Goal: Information Seeking & Learning: Learn about a topic

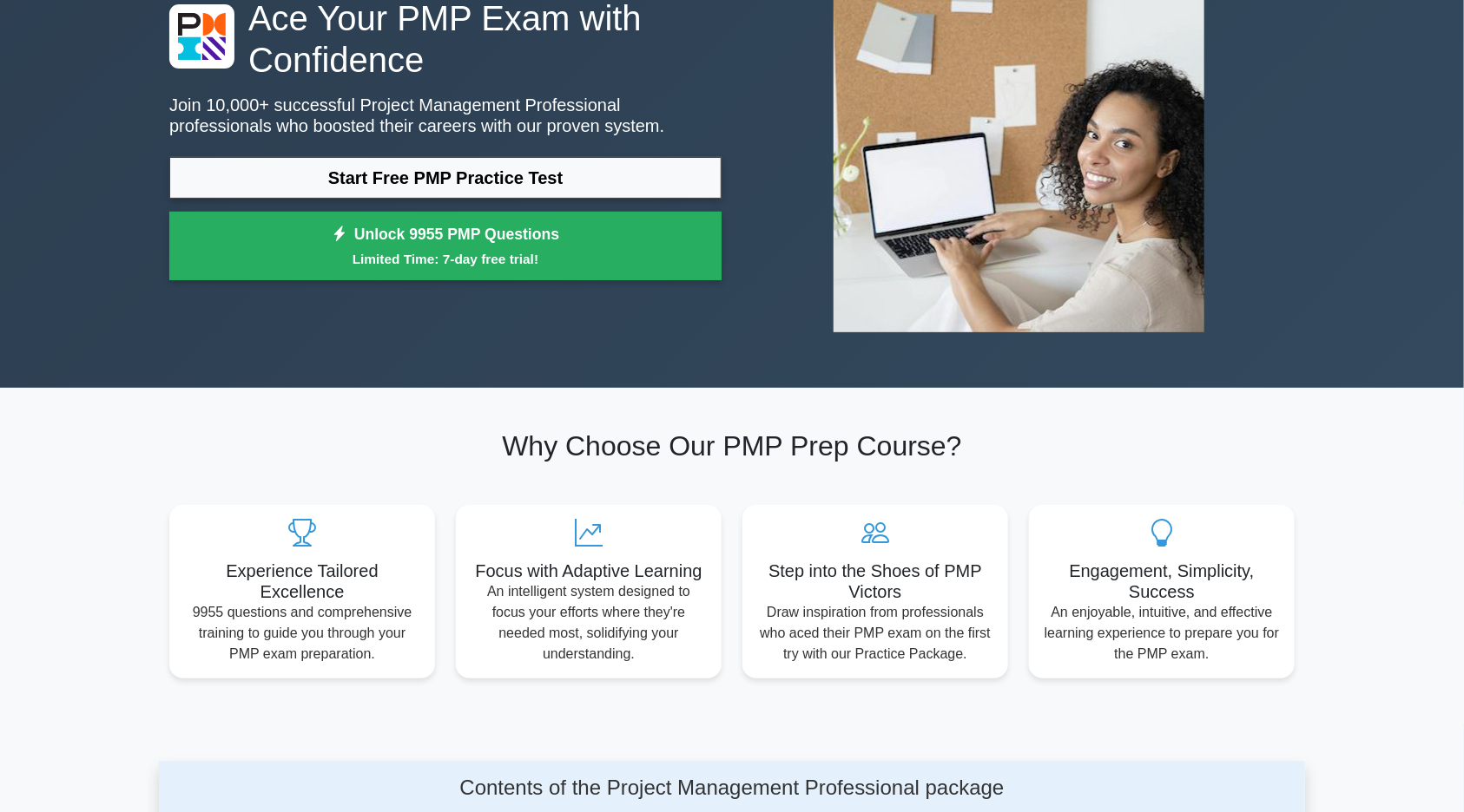
scroll to position [160, 0]
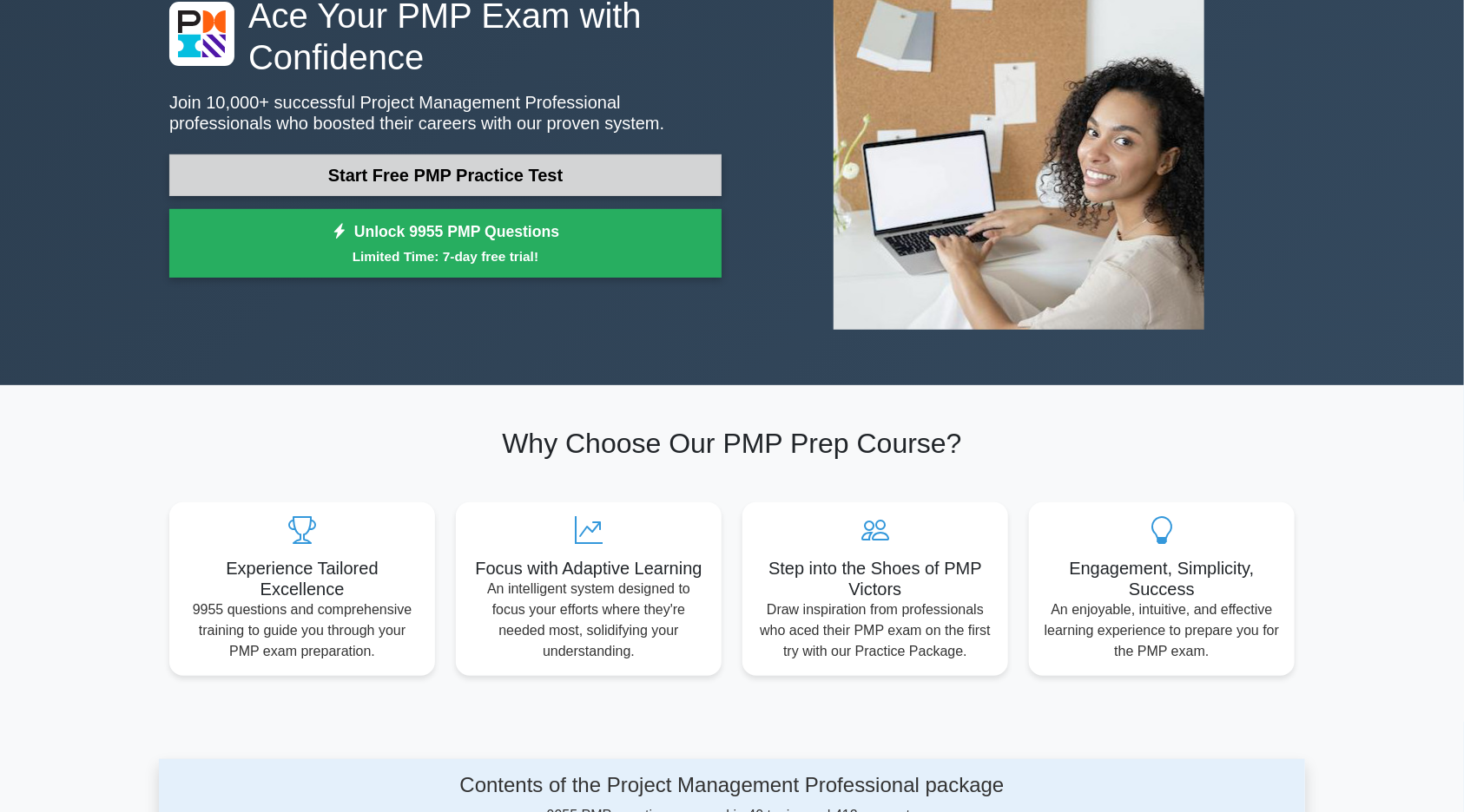
click at [397, 170] on link "Start Free PMP Practice Test" at bounding box center [445, 175] width 552 height 42
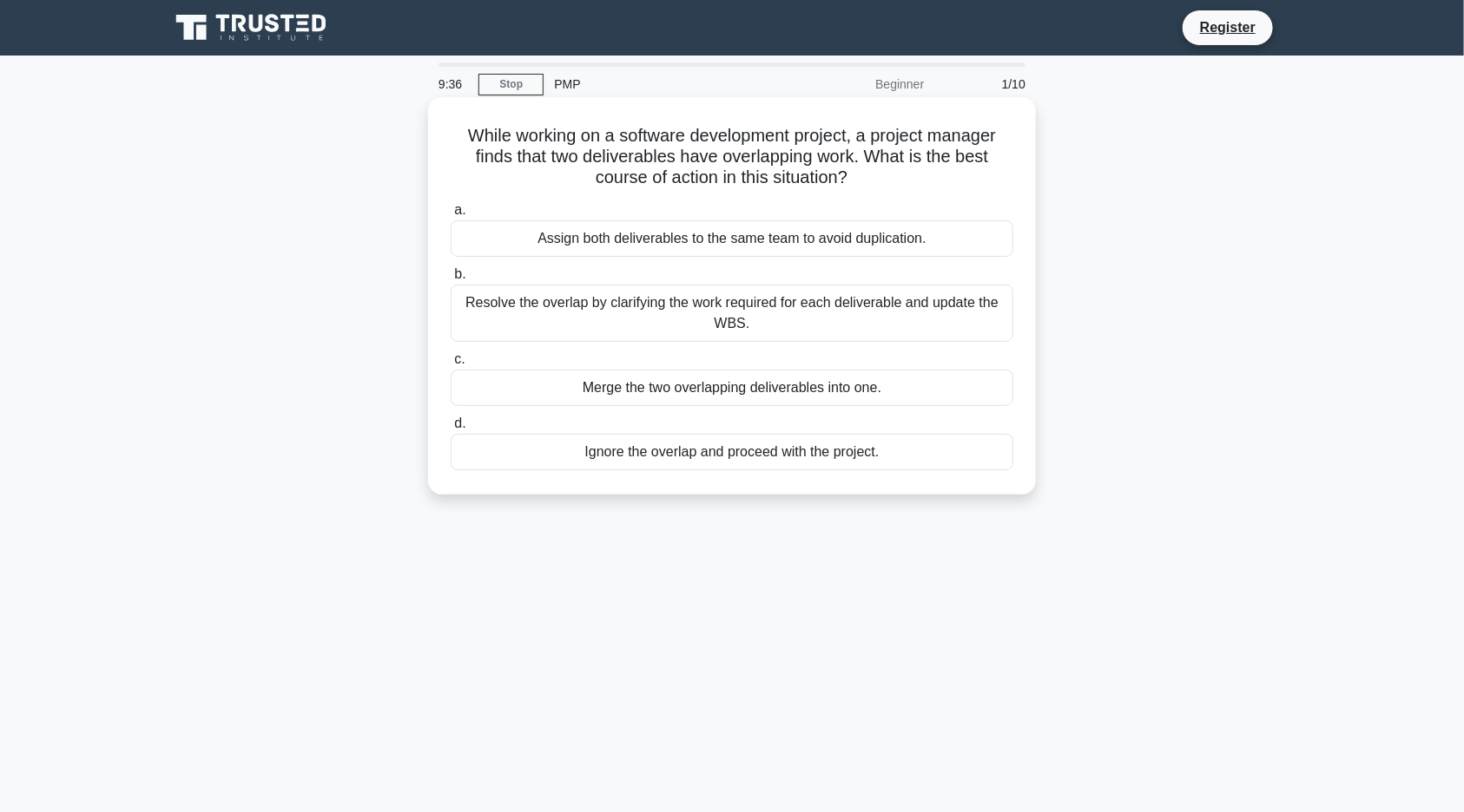
click at [553, 322] on div "Resolve the overlap by clarifying the work required for each deliverable and up…" at bounding box center [732, 313] width 562 height 57
click at [451, 281] on input "b. Resolve the overlap by clarifying the work required for each deliverable and…" at bounding box center [451, 274] width 0 height 11
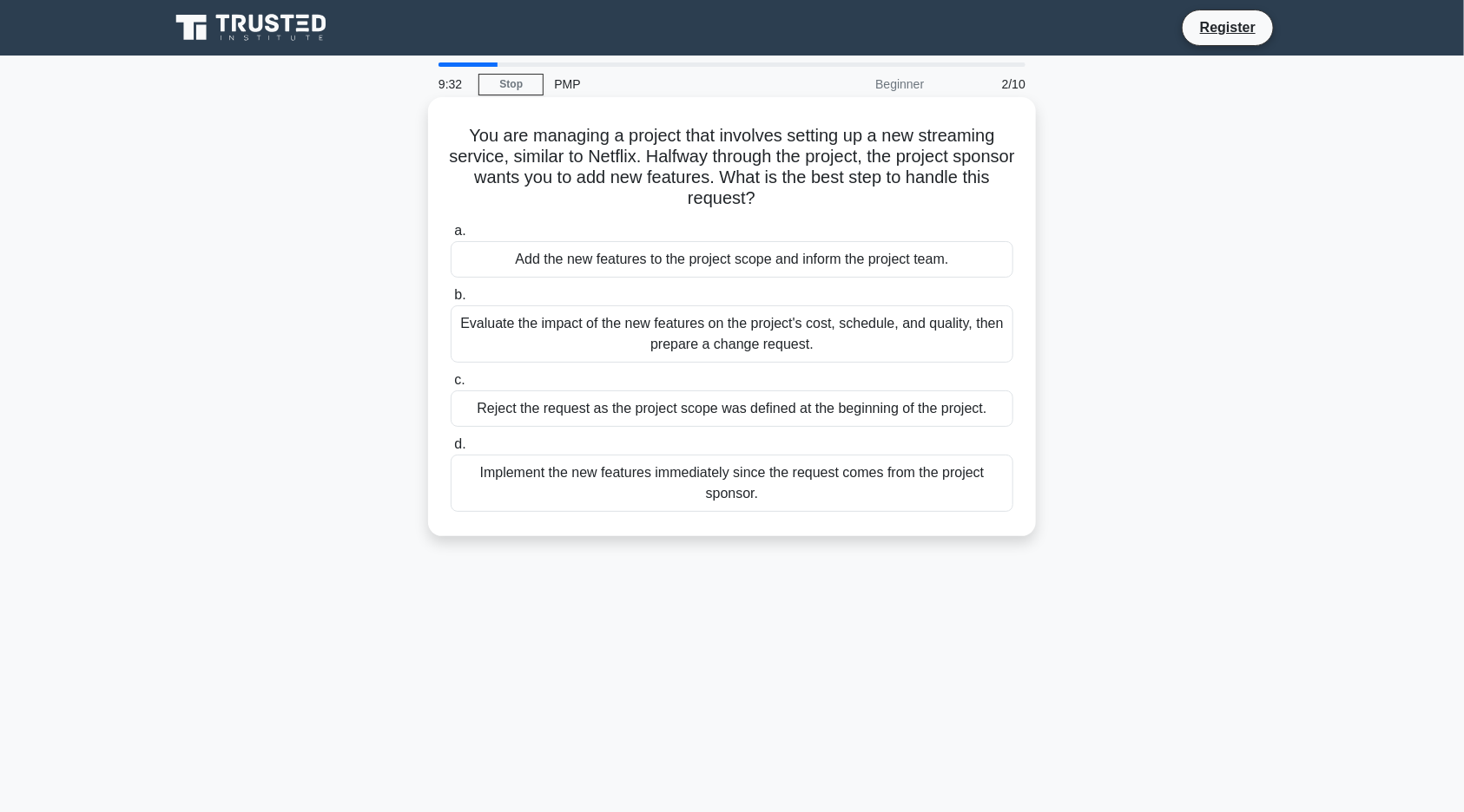
click at [546, 341] on div "Evaluate the impact of the new features on the project's cost, schedule, and qu…" at bounding box center [732, 333] width 562 height 57
click at [451, 301] on input "b. Evaluate the impact of the new features on the project's cost, schedule, and…" at bounding box center [451, 296] width 0 height 11
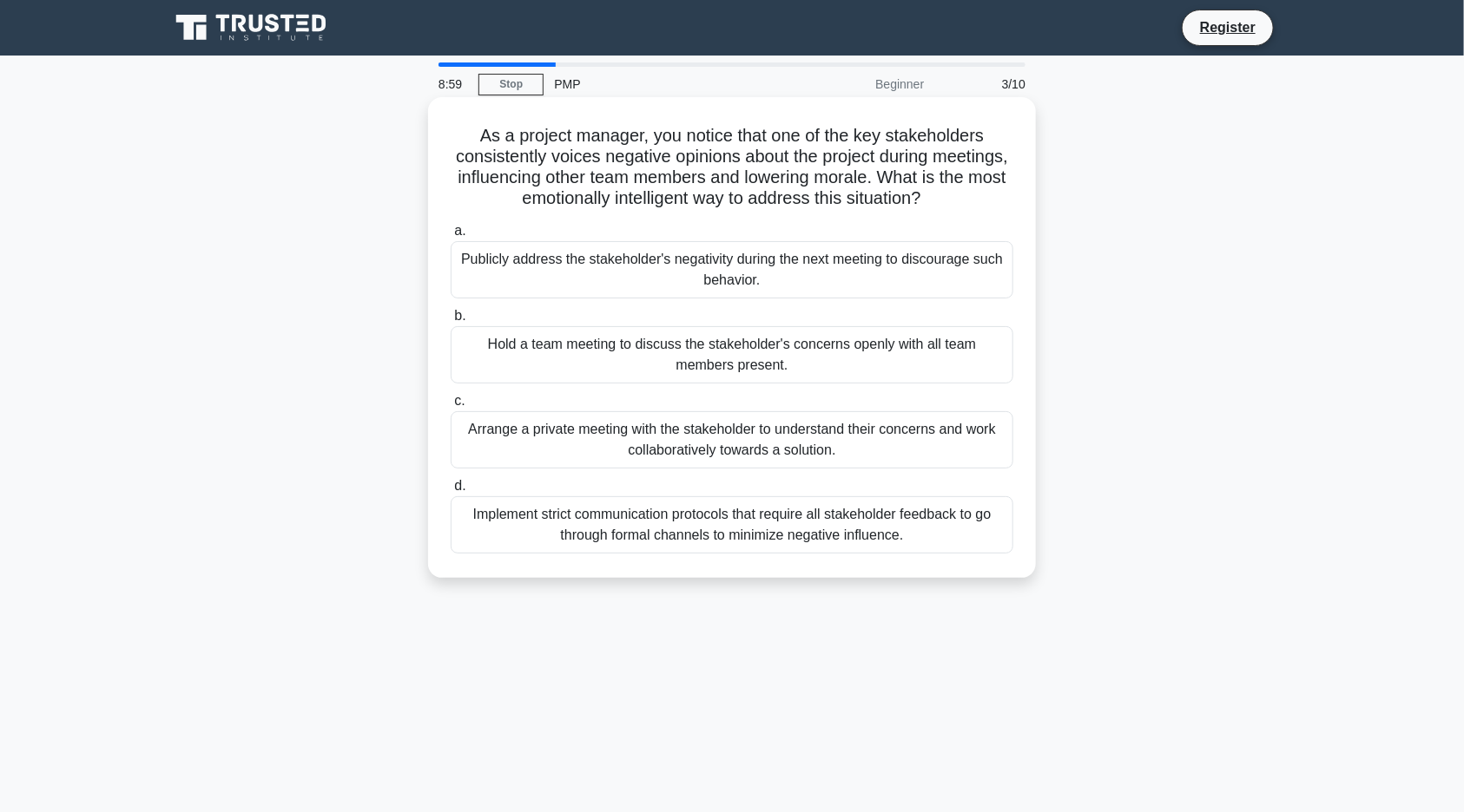
click at [614, 436] on div "Arrange a private meeting with the stakeholder to understand their concerns and…" at bounding box center [732, 439] width 562 height 57
click at [451, 407] on input "c. Arrange a private meeting with the stakeholder to understand their concerns …" at bounding box center [451, 401] width 0 height 11
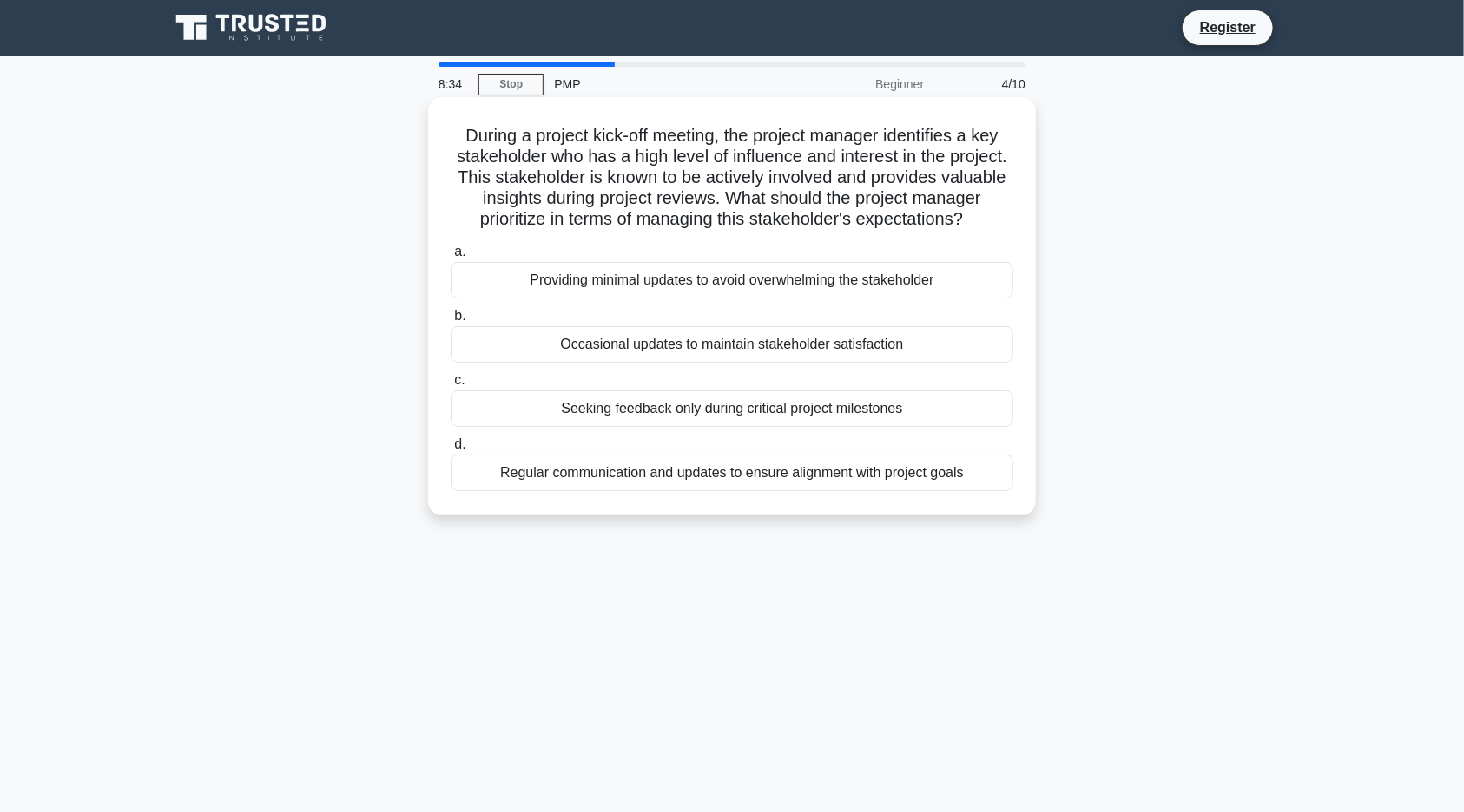
click at [542, 470] on div "Regular communication and updates to ensure alignment with project goals" at bounding box center [732, 474] width 562 height 37
click at [451, 451] on input "d. Regular communication and updates to ensure alignment with project goals" at bounding box center [451, 445] width 0 height 11
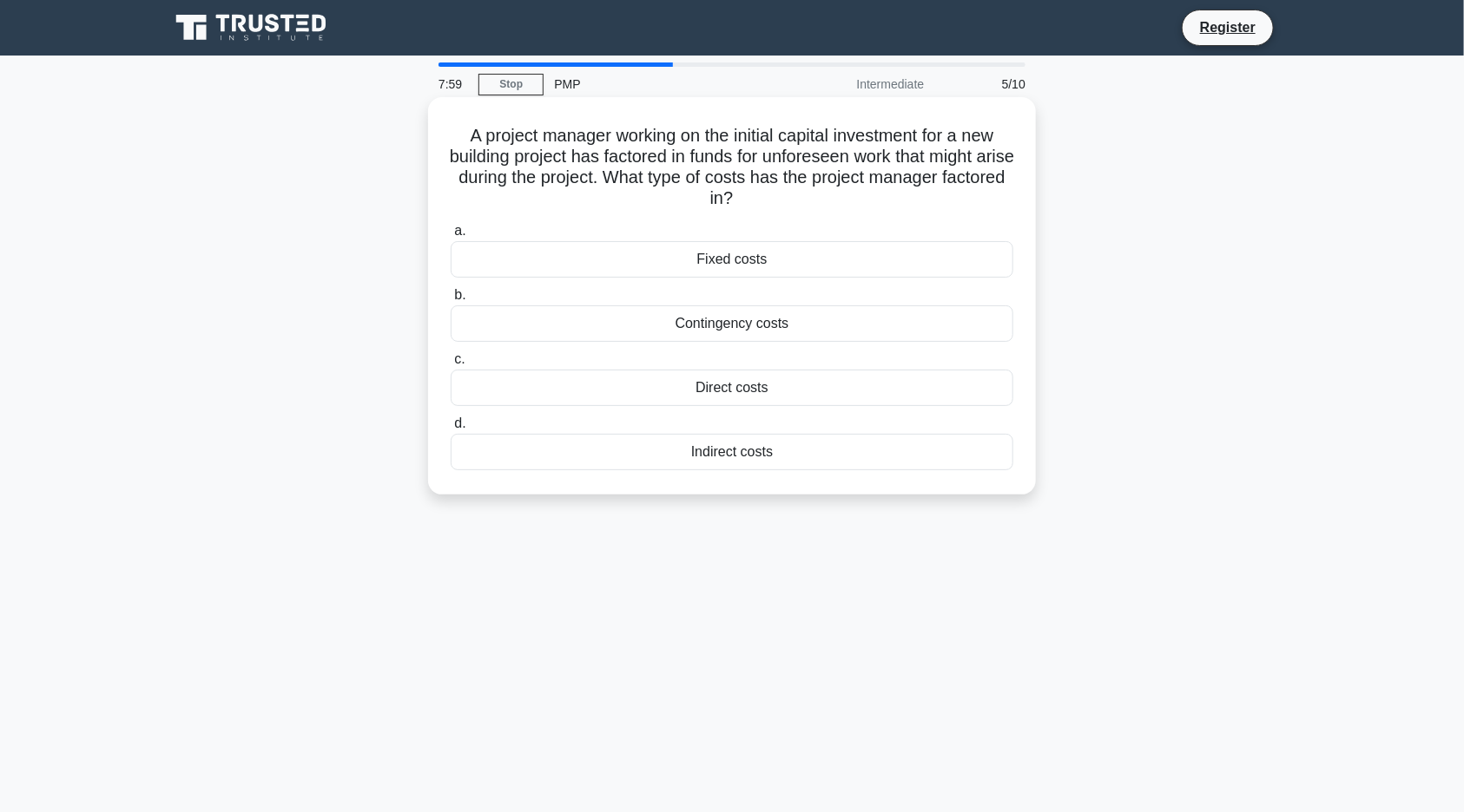
click at [711, 335] on div "Contingency costs" at bounding box center [732, 324] width 562 height 37
click at [451, 301] on input "b. Contingency costs" at bounding box center [451, 296] width 0 height 11
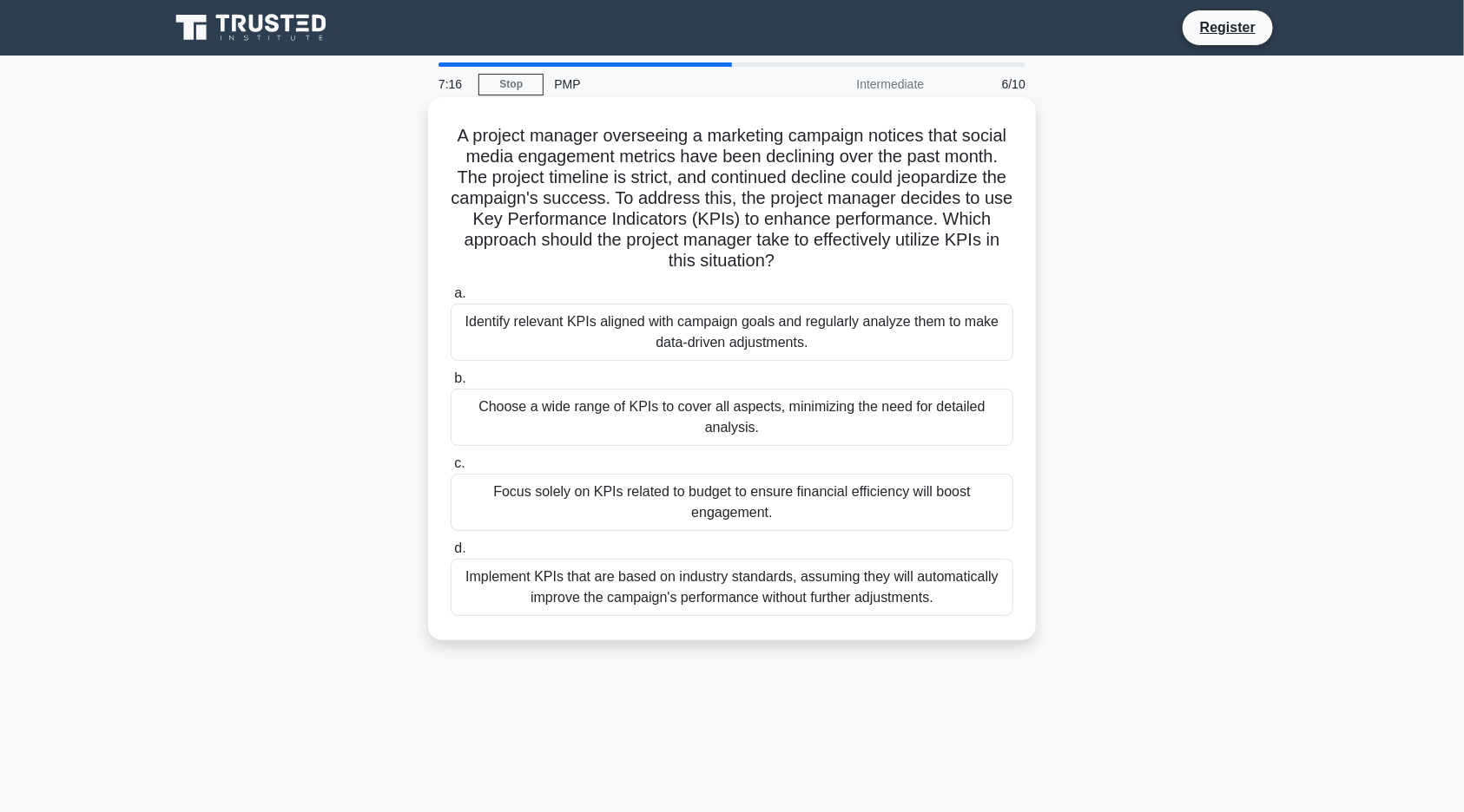
click at [744, 348] on div "Identify relevant KPIs aligned with campaign goals and regularly analyze them t…" at bounding box center [732, 331] width 562 height 57
click at [451, 299] on input "a. Identify relevant KPIs aligned with campaign goals and regularly analyze the…" at bounding box center [451, 294] width 0 height 11
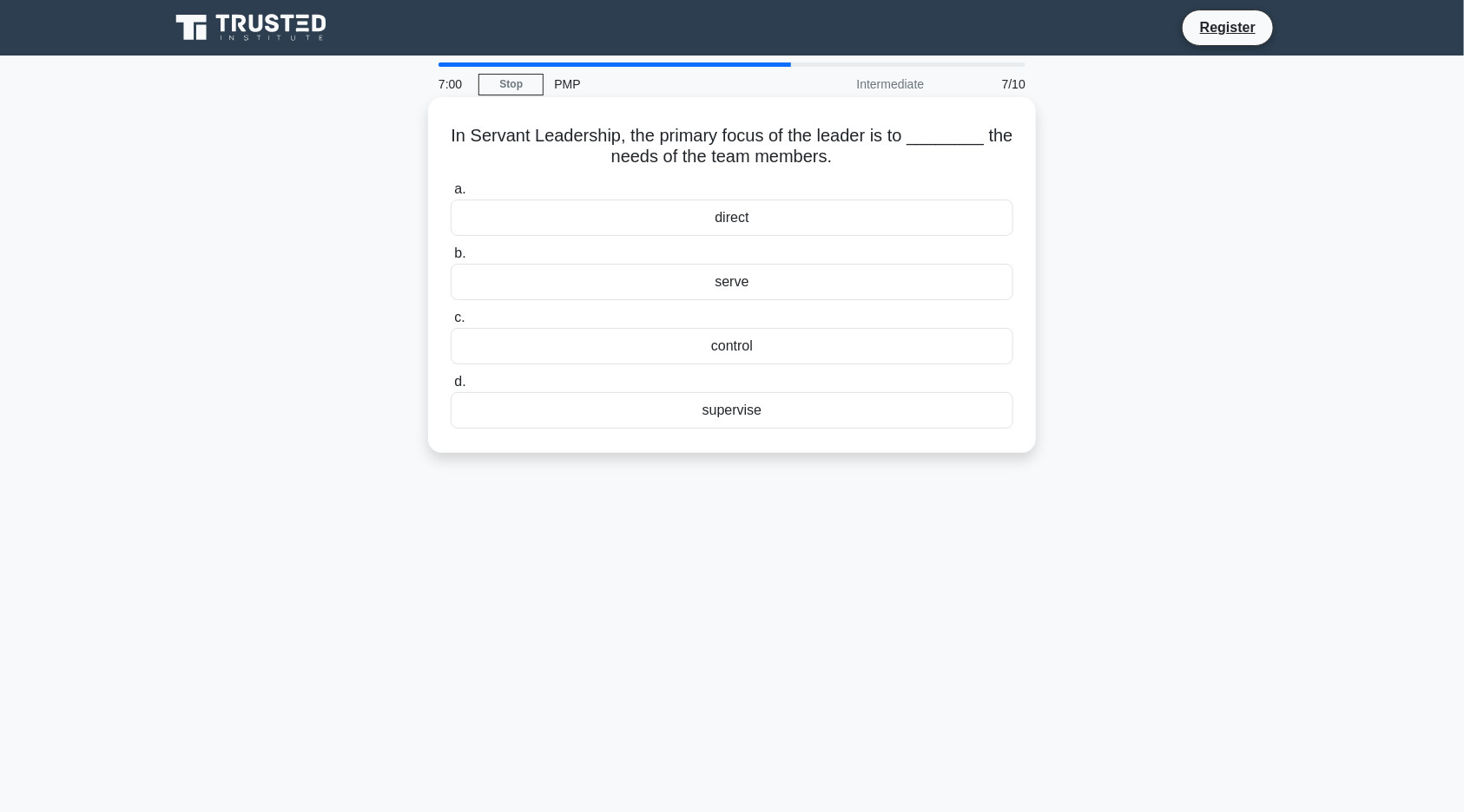
click at [746, 285] on div "serve" at bounding box center [732, 282] width 562 height 37
click at [451, 260] on input "b. serve" at bounding box center [451, 253] width 0 height 11
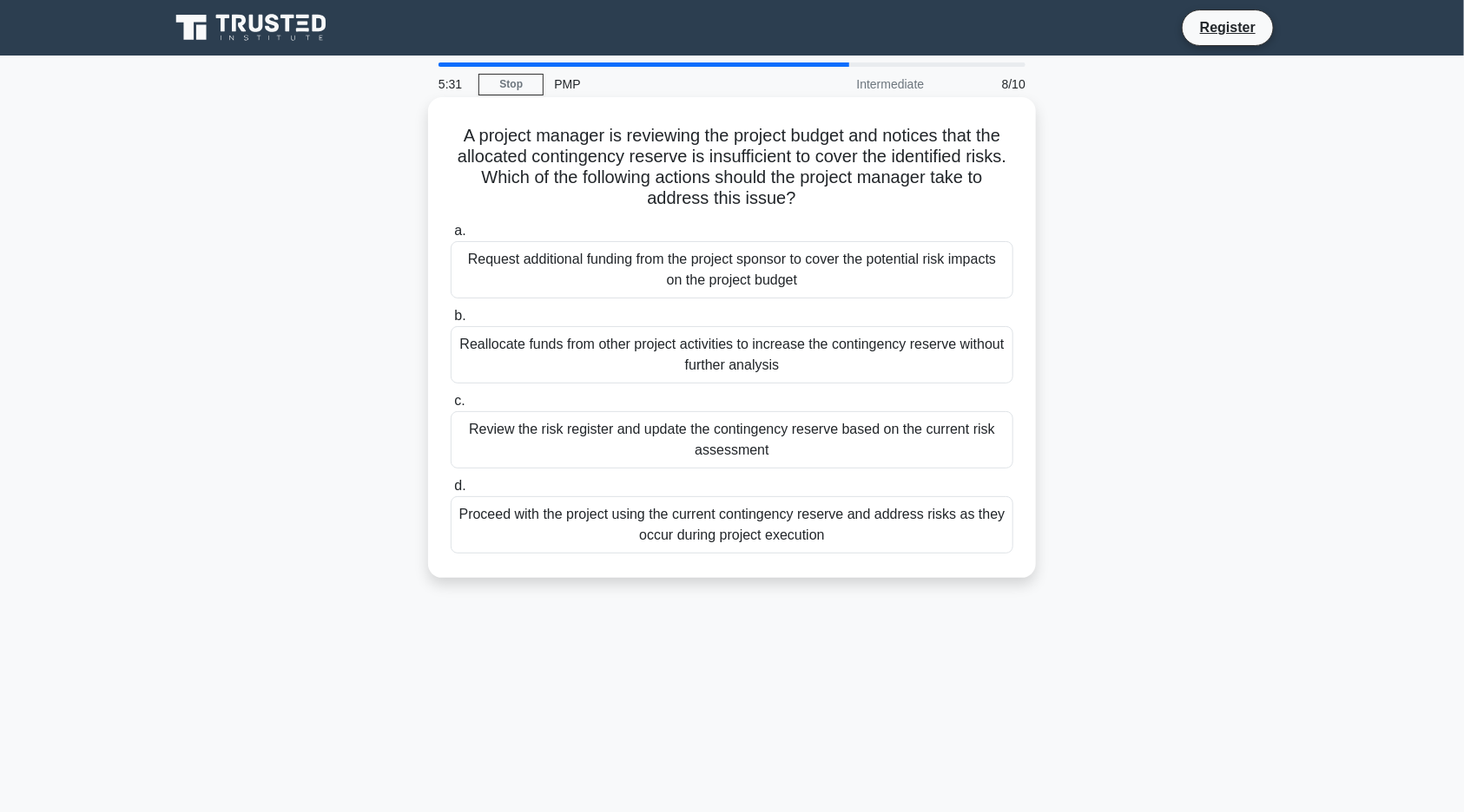
click at [639, 431] on div "Review the risk register and update the contingency reserve based on the curren…" at bounding box center [732, 439] width 562 height 57
click at [451, 407] on input "c. Review the risk register and update the contingency reserve based on the cur…" at bounding box center [451, 401] width 0 height 11
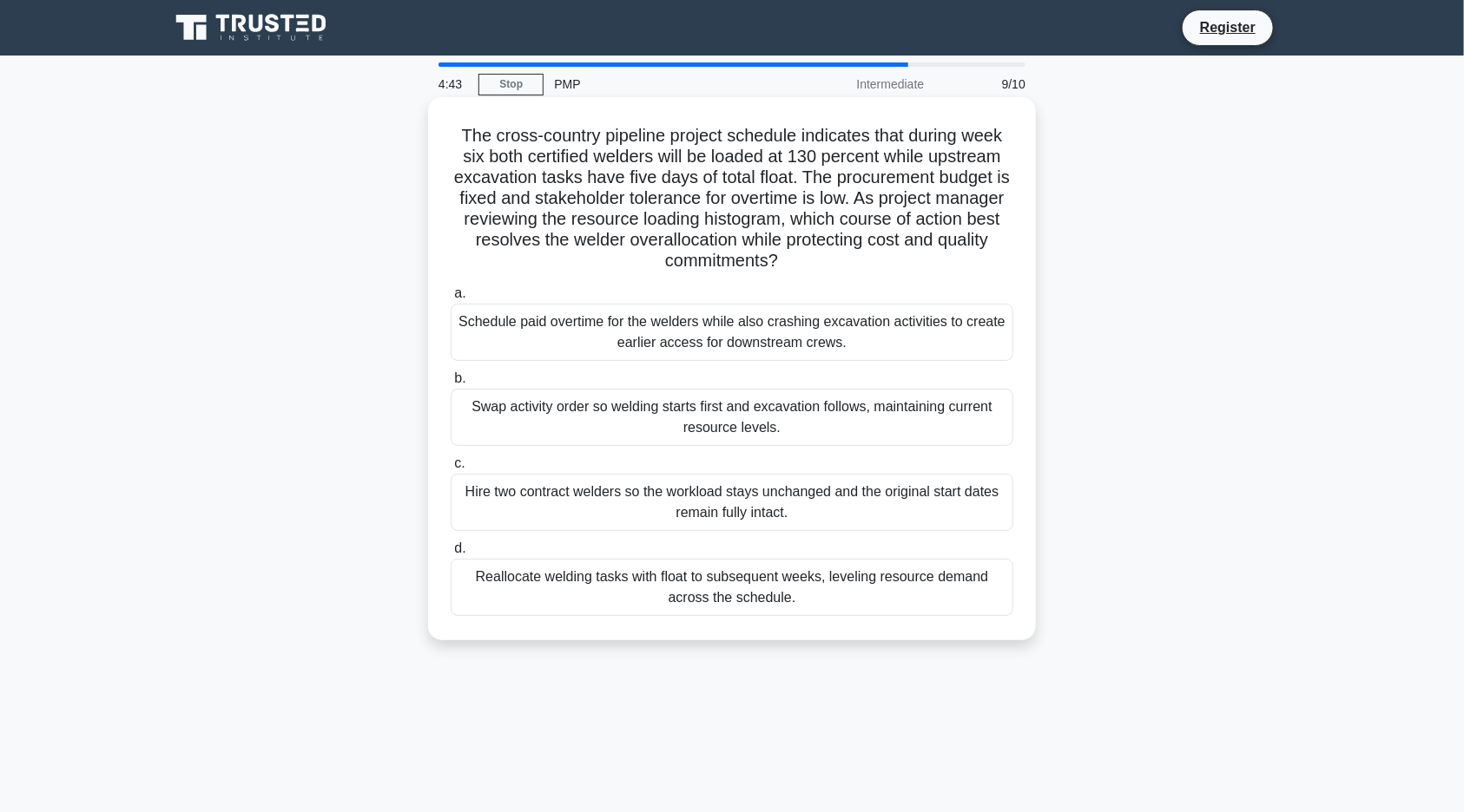
click at [622, 437] on div "Swap activity order so welding starts first and excavation follows, maintaining…" at bounding box center [732, 417] width 562 height 57
click at [451, 384] on input "b. Swap activity order so welding starts first and excavation follows, maintain…" at bounding box center [451, 379] width 0 height 11
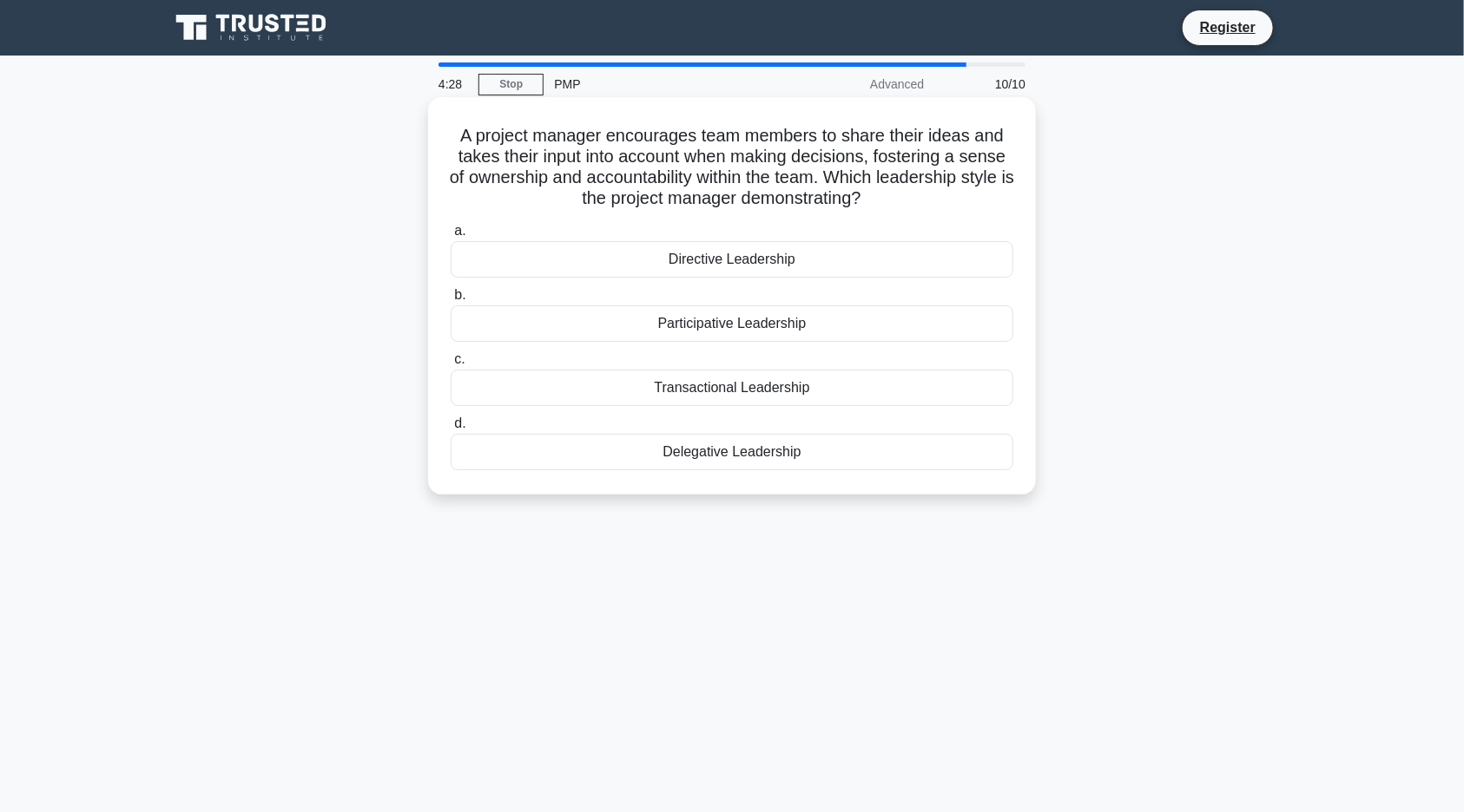
click at [639, 332] on div "Participative Leadership" at bounding box center [732, 324] width 562 height 37
click at [451, 301] on input "b. Participative Leadership" at bounding box center [451, 296] width 0 height 11
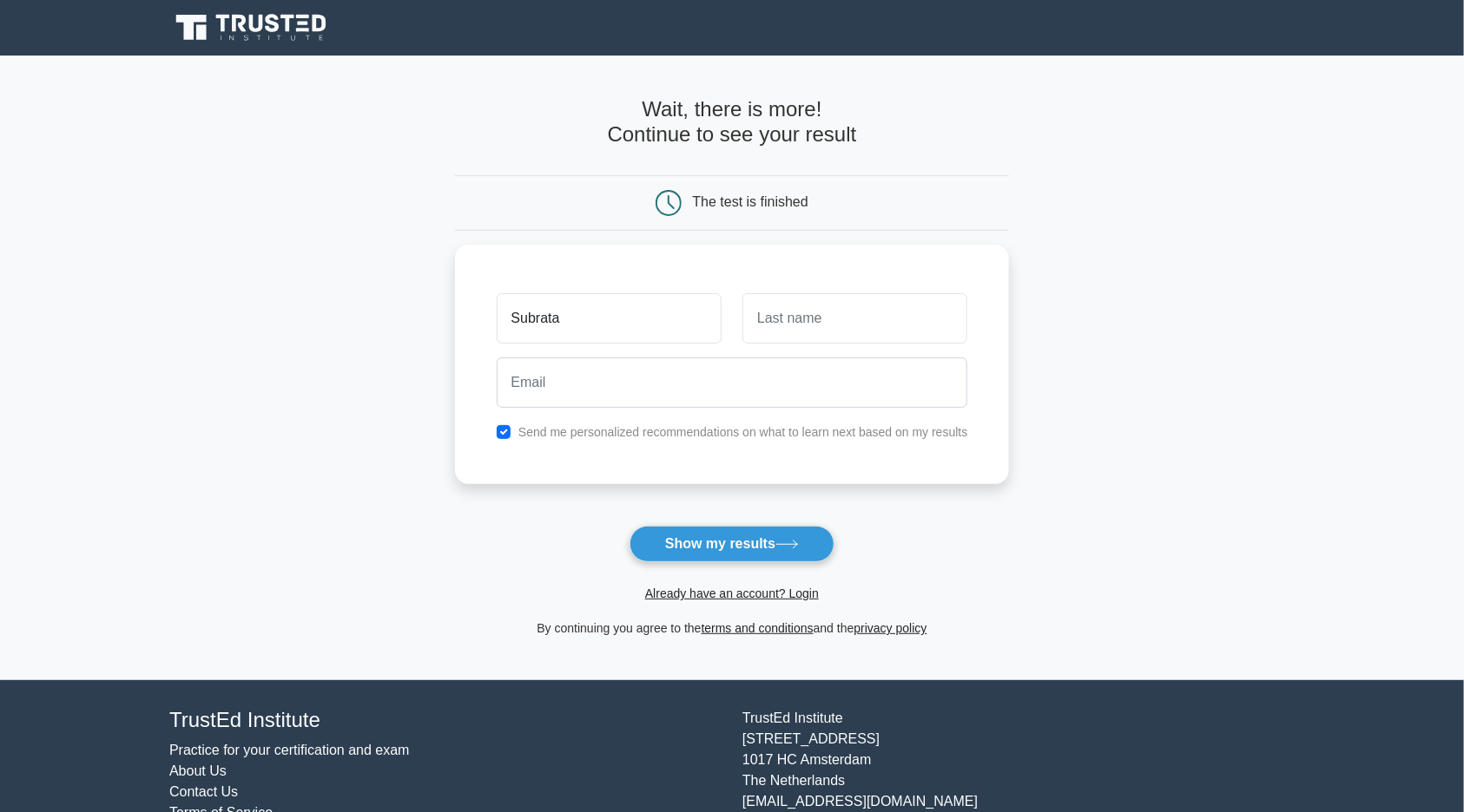
type input "Subrata"
type input "Ghosh"
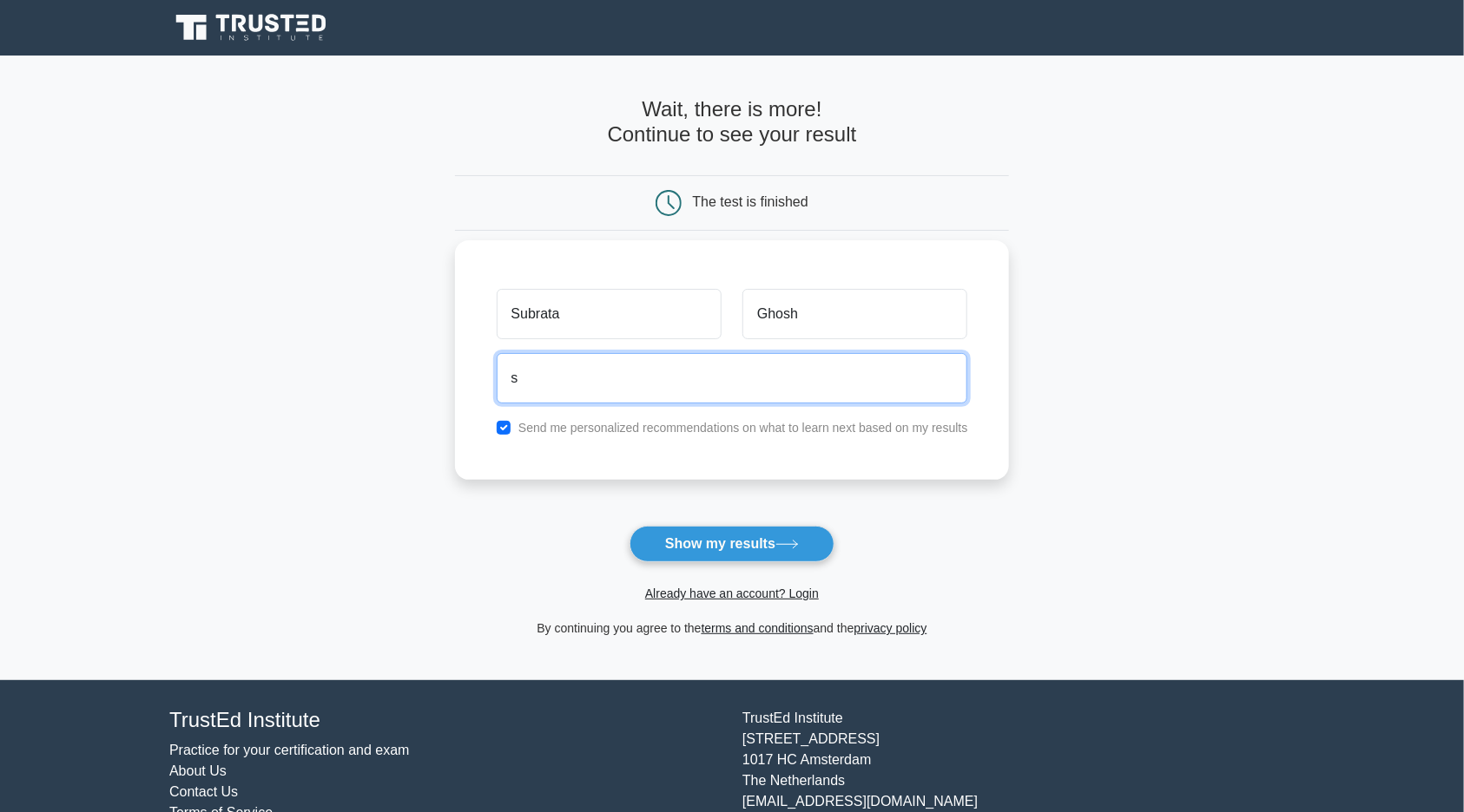
type input "subrataghosh016@gmail.com"
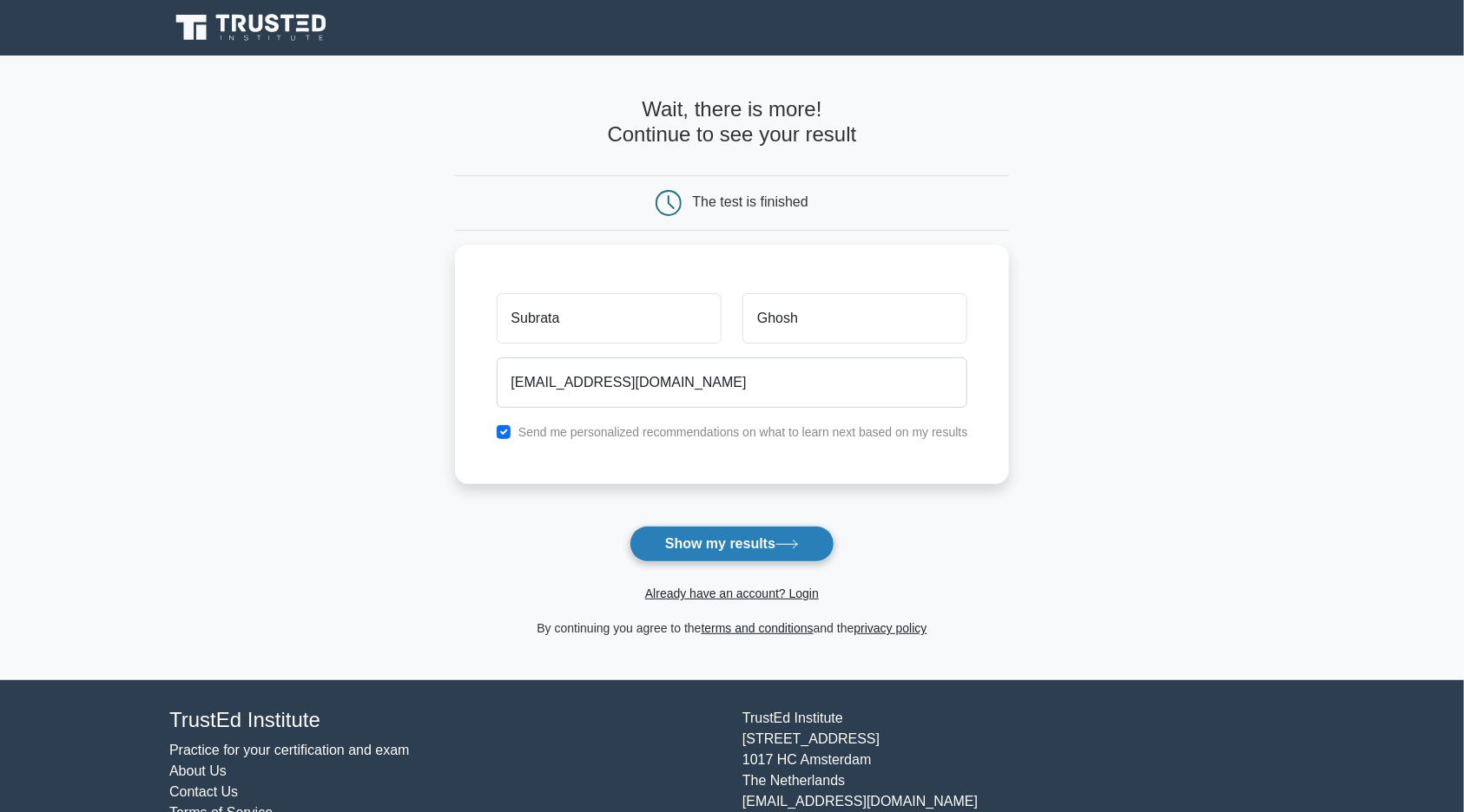
click at [736, 542] on button "Show my results" at bounding box center [732, 545] width 205 height 37
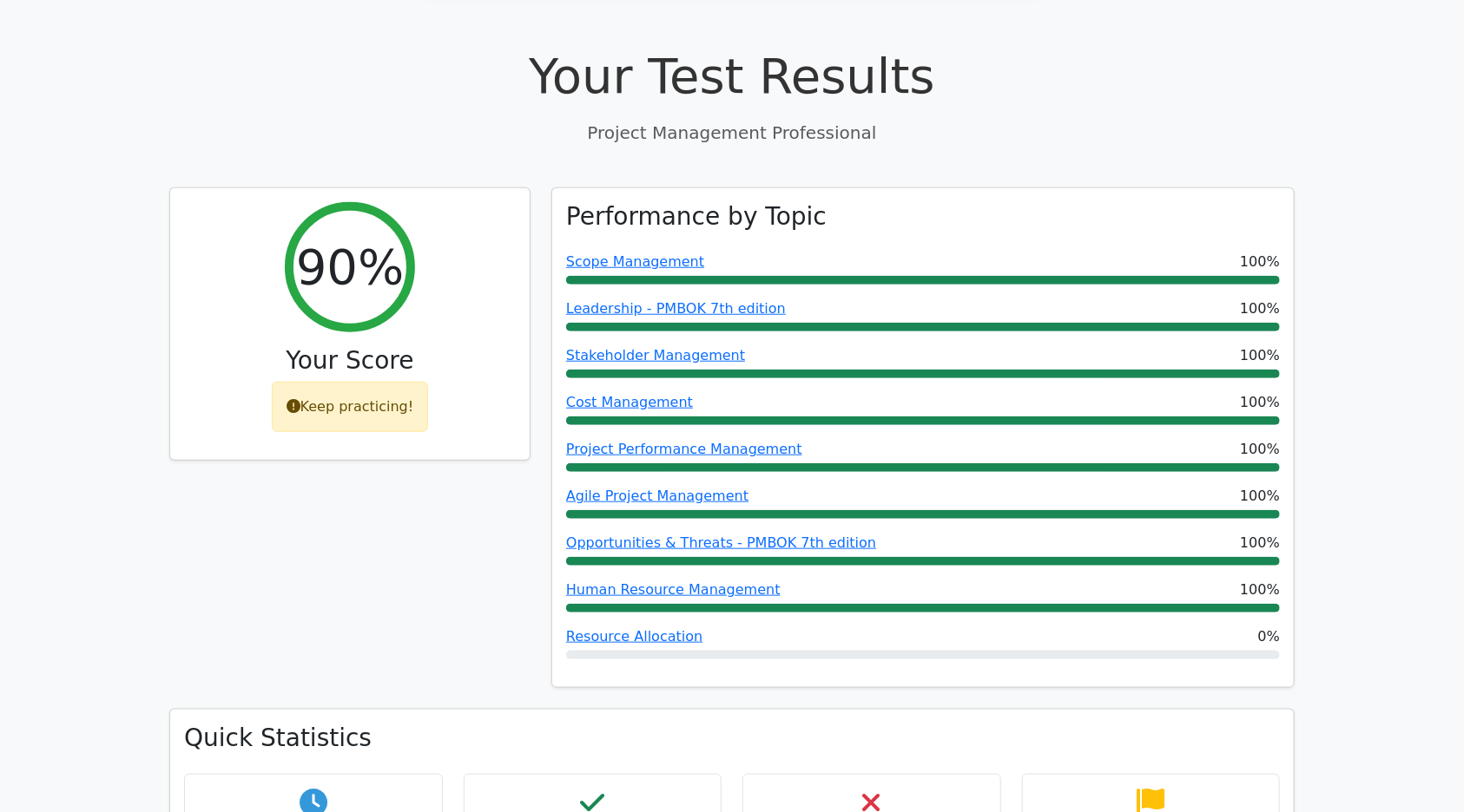
scroll to position [602, 0]
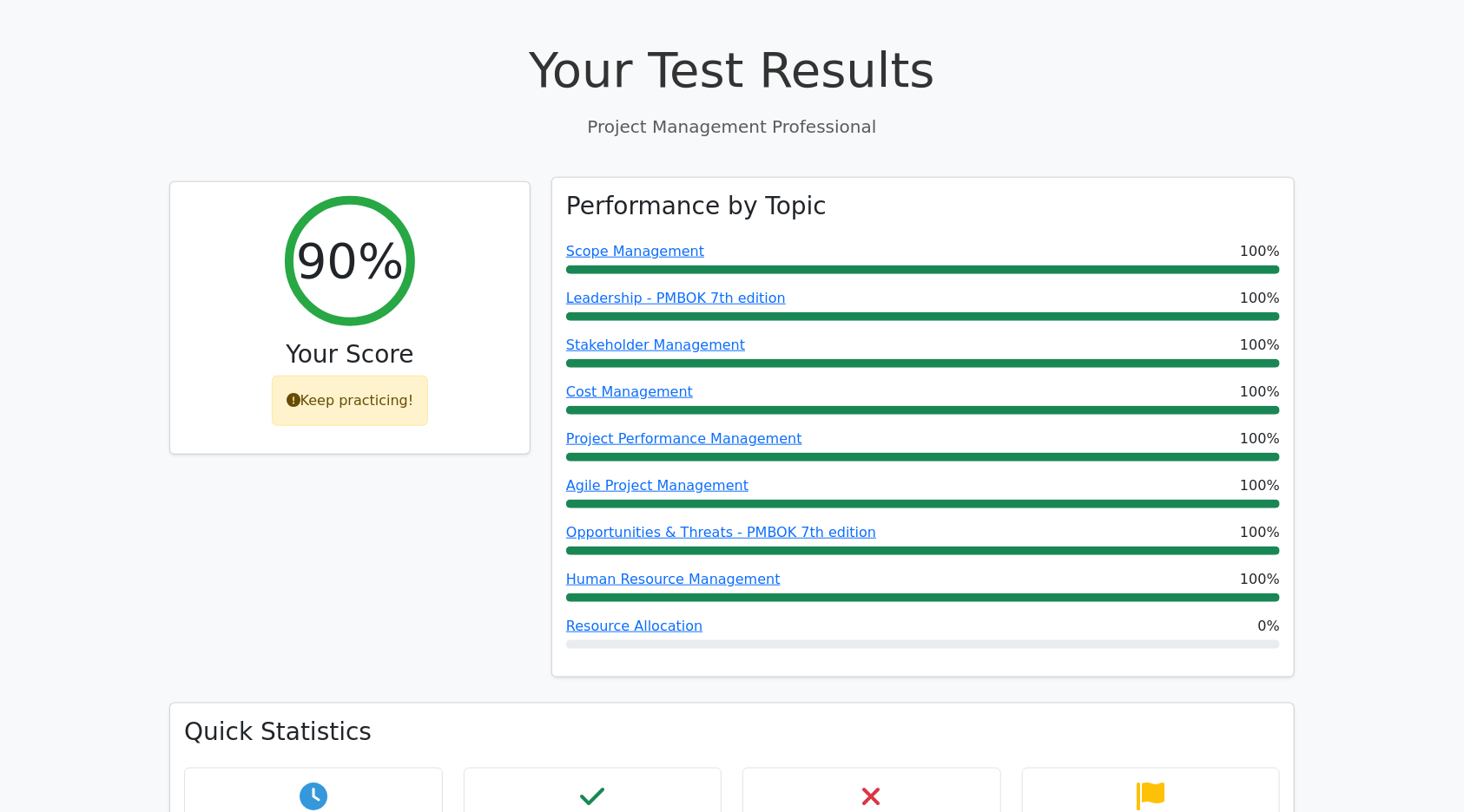
click at [708, 241] on div "Scope Management 100%" at bounding box center [923, 252] width 714 height 21
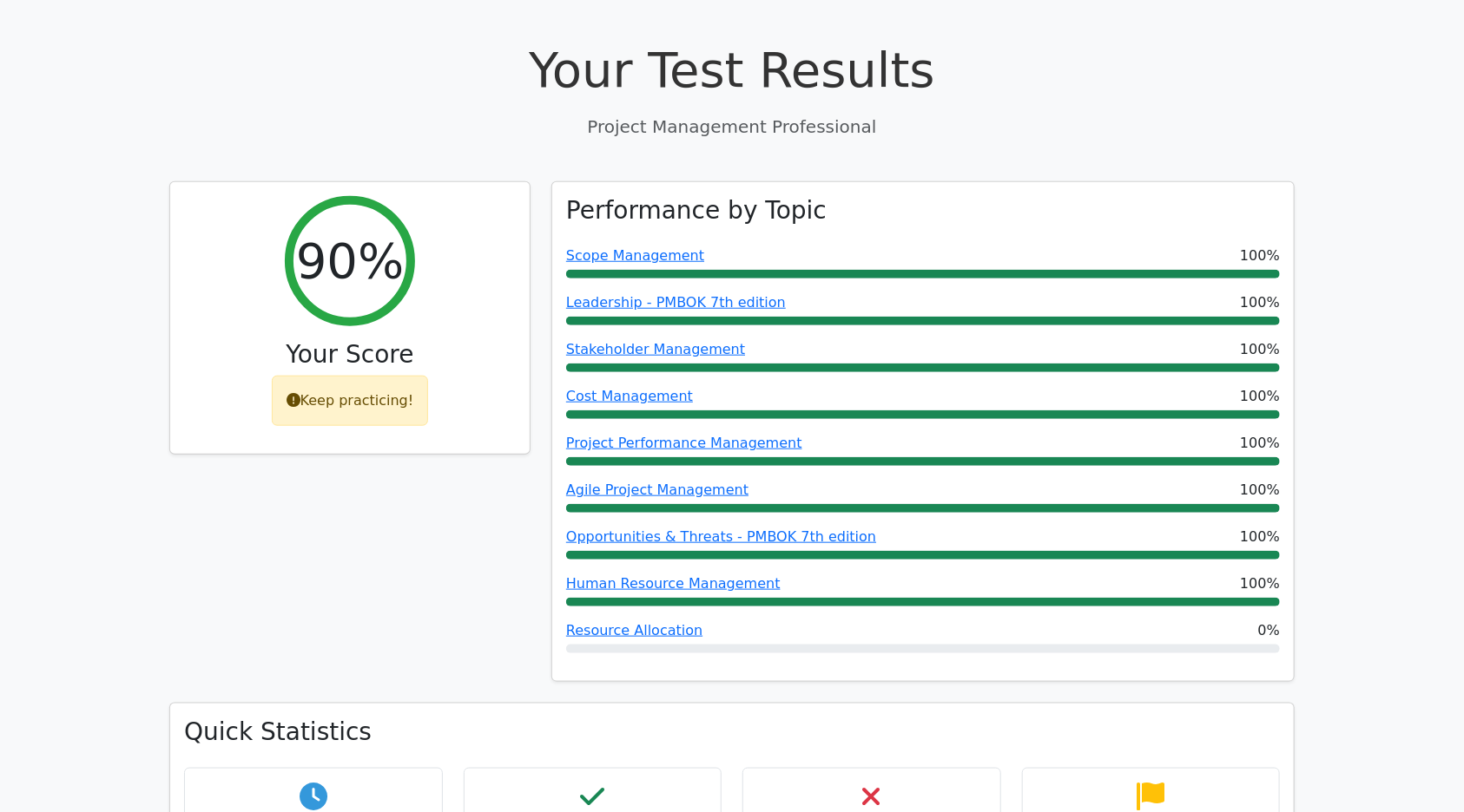
click at [439, 458] on div "90% Your Score Keep practicing!" at bounding box center [349, 443] width 382 height 523
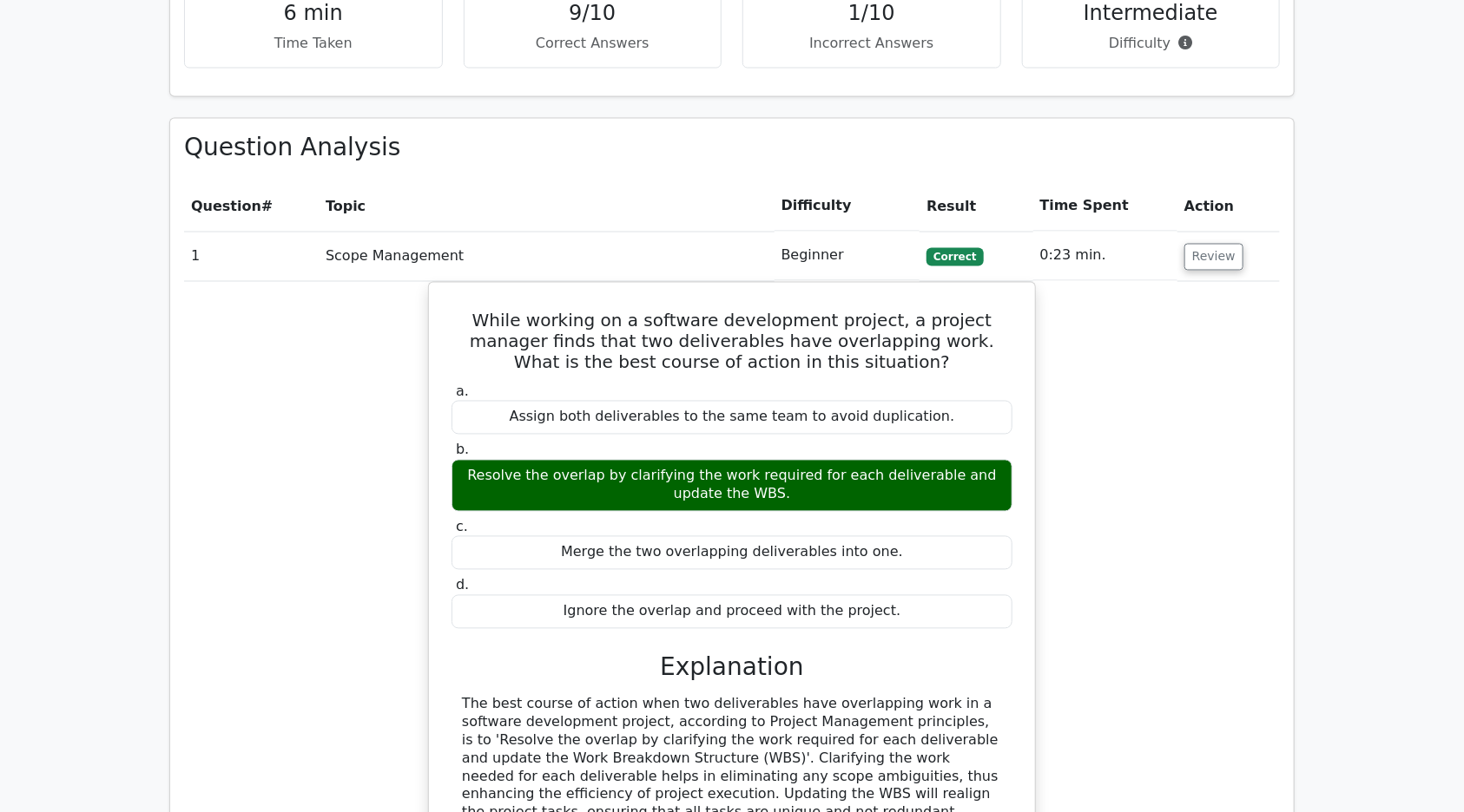
scroll to position [1421, 0]
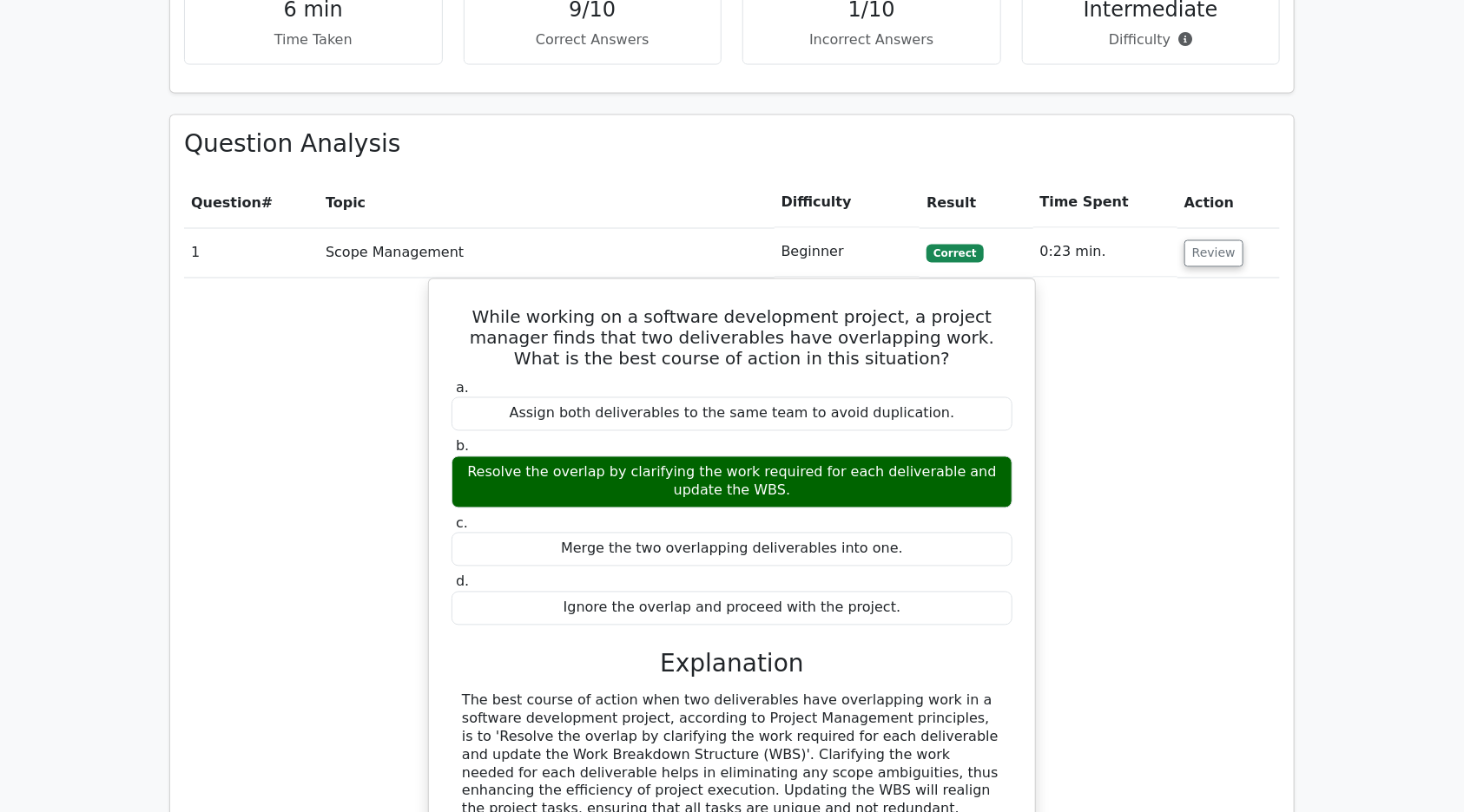
click at [1405, 583] on main "Go Premium Project Management Professional Preparation Package (2025) Earn 35 P…" at bounding box center [732, 458] width 1464 height 3649
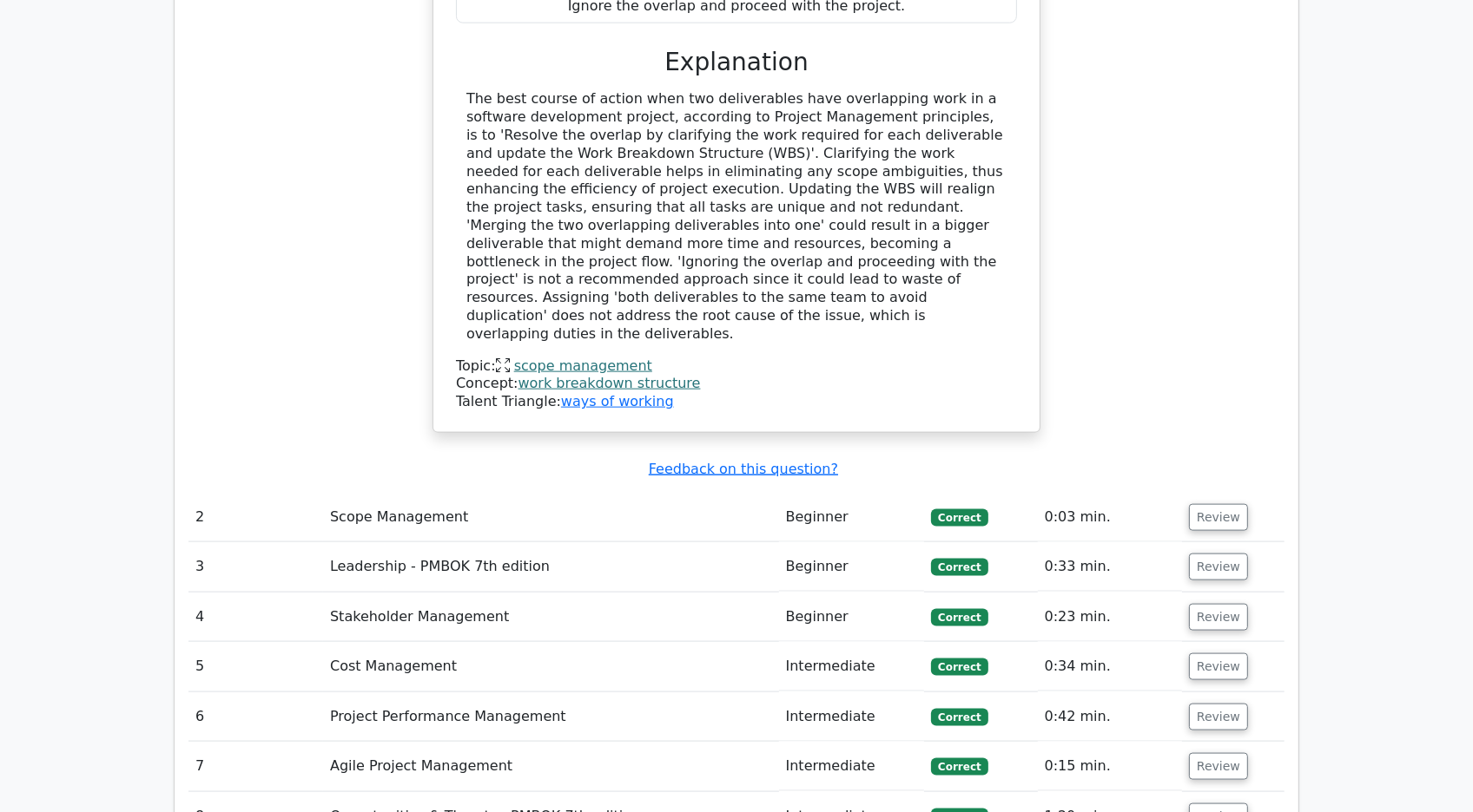
scroll to position [2020, 0]
click at [1212, 503] on button "Review" at bounding box center [1218, 516] width 59 height 27
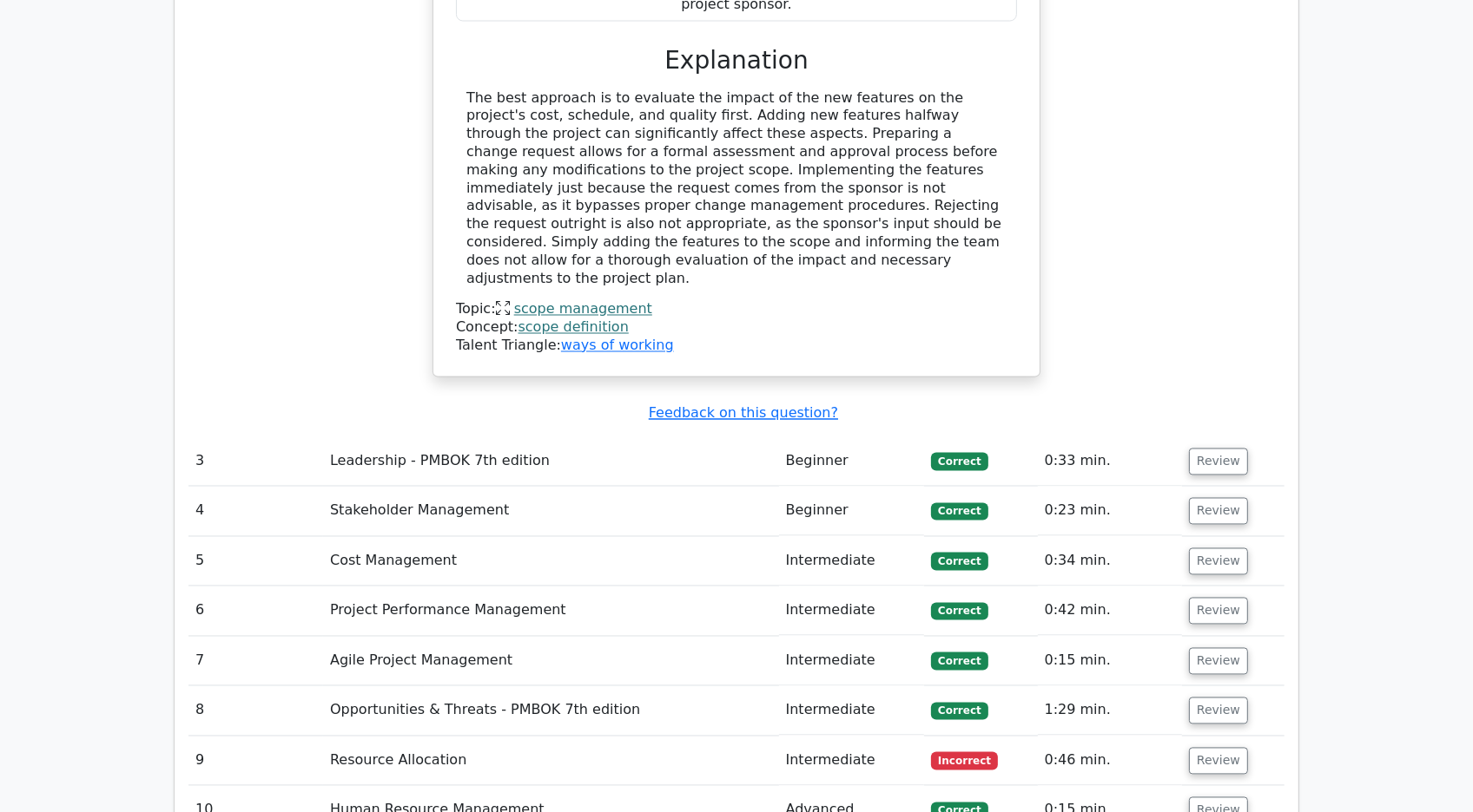
scroll to position [2952, 0]
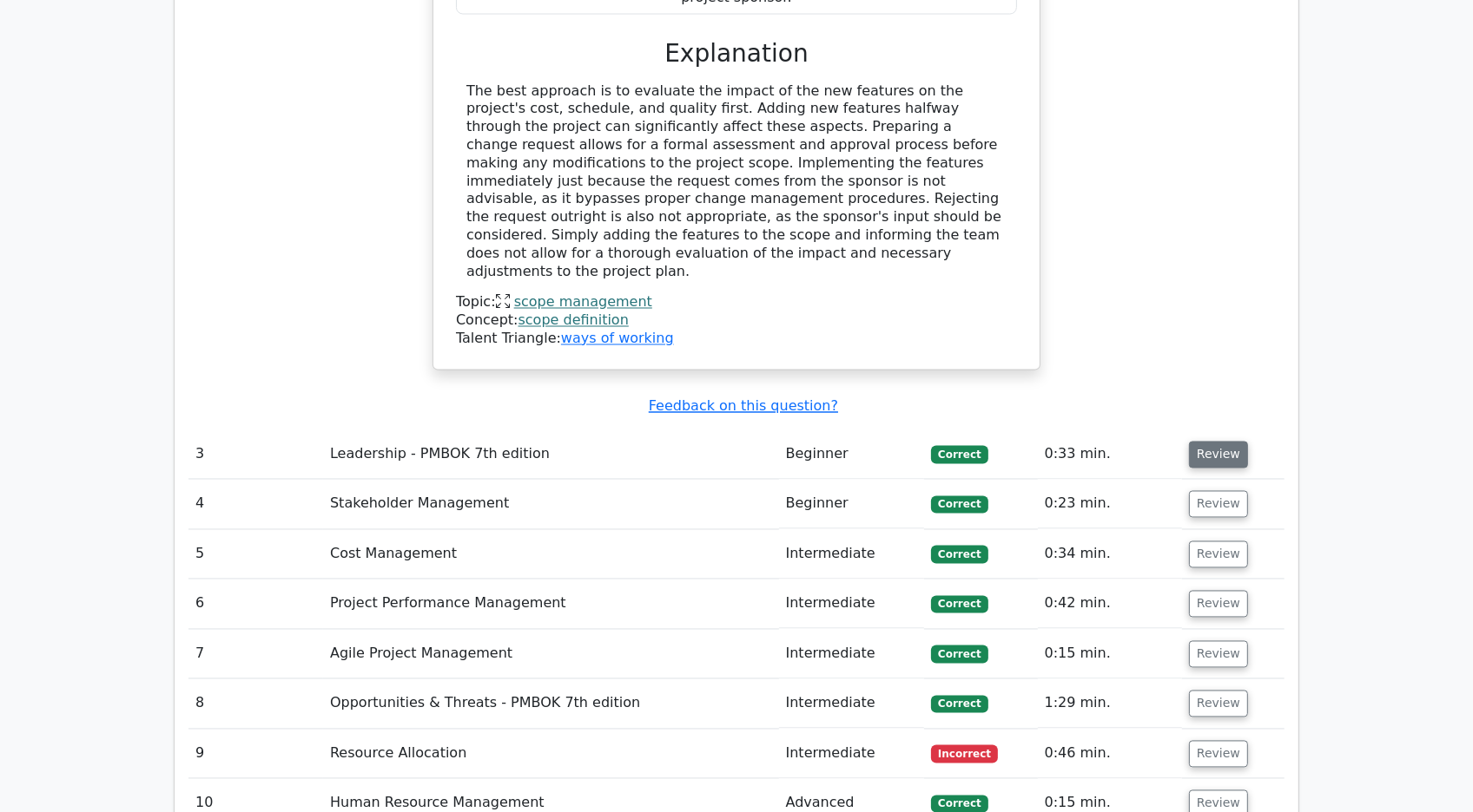
click at [1222, 442] on button "Review" at bounding box center [1218, 455] width 59 height 27
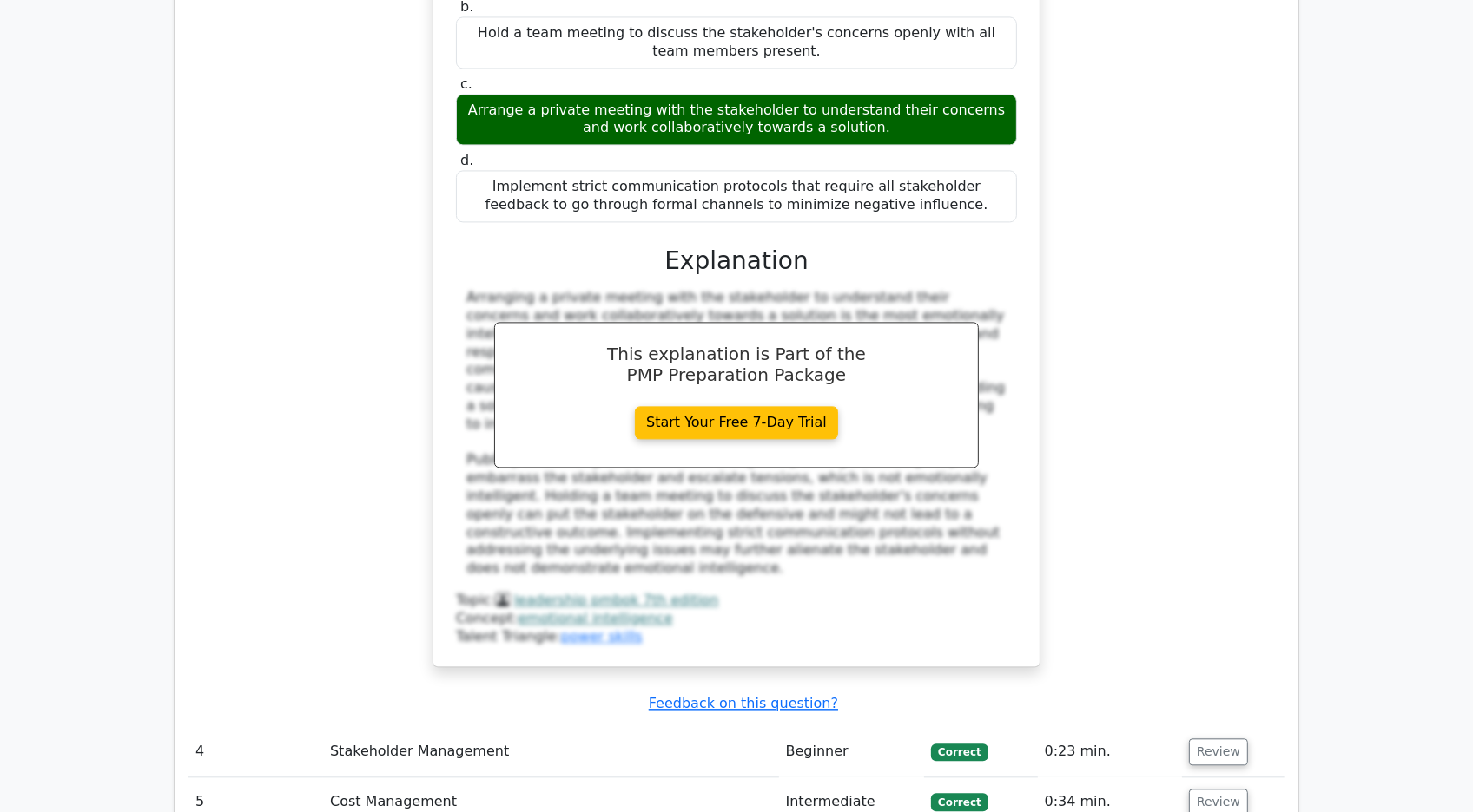
scroll to position [3665, 0]
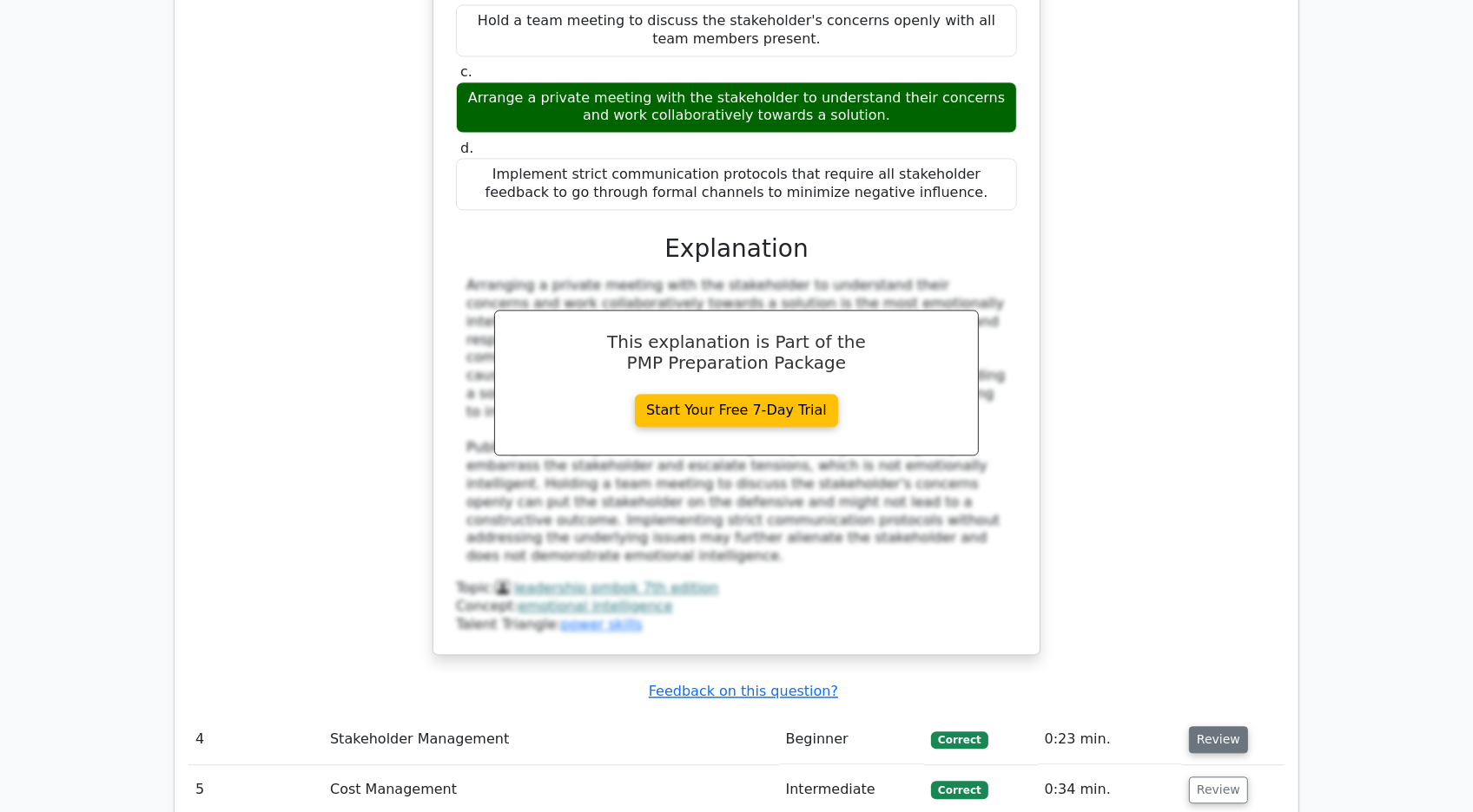
click at [1216, 726] on button "Review" at bounding box center [1218, 739] width 59 height 27
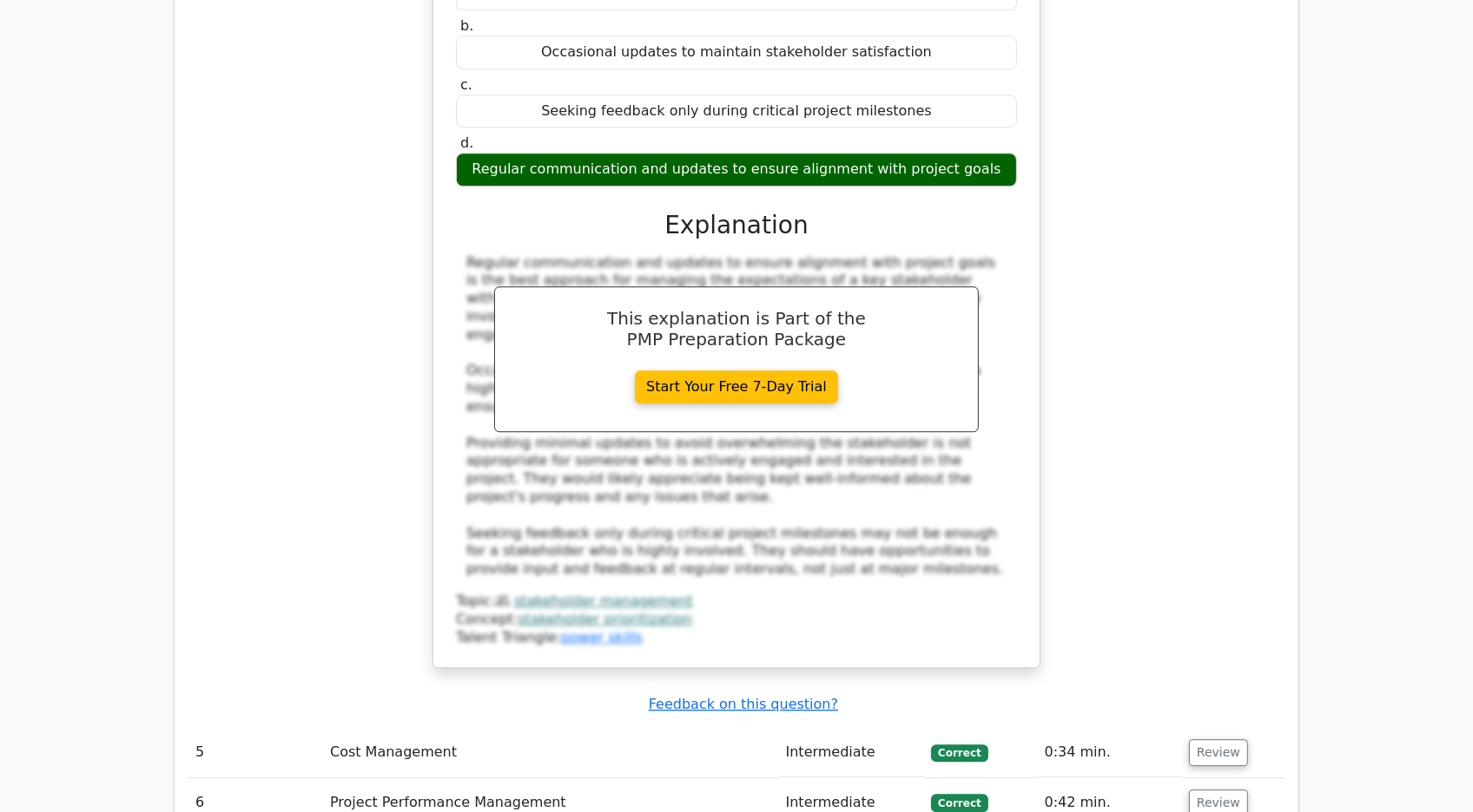
scroll to position [4636, 0]
click at [1218, 738] on button "Review" at bounding box center [1218, 751] width 59 height 27
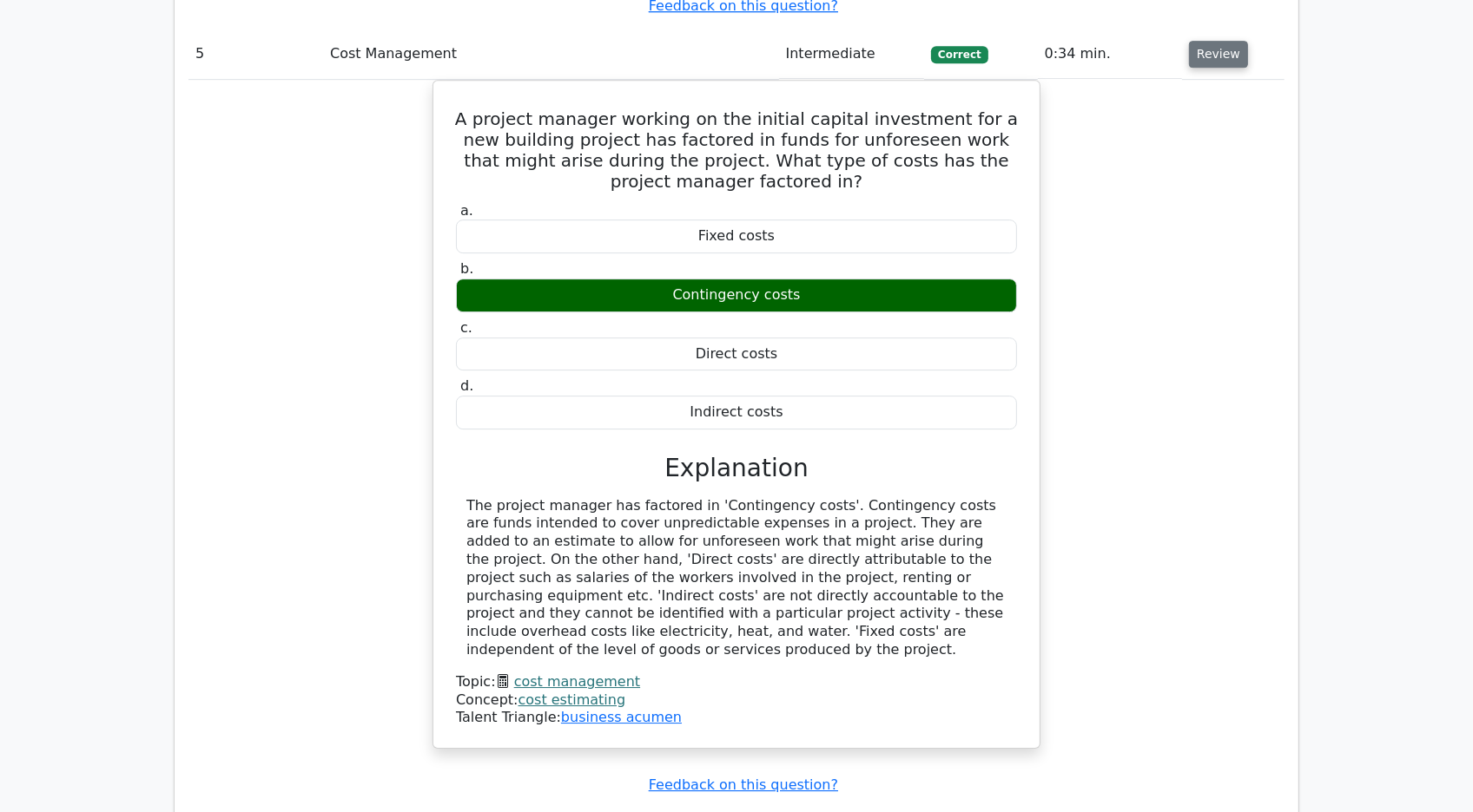
scroll to position [0, 4]
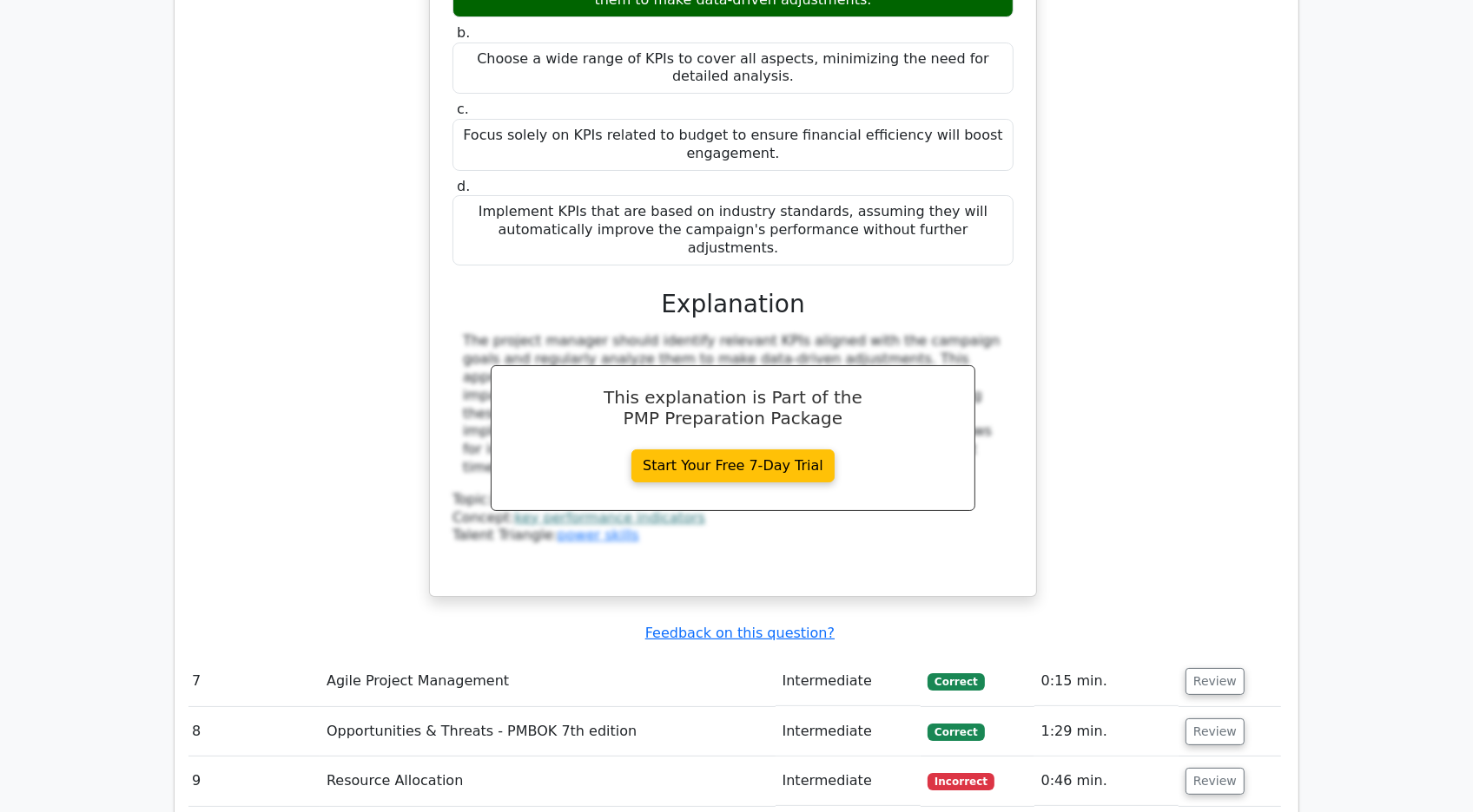
scroll to position [6455, 0]
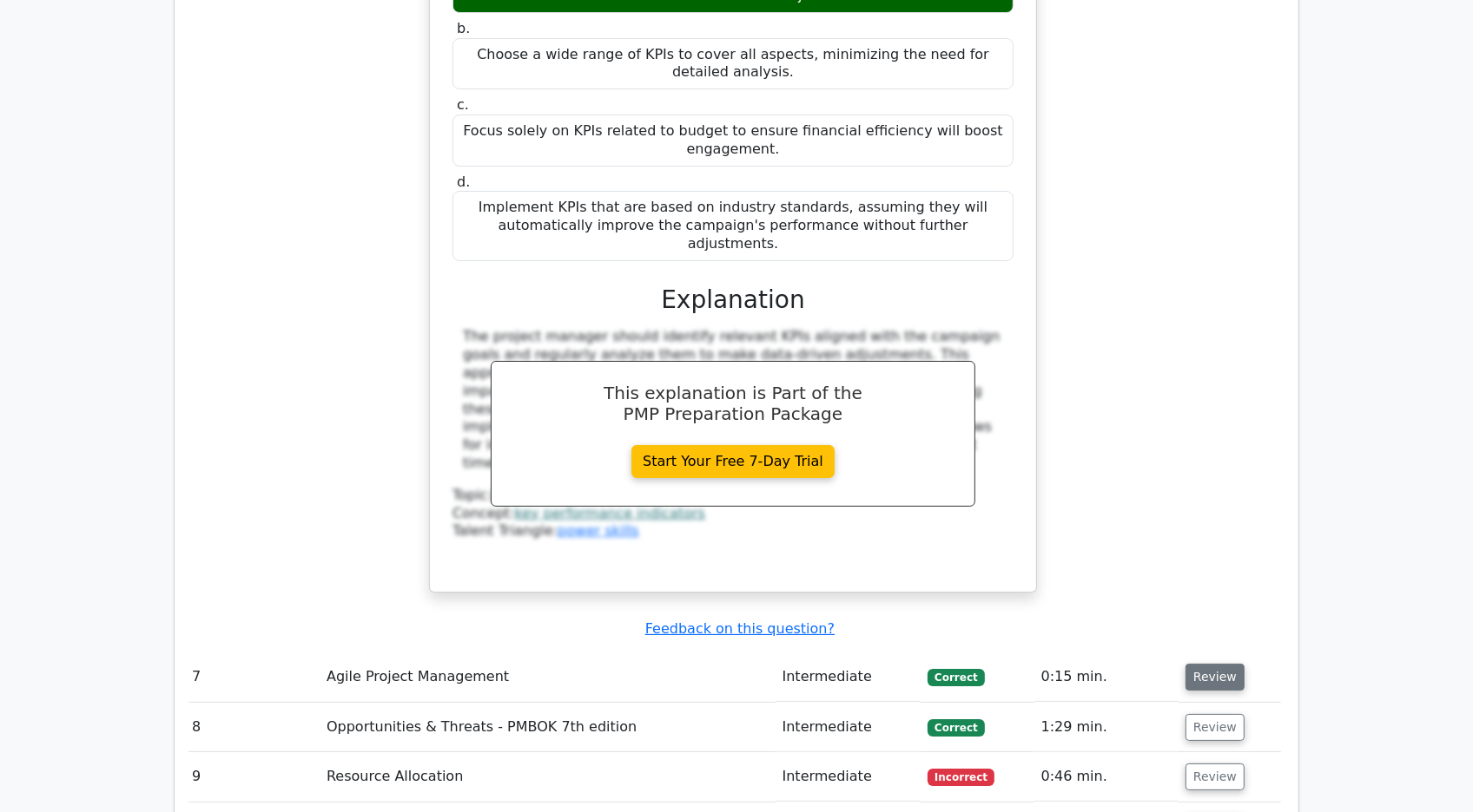
click at [1210, 664] on button "Review" at bounding box center [1214, 677] width 59 height 27
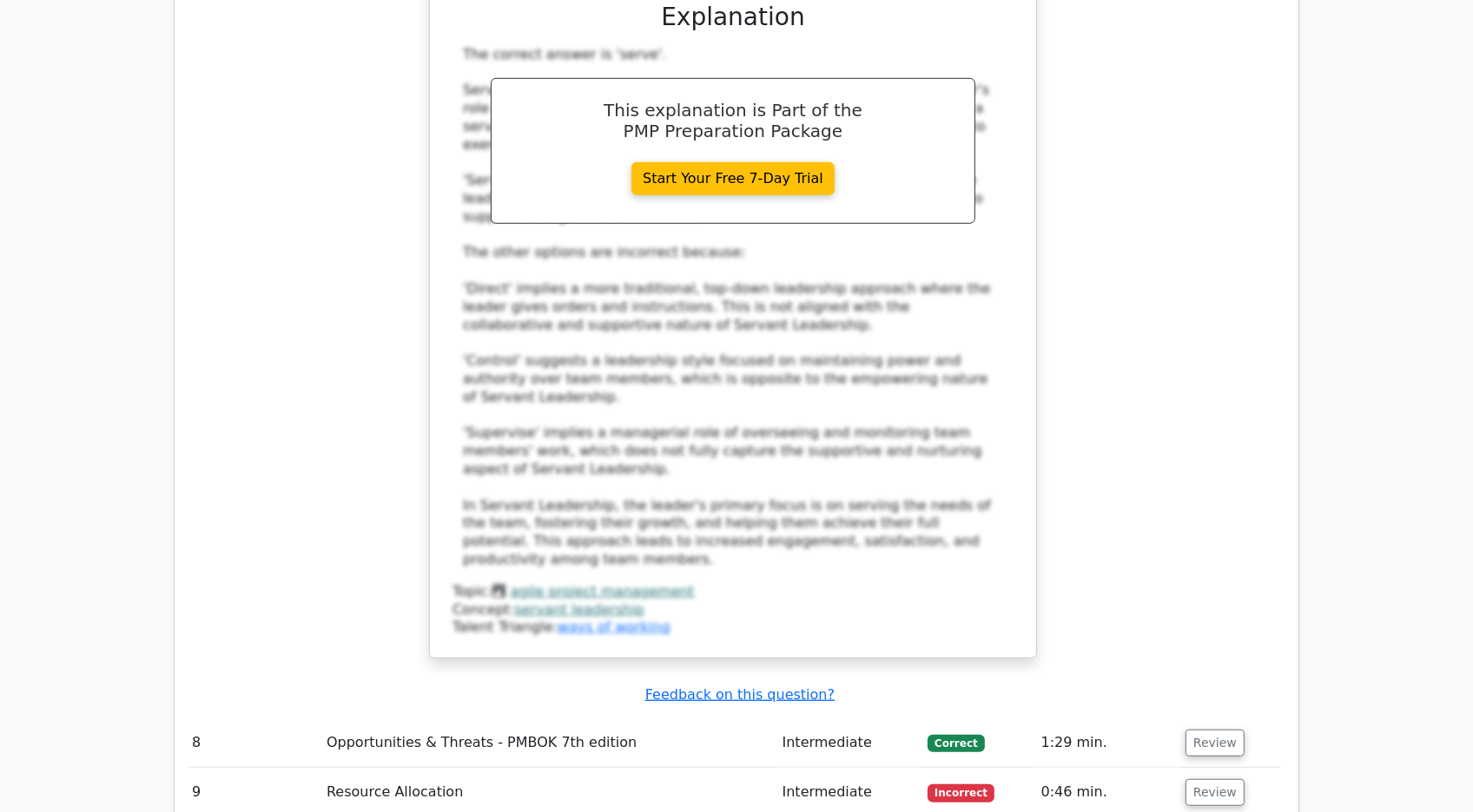
scroll to position [7492, 0]
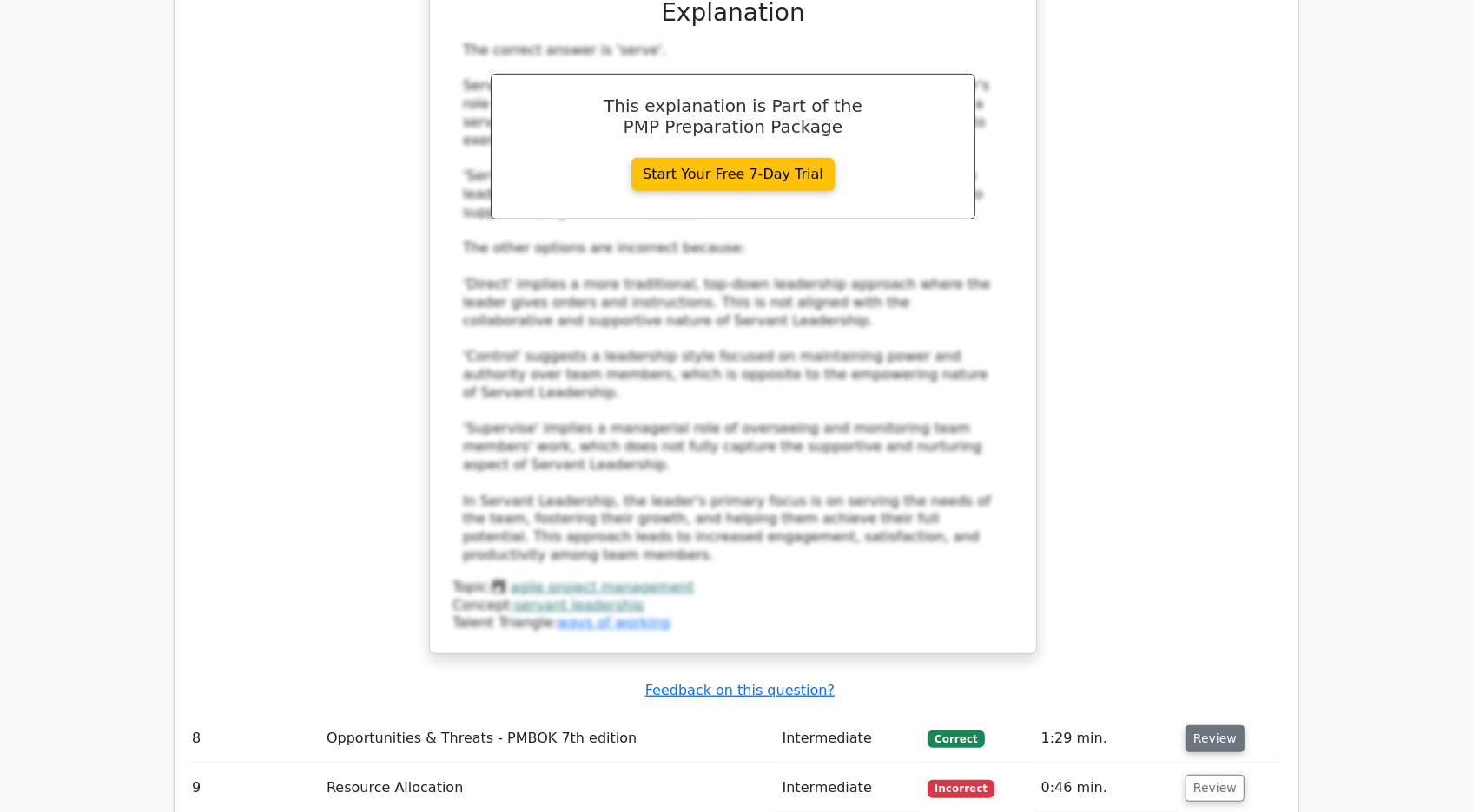
click at [1211, 725] on button "Review" at bounding box center [1214, 738] width 59 height 27
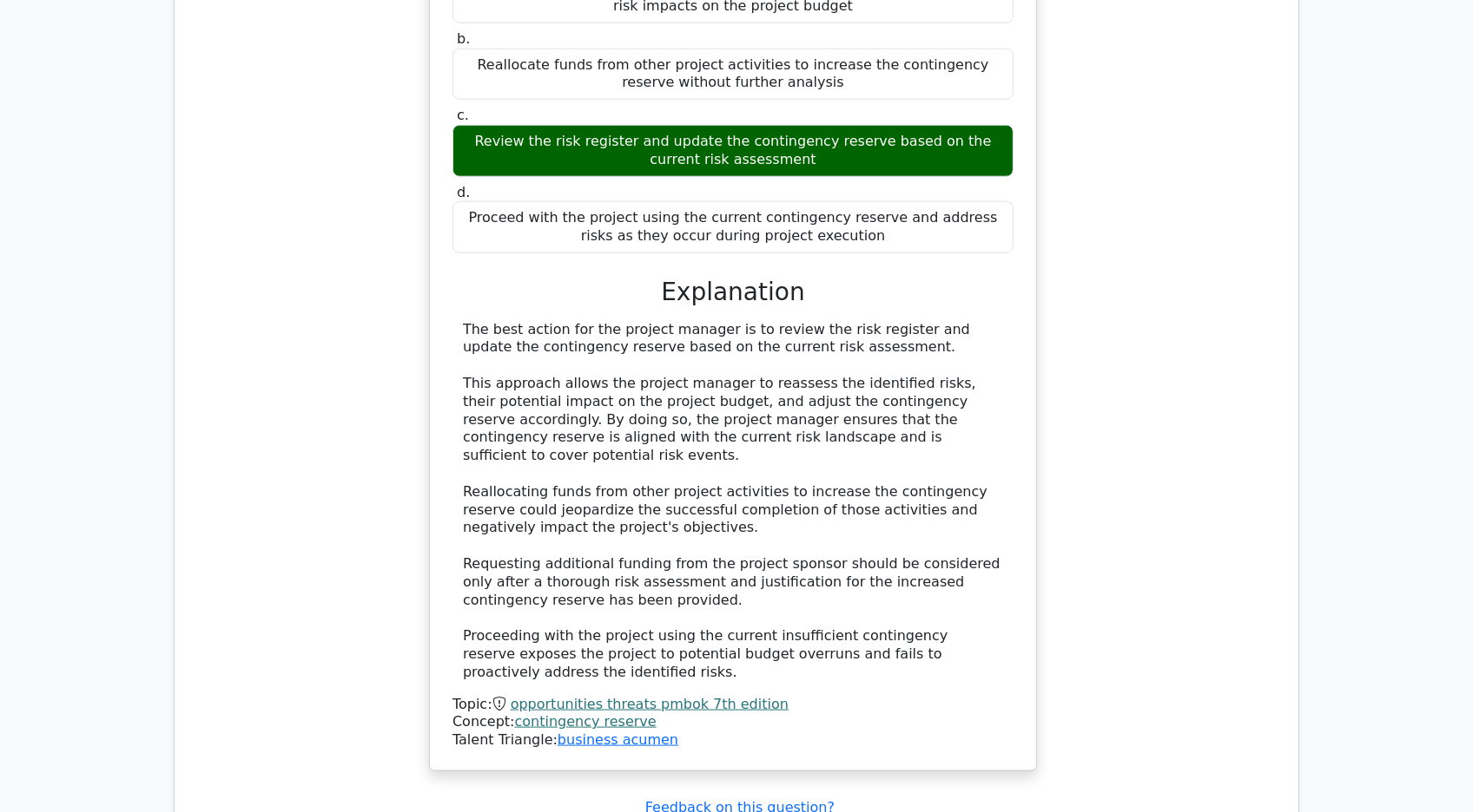
scroll to position [8426, 0]
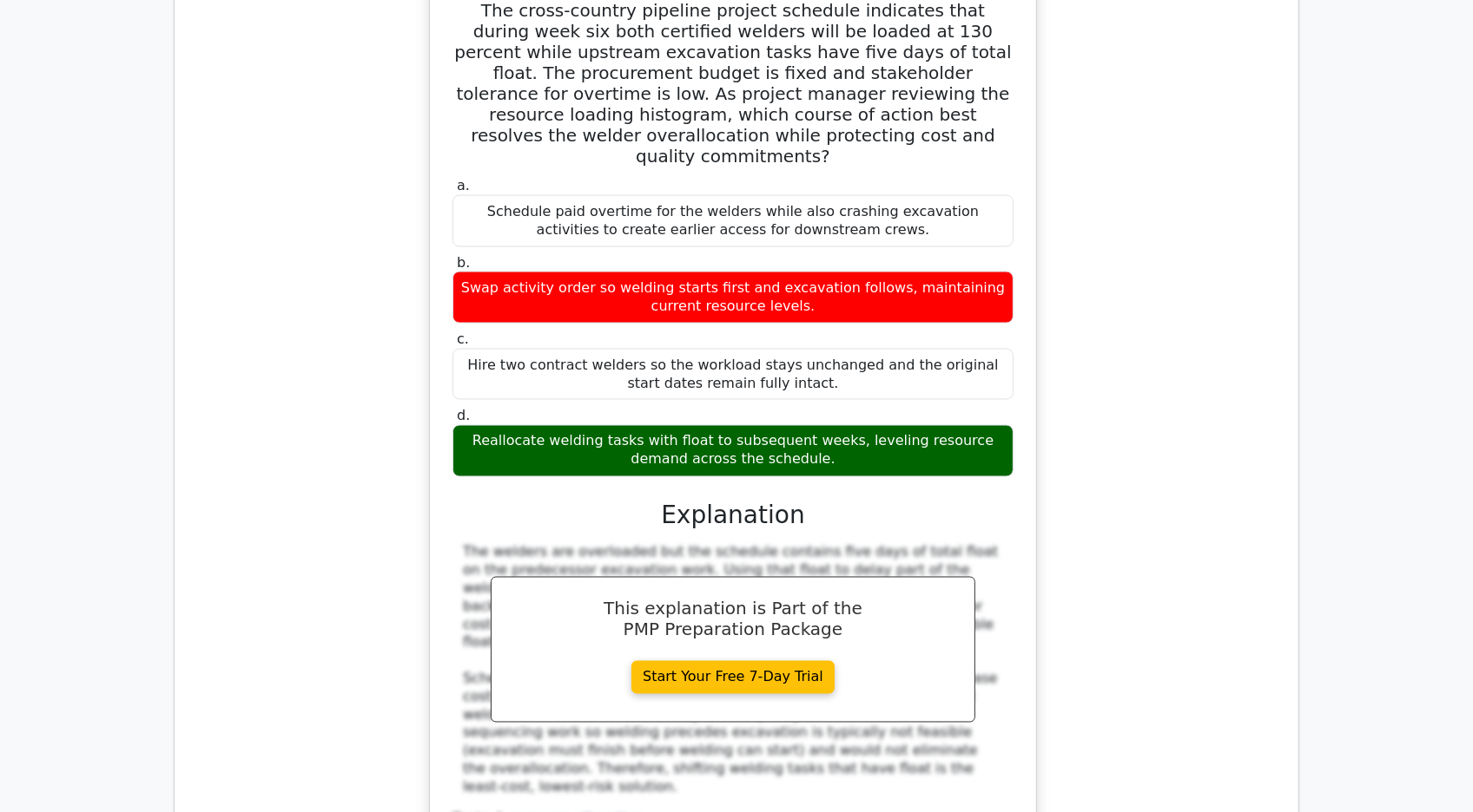
scroll to position [9335, 0]
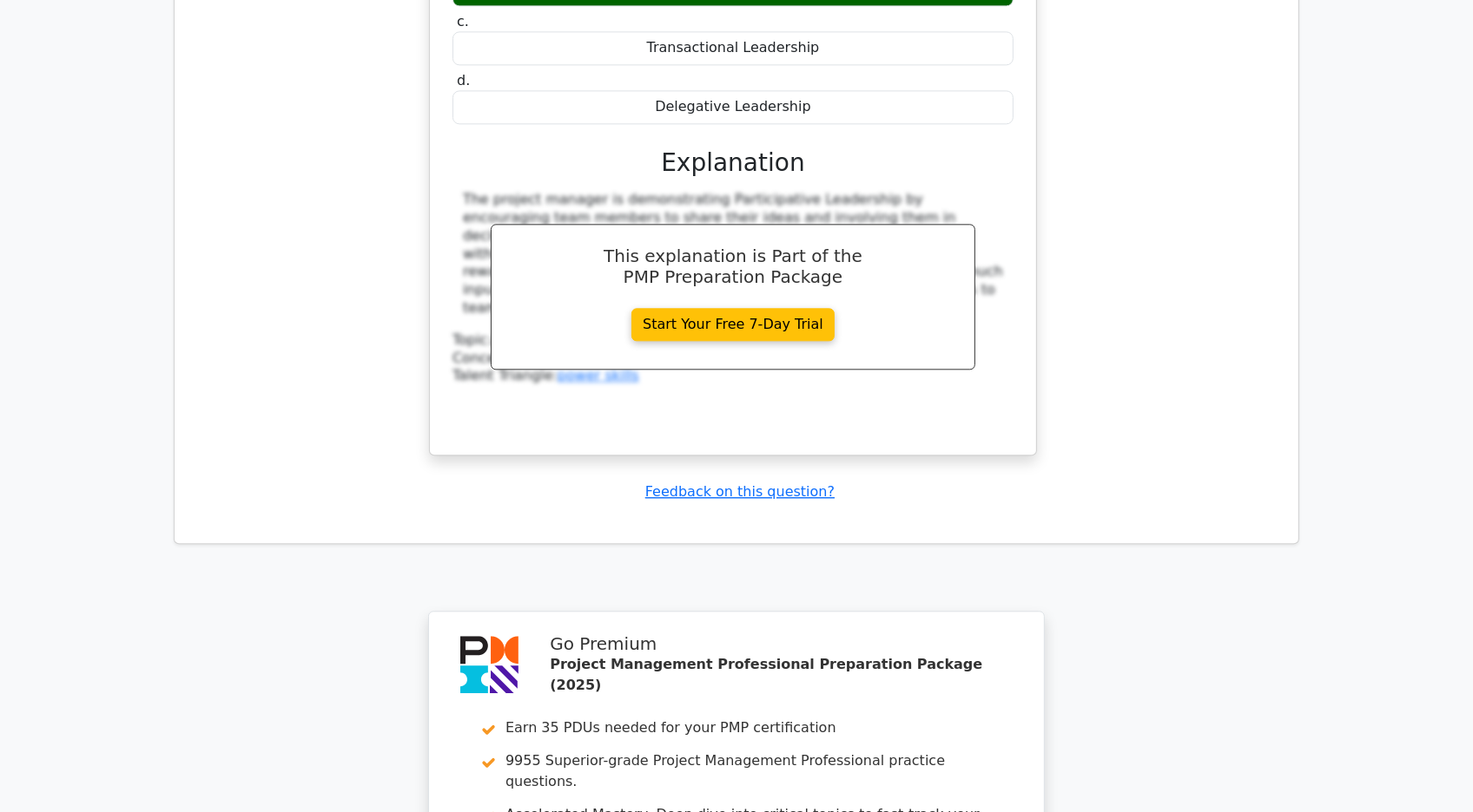
scroll to position [10584, 0]
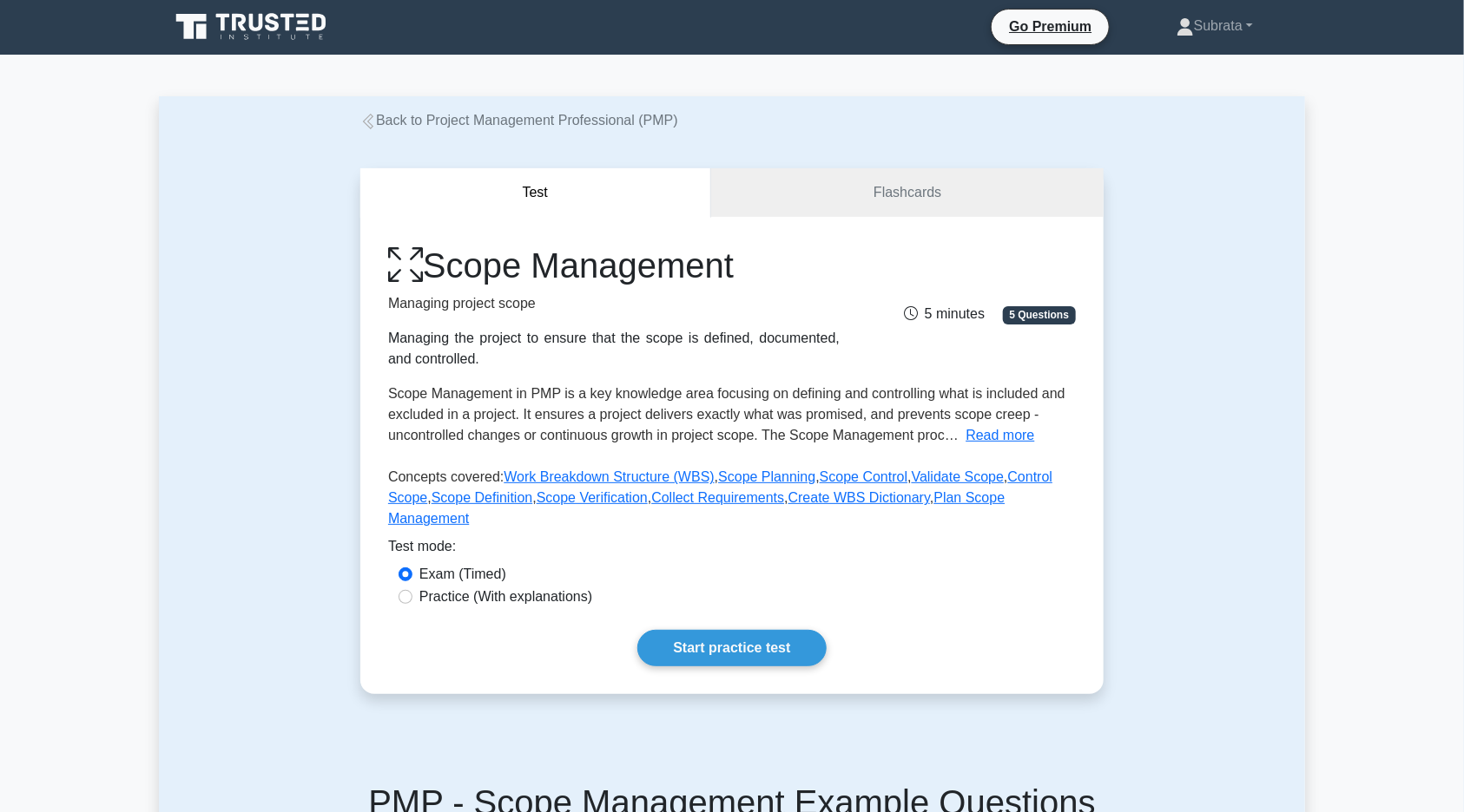
scroll to position [7, 0]
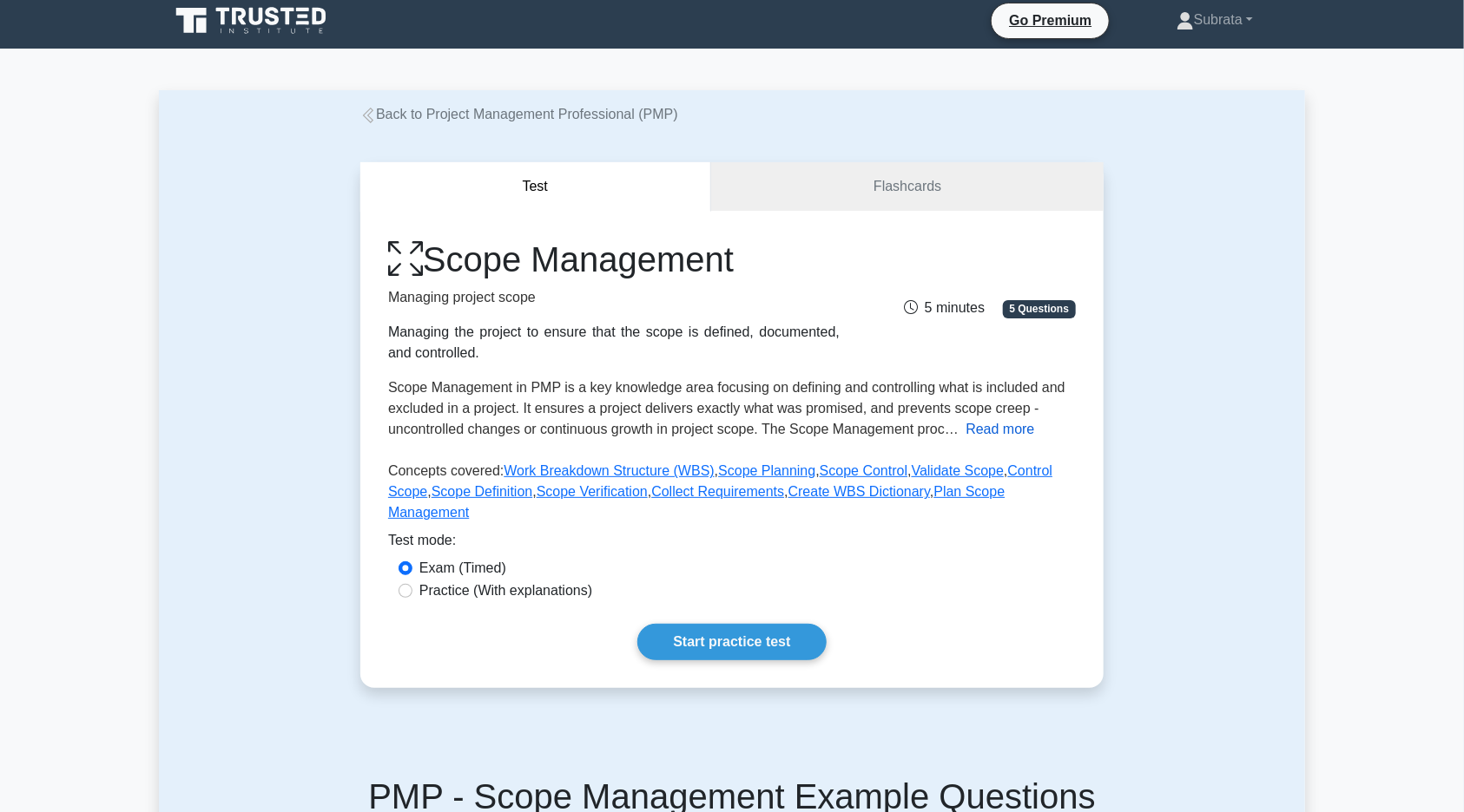
click at [1008, 437] on button "Read more" at bounding box center [1000, 430] width 68 height 21
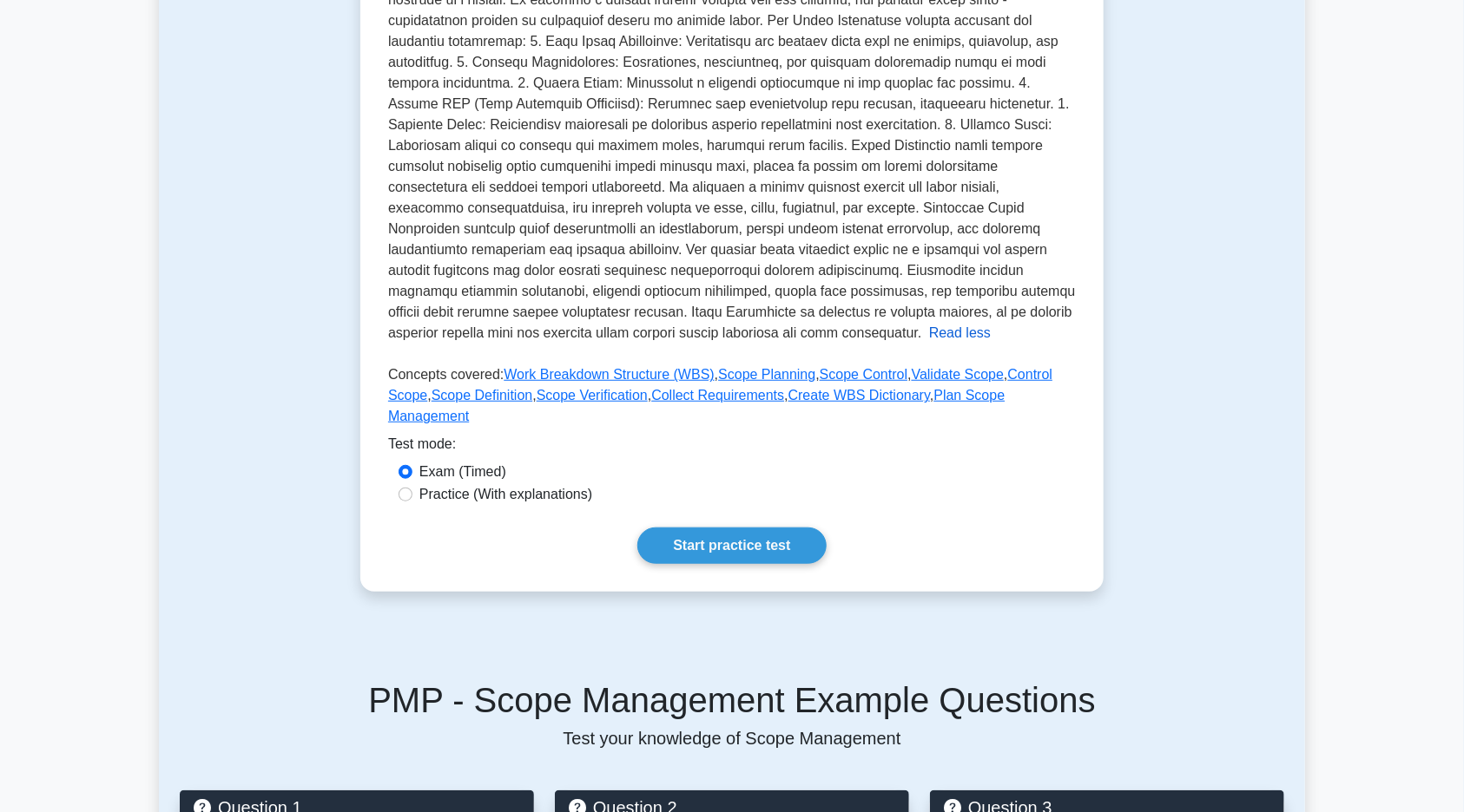
scroll to position [422, 0]
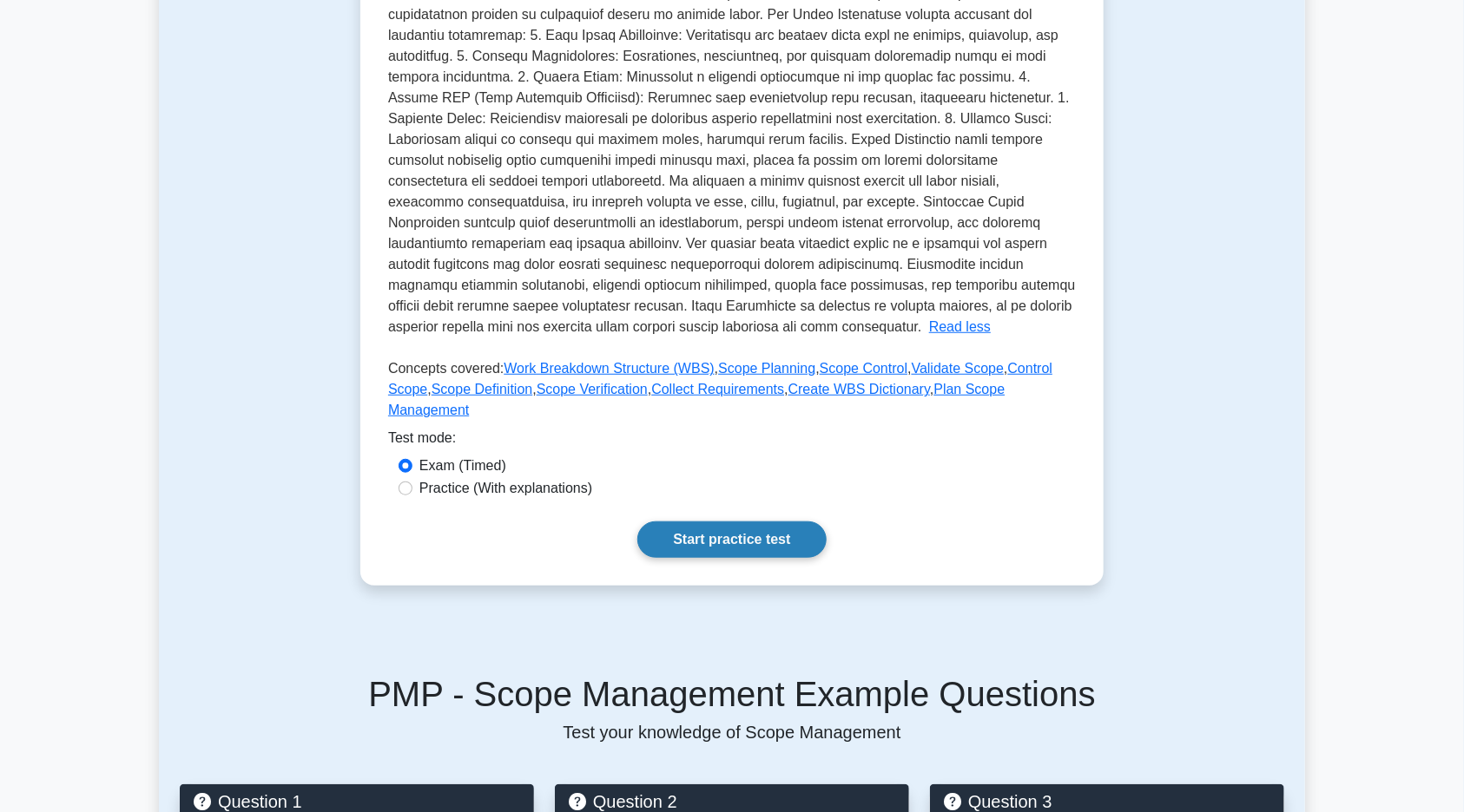
click at [790, 534] on link "Start practice test" at bounding box center [731, 540] width 189 height 37
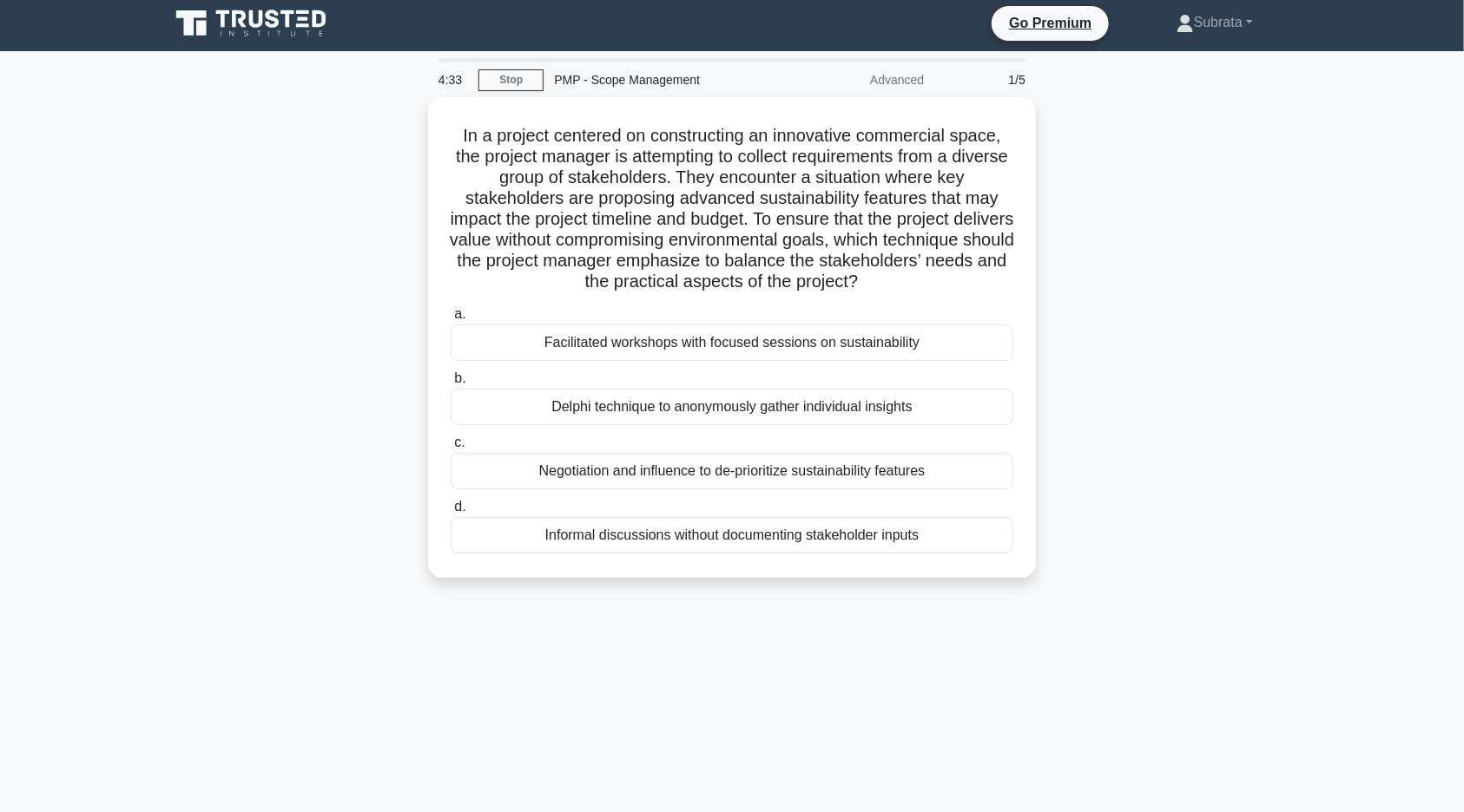
scroll to position [5, 0]
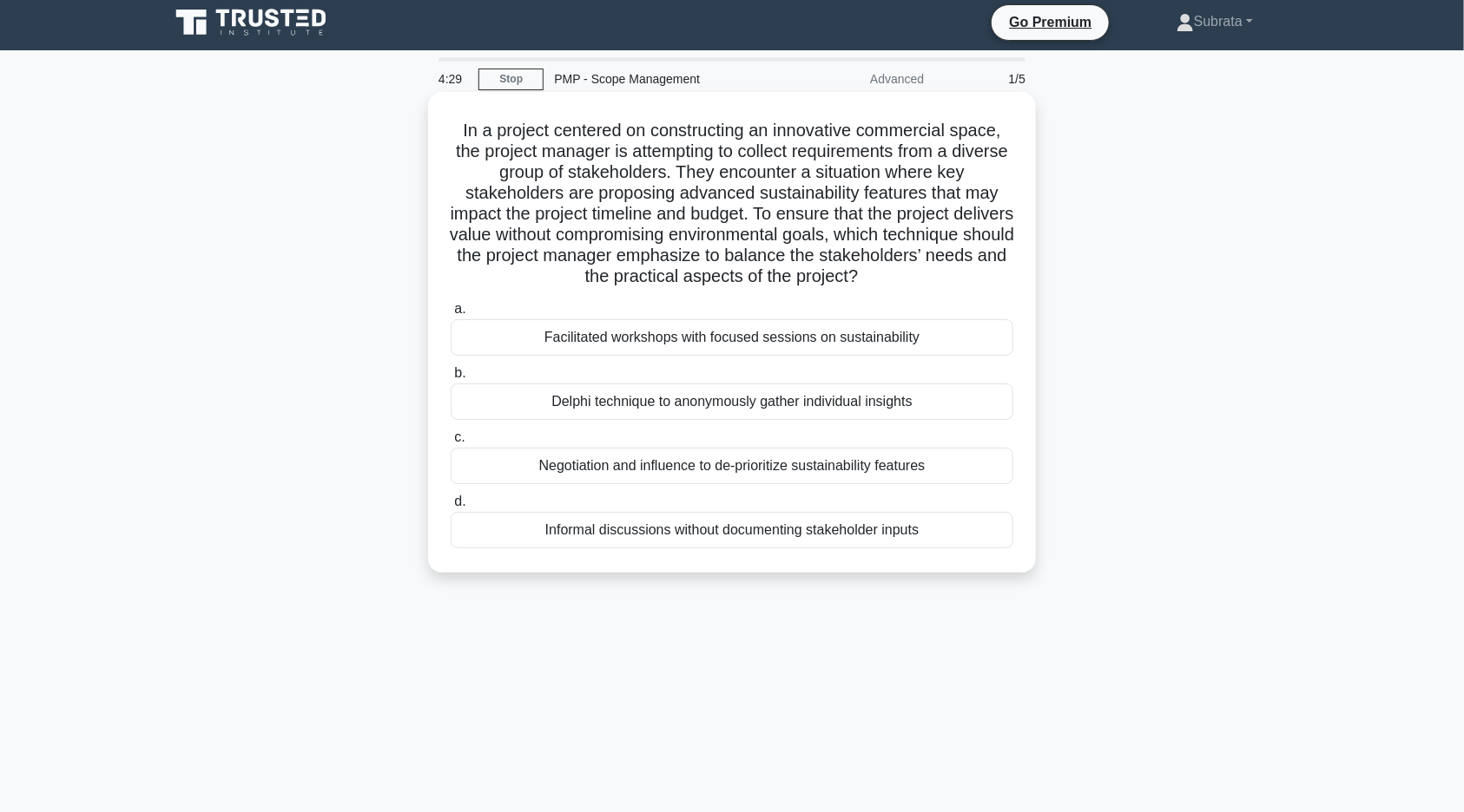
click at [867, 400] on div "Delphi technique to anonymously gather individual insights" at bounding box center [732, 402] width 562 height 37
click at [451, 379] on input "b. Delphi technique to anonymously gather individual insights" at bounding box center [451, 374] width 0 height 11
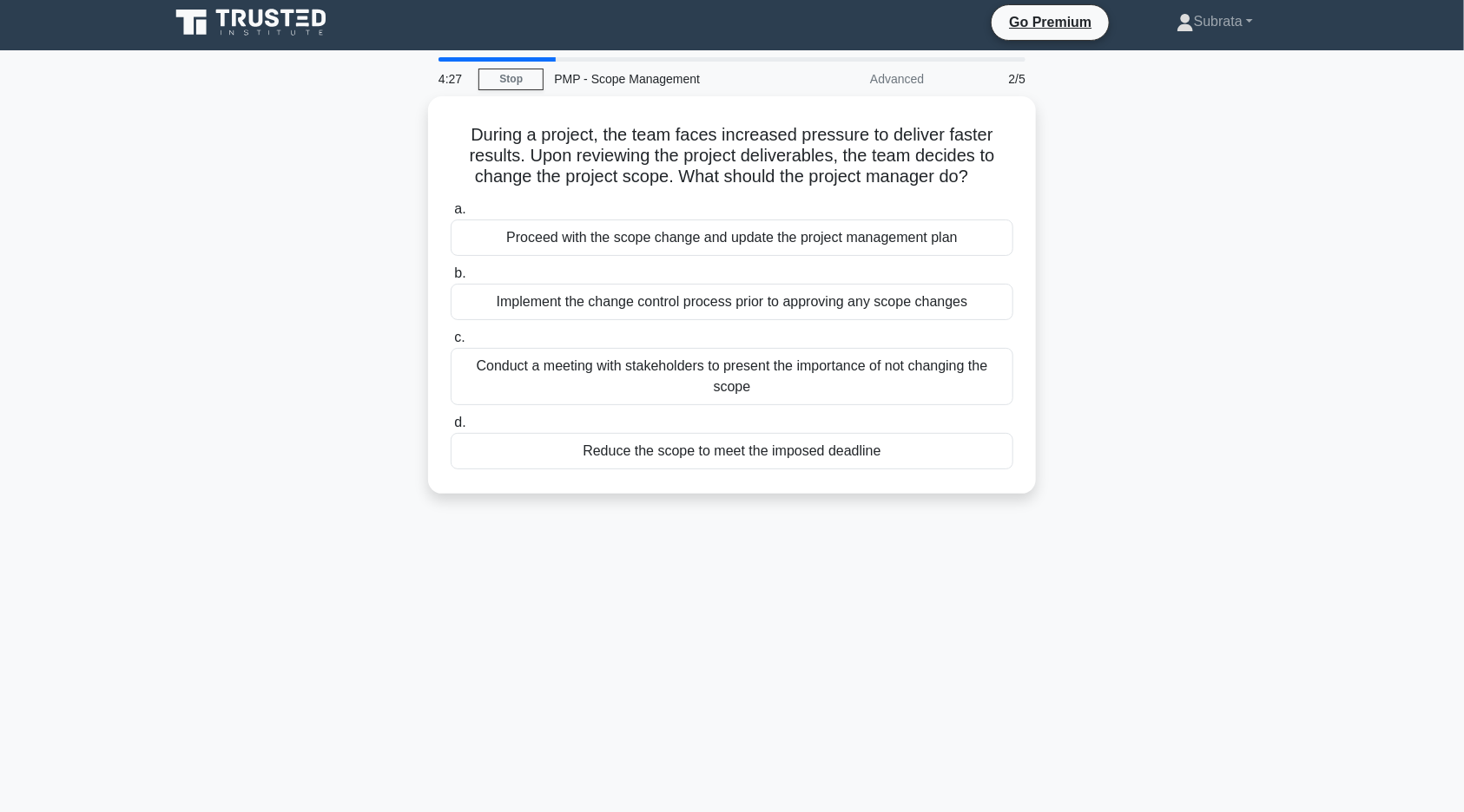
scroll to position [0, 0]
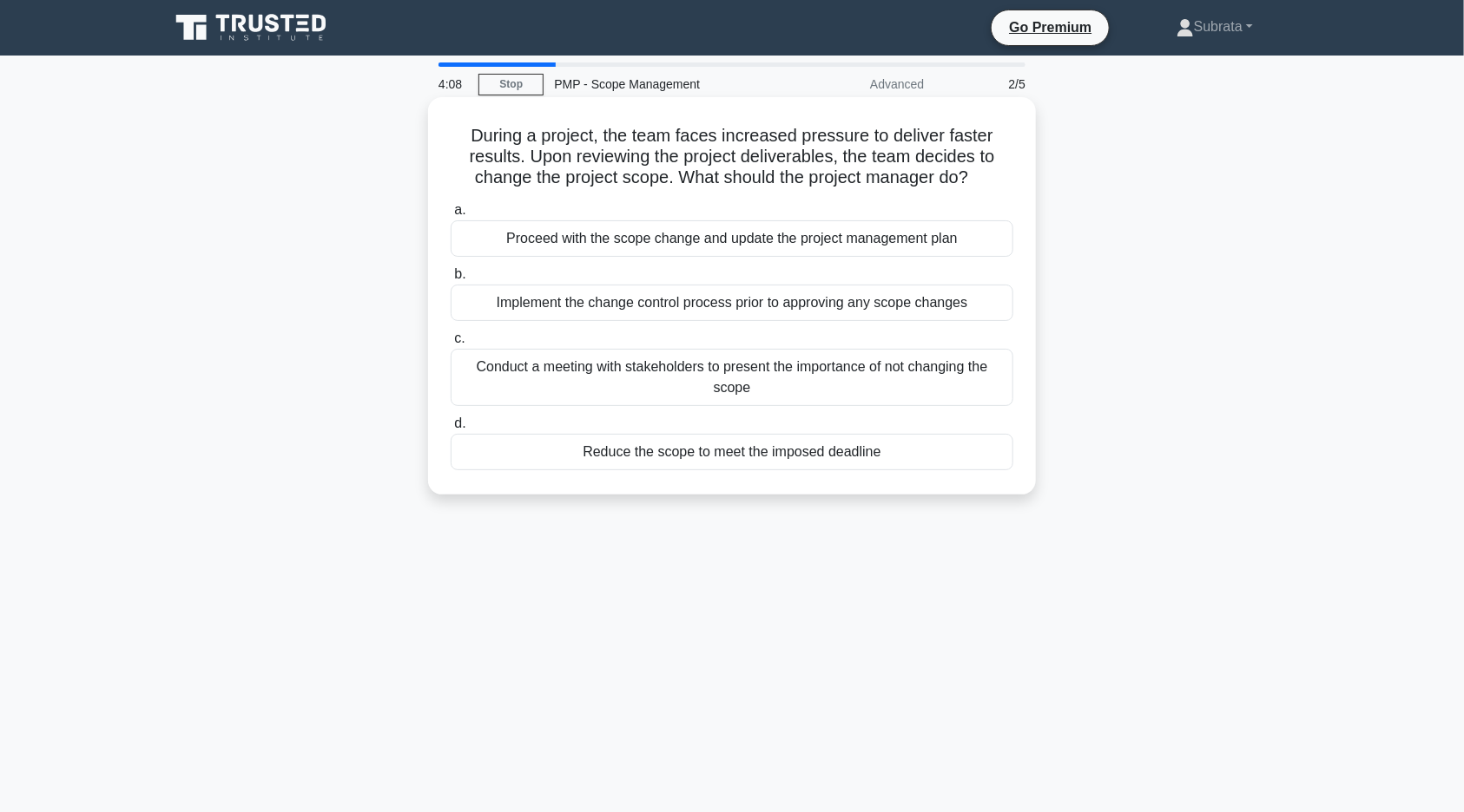
click at [645, 304] on div "Implement the change control process prior to approving any scope changes" at bounding box center [732, 303] width 562 height 37
click at [451, 281] on input "b. Implement the change control process prior to approving any scope changes" at bounding box center [451, 274] width 0 height 11
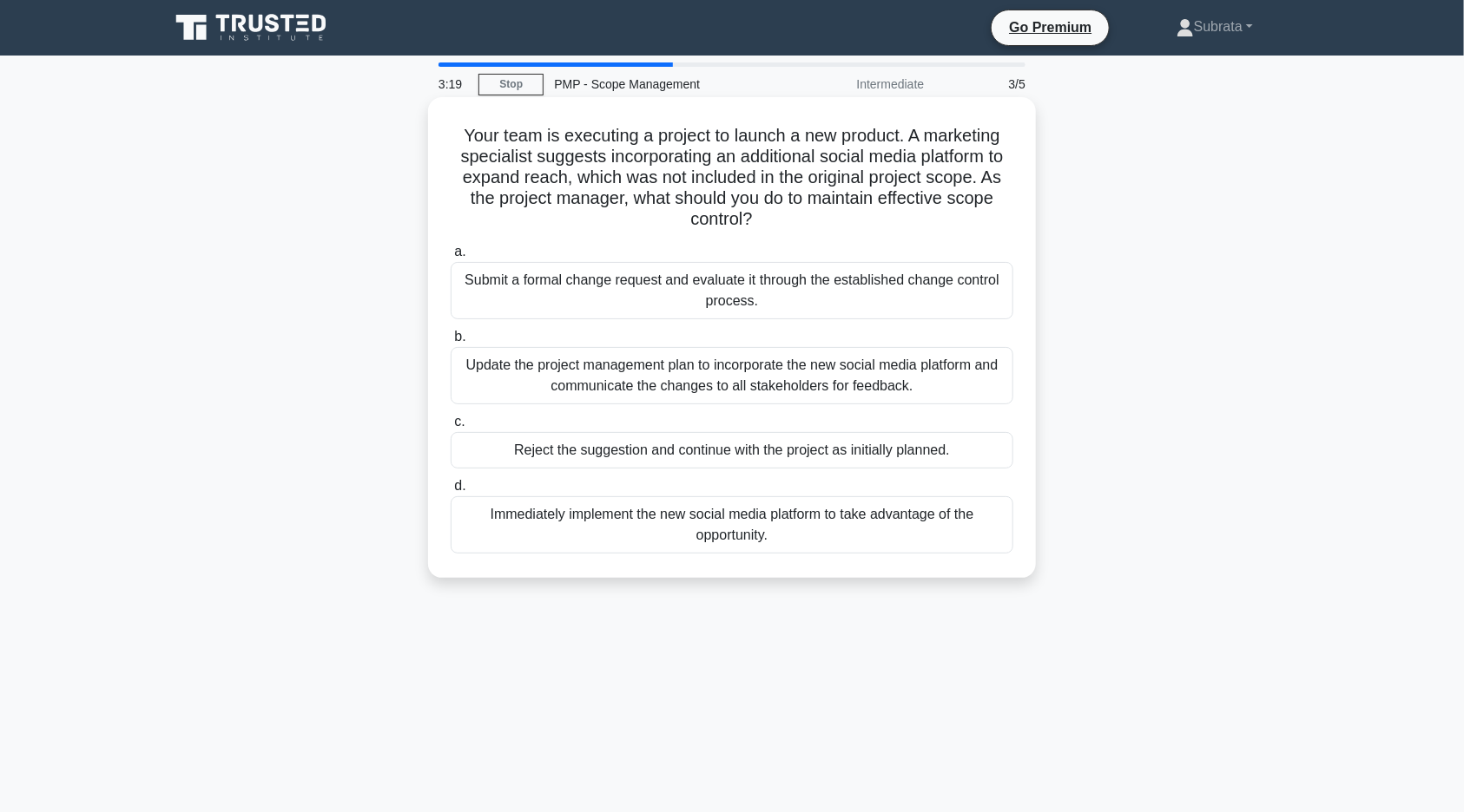
click at [643, 290] on div "Submit a formal change request and evaluate it through the established change c…" at bounding box center [732, 290] width 562 height 57
click at [451, 258] on input "a. Submit a formal change request and evaluate it through the established chang…" at bounding box center [451, 252] width 0 height 11
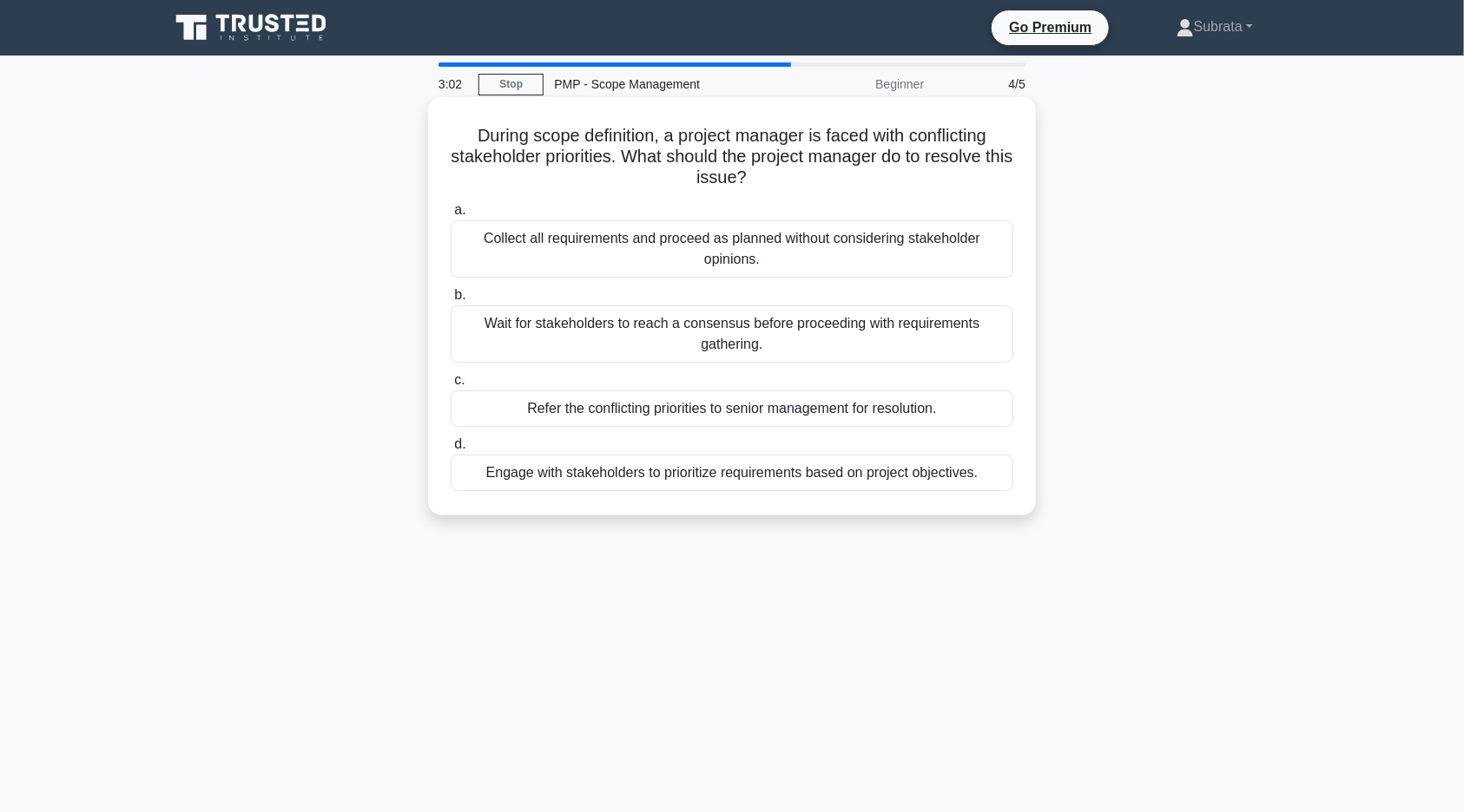
click at [661, 478] on div "Engage with stakeholders to prioritize requirements based on project objectives." at bounding box center [732, 474] width 562 height 37
click at [451, 451] on input "d. Engage with stakeholders to prioritize requirements based on project objecti…" at bounding box center [451, 445] width 0 height 11
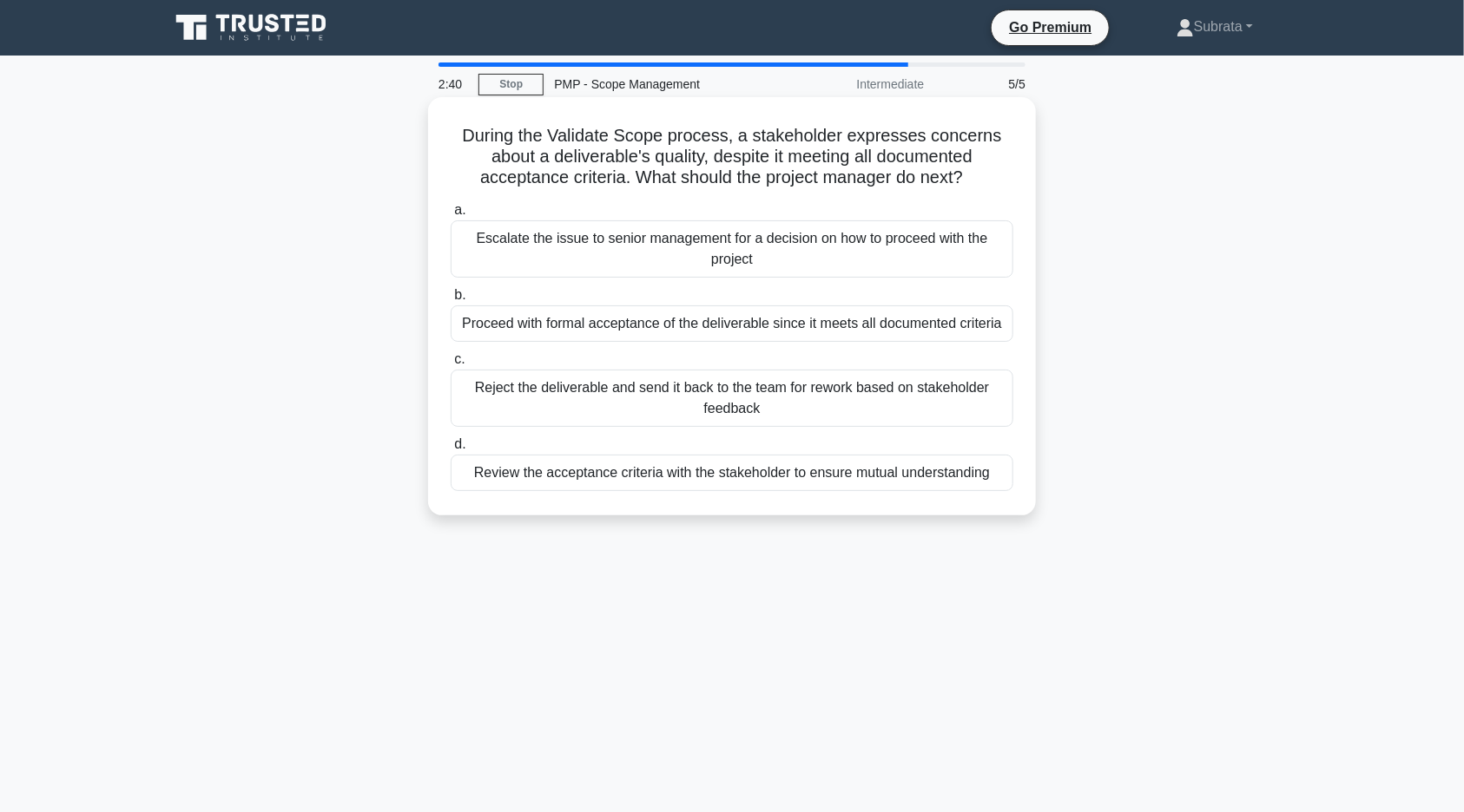
click at [626, 483] on div "Review the acceptance criteria with the stakeholder to ensure mutual understand…" at bounding box center [732, 474] width 562 height 37
click at [451, 451] on input "d. Review the acceptance criteria with the stakeholder to ensure mutual underst…" at bounding box center [451, 445] width 0 height 11
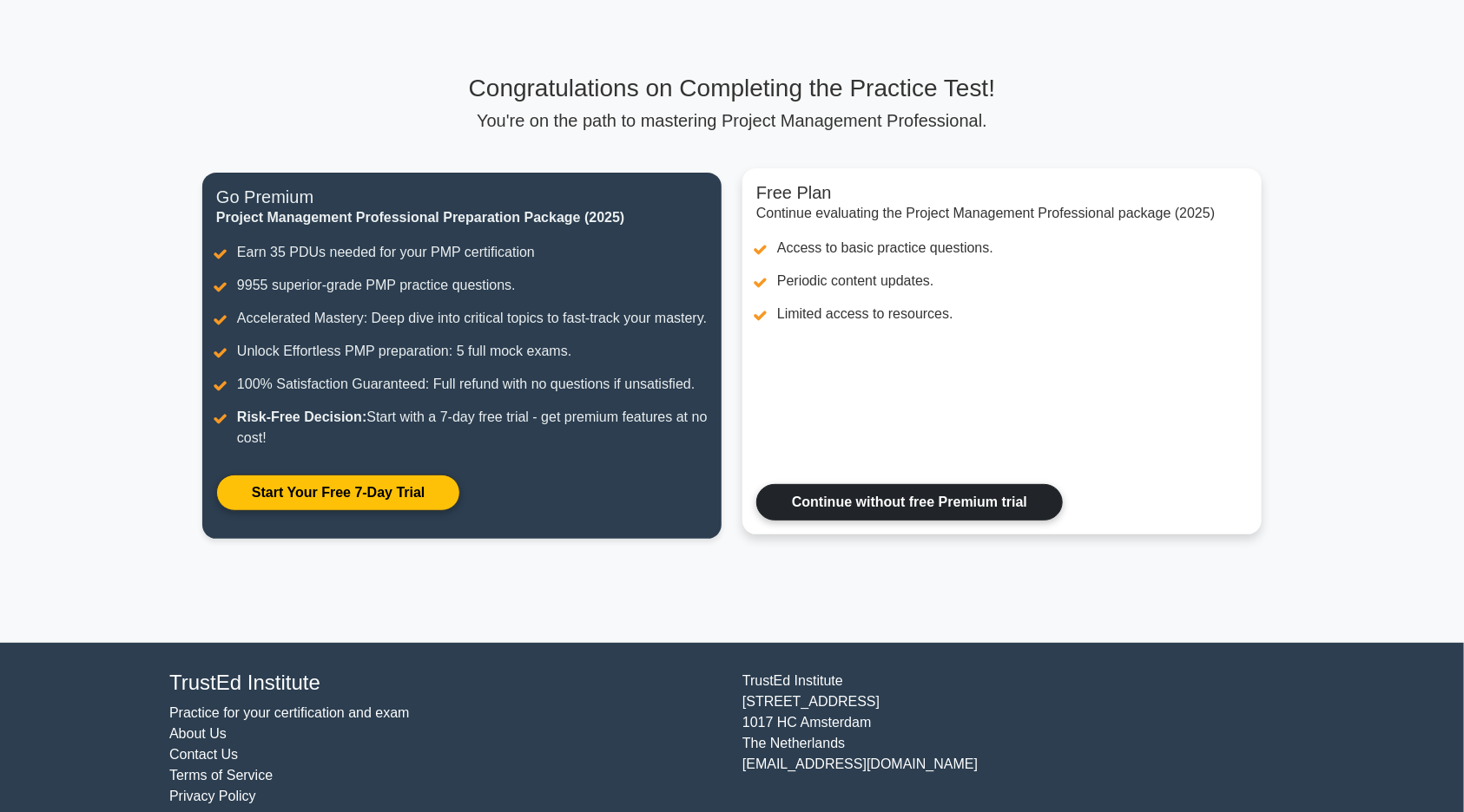
scroll to position [88, 0]
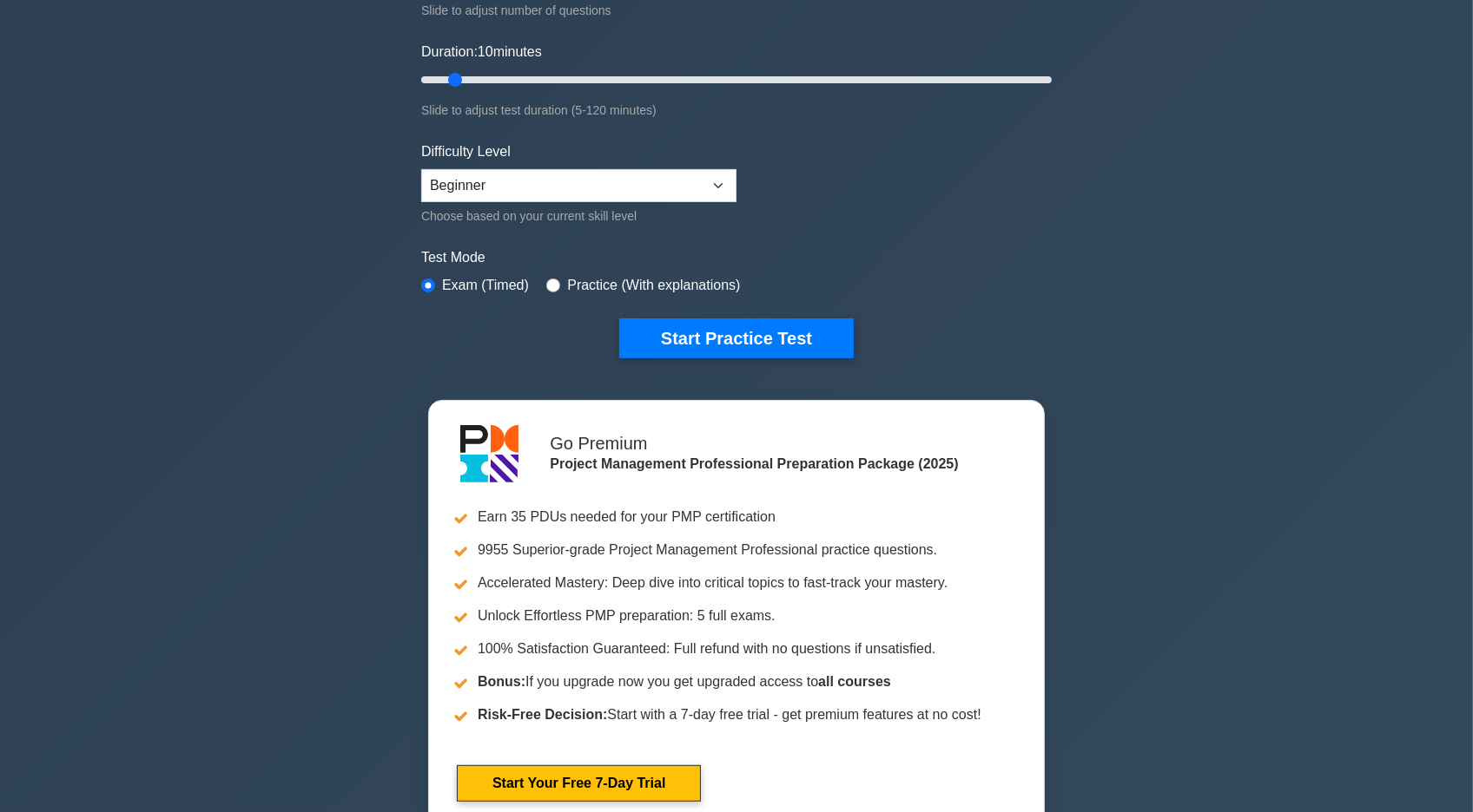
scroll to position [290, 0]
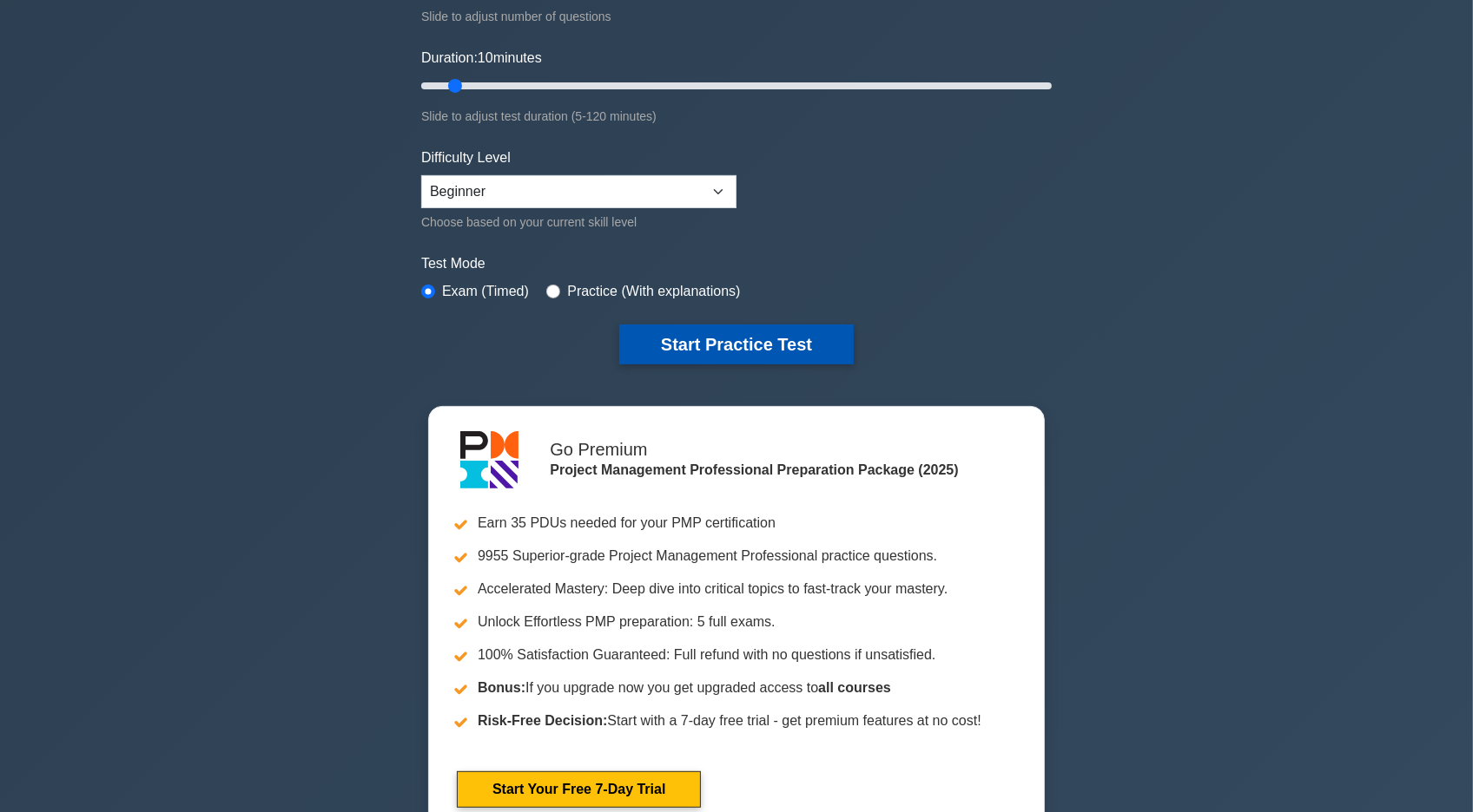
click at [791, 339] on button "Start Practice Test" at bounding box center [736, 345] width 234 height 40
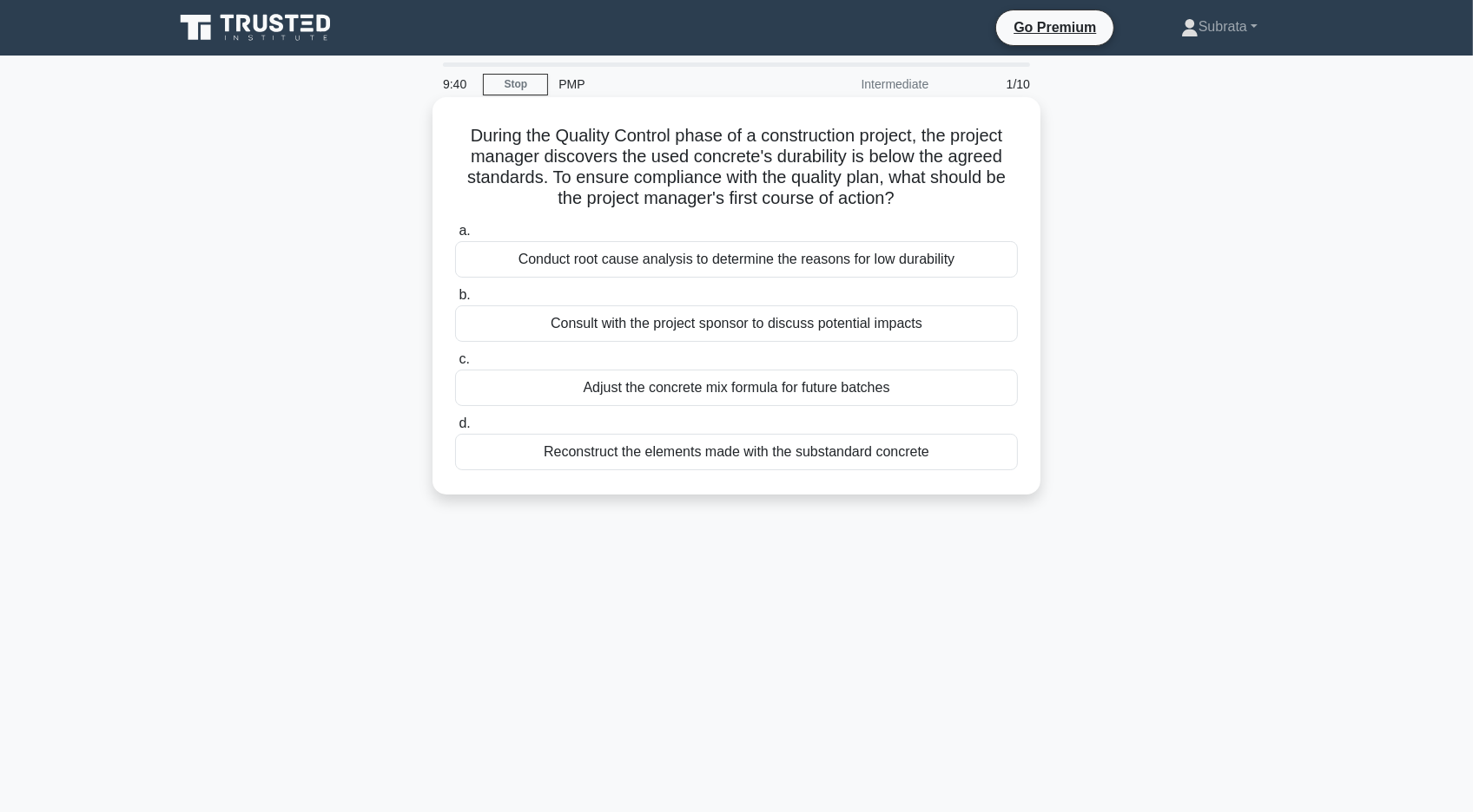
click at [535, 274] on div "Conduct root cause analysis to determine the reasons for low durability" at bounding box center [736, 260] width 562 height 37
click at [455, 237] on input "a. Conduct root cause analysis to determine the reasons for low durability" at bounding box center [455, 231] width 0 height 11
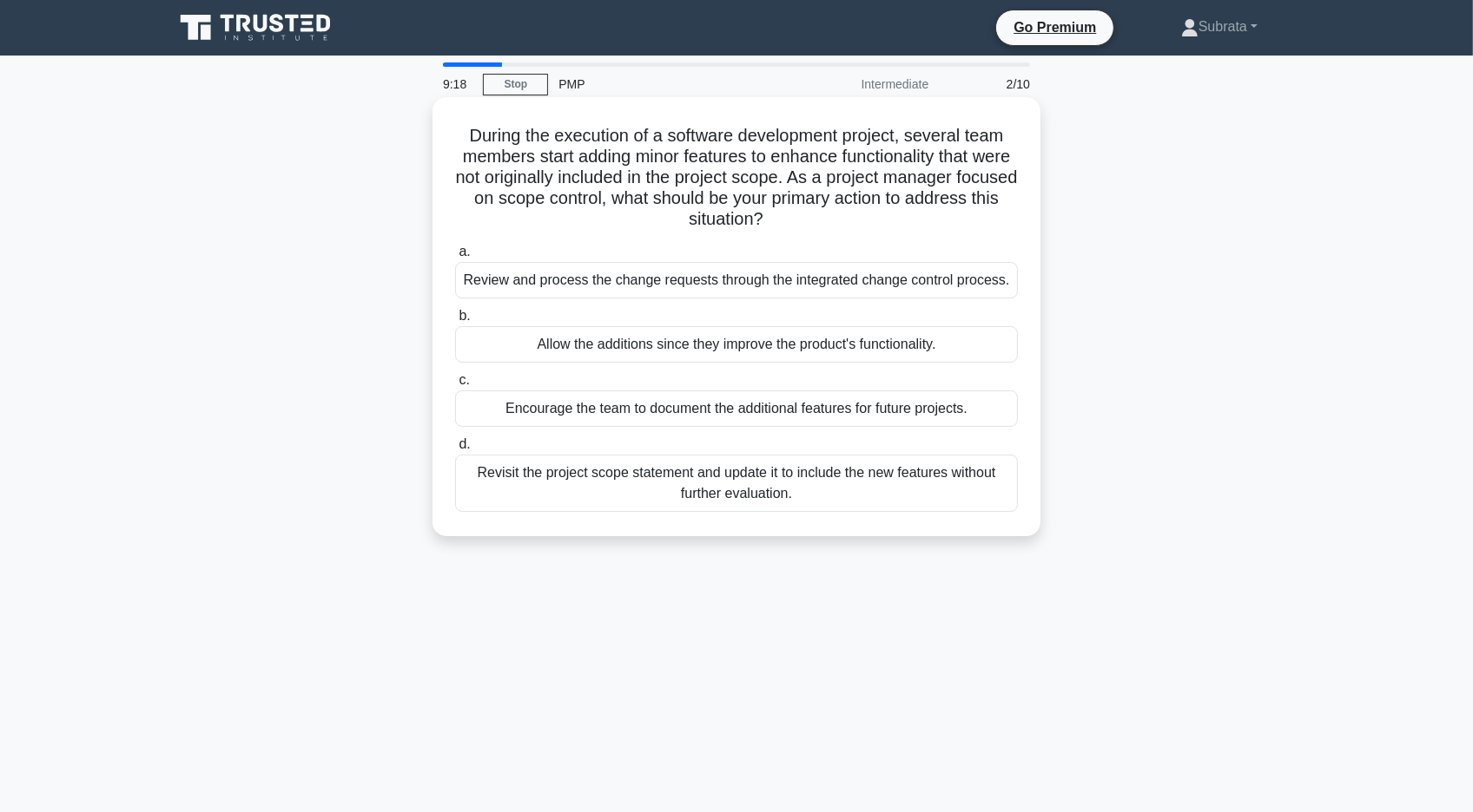
click at [619, 417] on div "Encourage the team to document the additional features for future projects." at bounding box center [736, 409] width 562 height 37
click at [455, 386] on input "c. Encourage the team to document the additional features for future projects." at bounding box center [455, 381] width 0 height 11
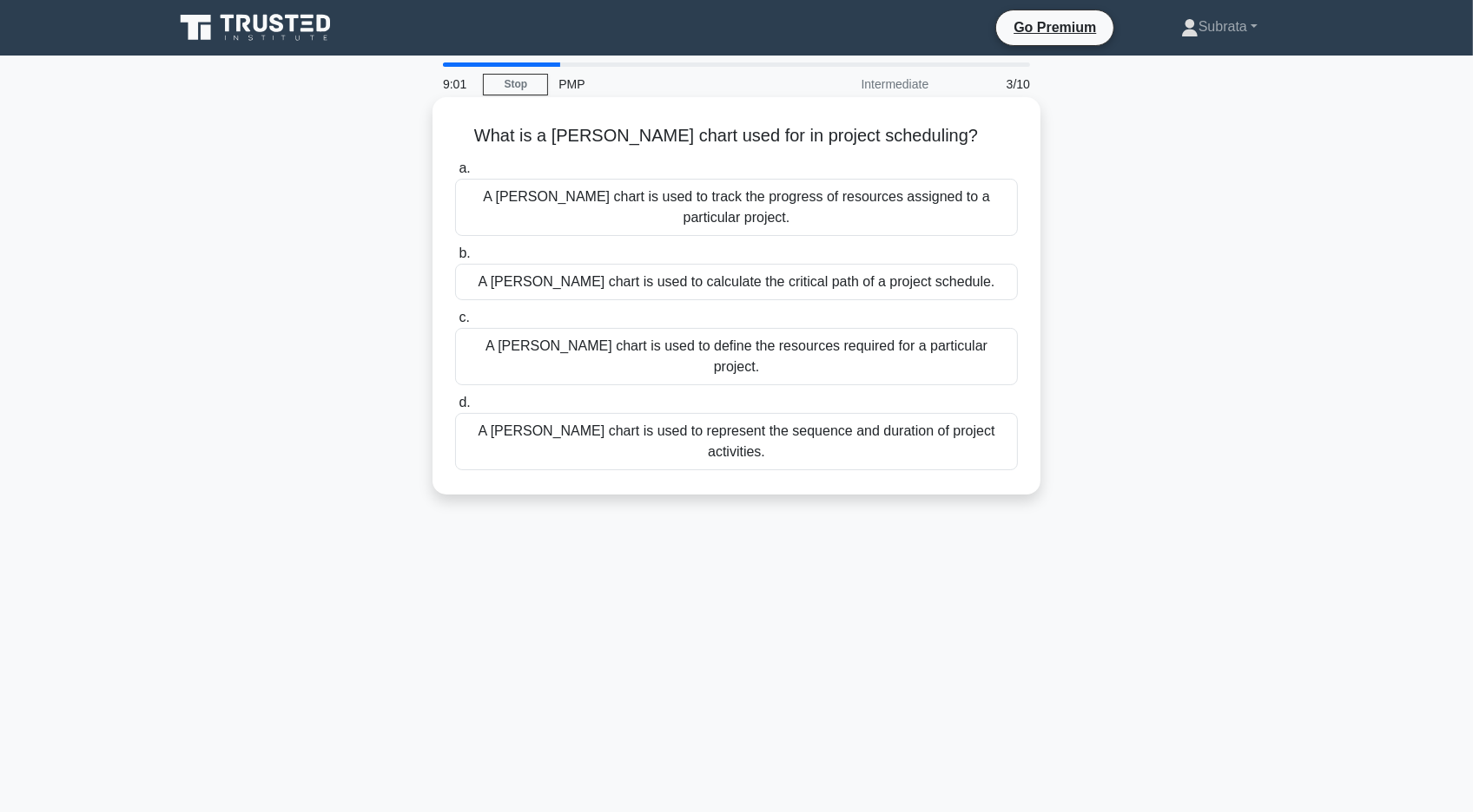
click at [652, 194] on div "A [PERSON_NAME] chart is used to track the progress of resources assigned to a …" at bounding box center [736, 207] width 562 height 57
click at [455, 175] on input "a. A [PERSON_NAME] chart is used to track the progress of resources assigned to…" at bounding box center [455, 168] width 0 height 11
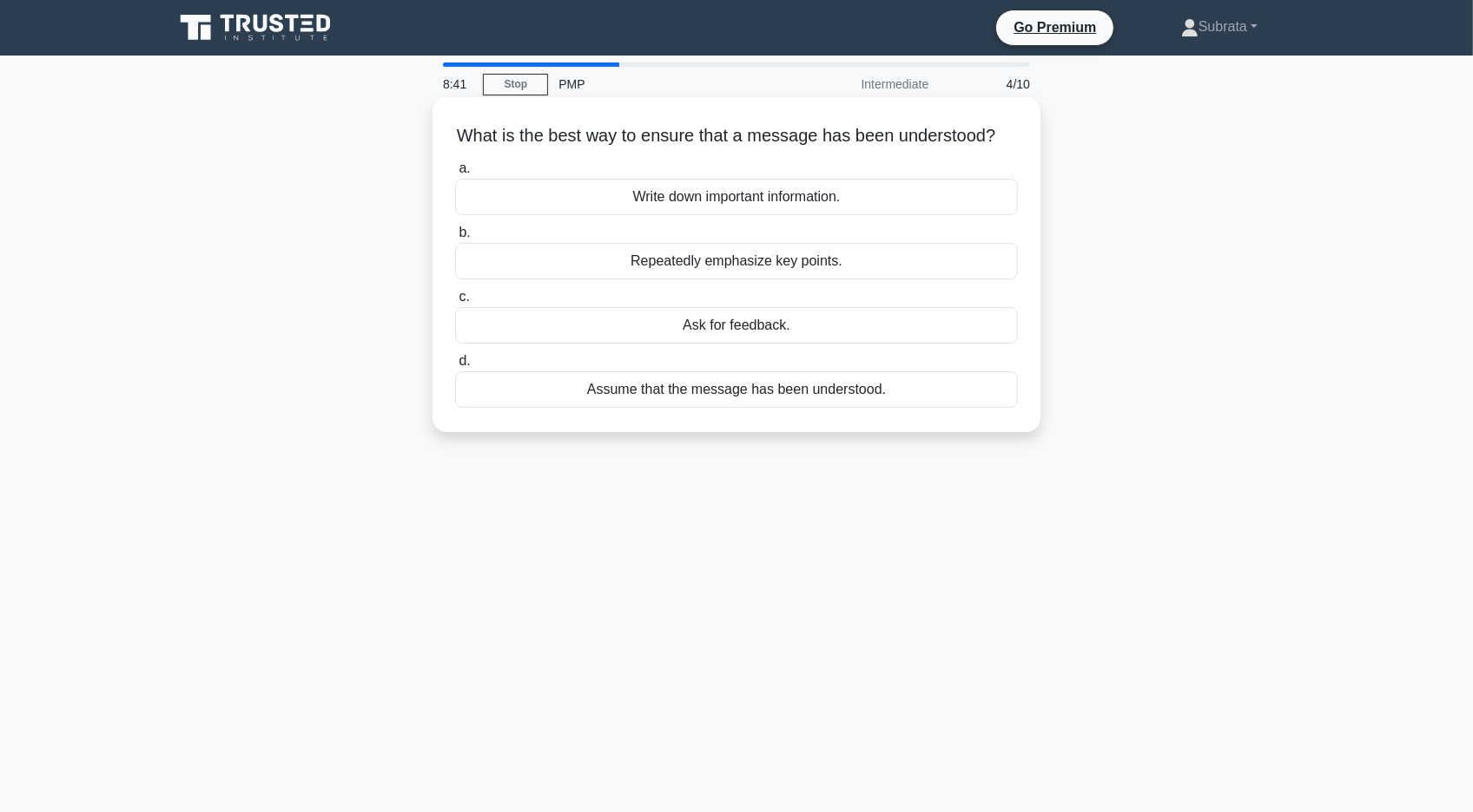
click at [697, 329] on div "Ask for feedback." at bounding box center [736, 325] width 562 height 37
click at [455, 303] on input "c. Ask for feedback." at bounding box center [455, 297] width 0 height 11
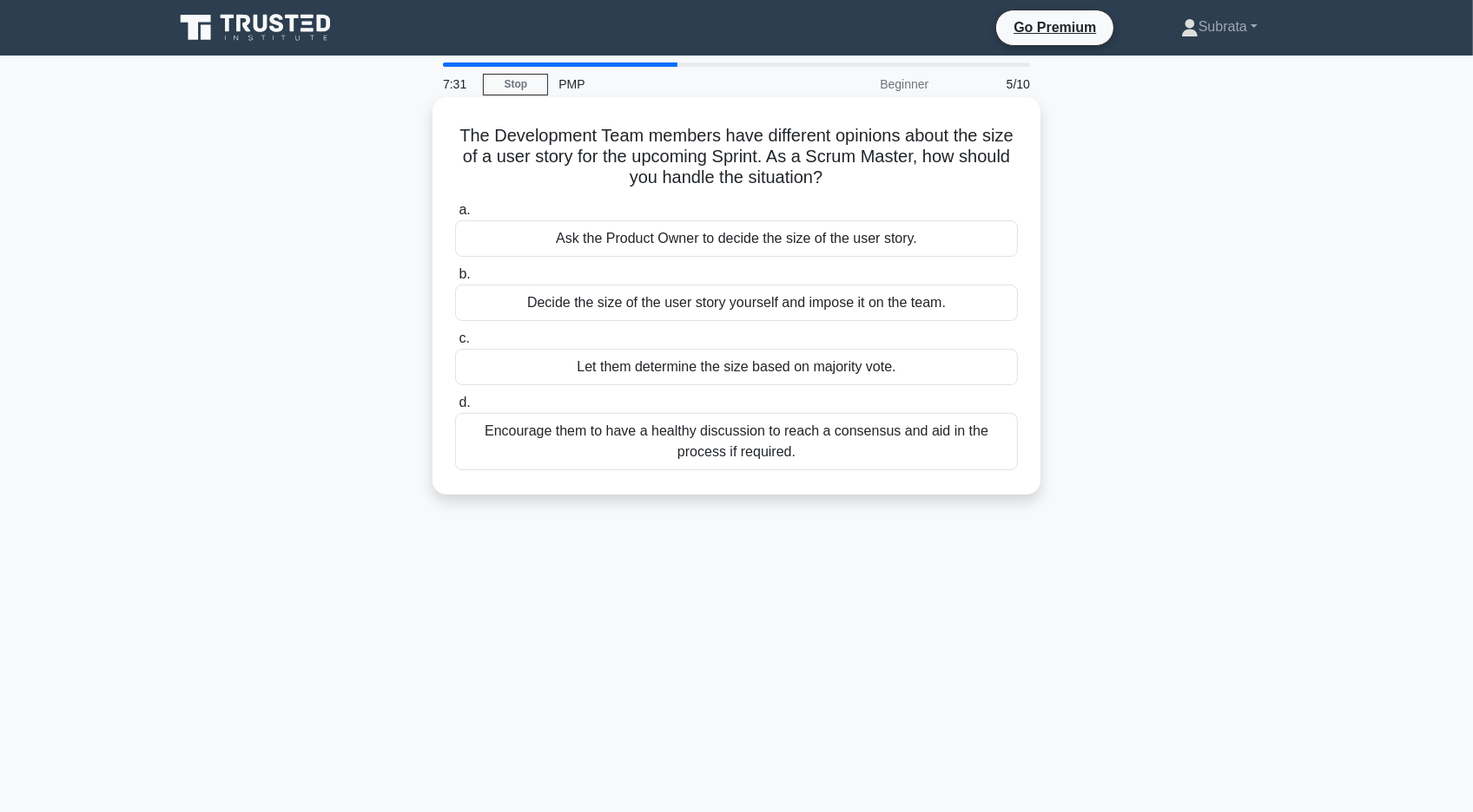
click at [658, 439] on div "Encourage them to have a healthy discussion to reach a consensus and aid in the…" at bounding box center [736, 441] width 562 height 57
click at [455, 409] on input "d. Encourage them to have a healthy discussion to reach a consensus and aid in …" at bounding box center [455, 402] width 0 height 11
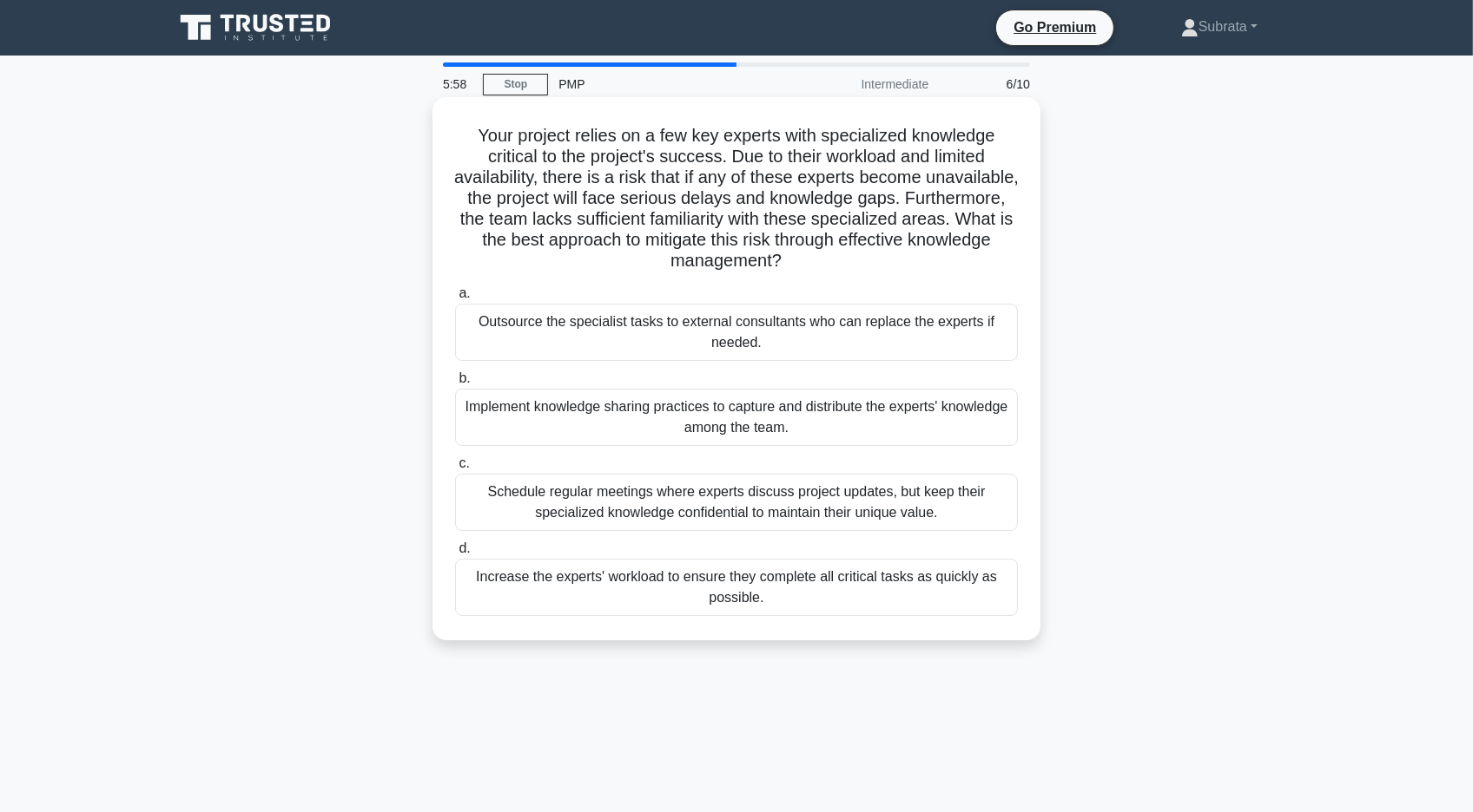
click at [698, 411] on div "Implement knowledge sharing practices to capture and distribute the experts' kn…" at bounding box center [736, 417] width 562 height 57
click at [455, 384] on input "b. Implement knowledge sharing practices to capture and distribute the experts'…" at bounding box center [455, 379] width 0 height 11
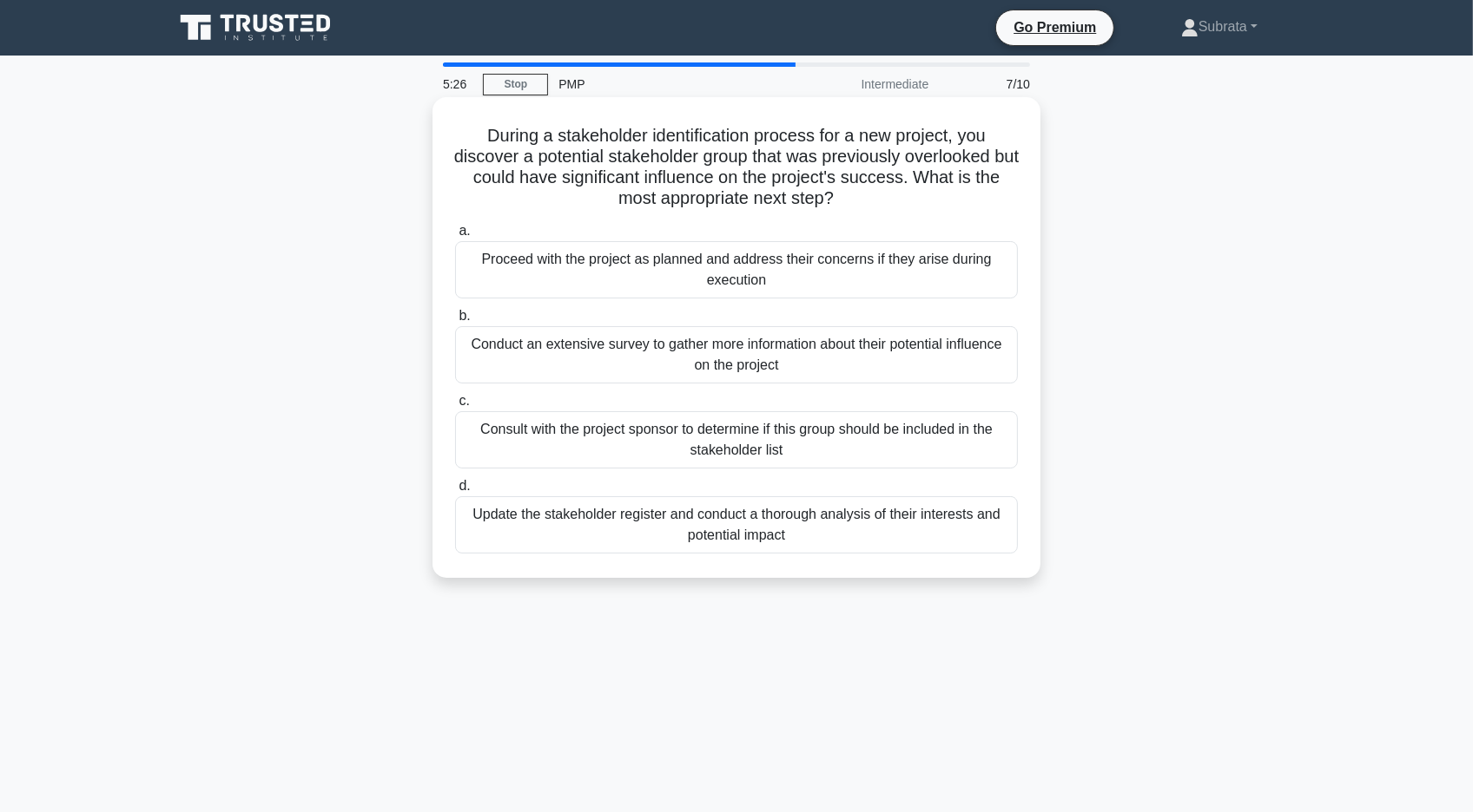
click at [583, 366] on div "Conduct an extensive survey to gather more information about their potential in…" at bounding box center [736, 354] width 562 height 57
click at [455, 322] on input "b. Conduct an extensive survey to gather more information about their potential…" at bounding box center [455, 316] width 0 height 11
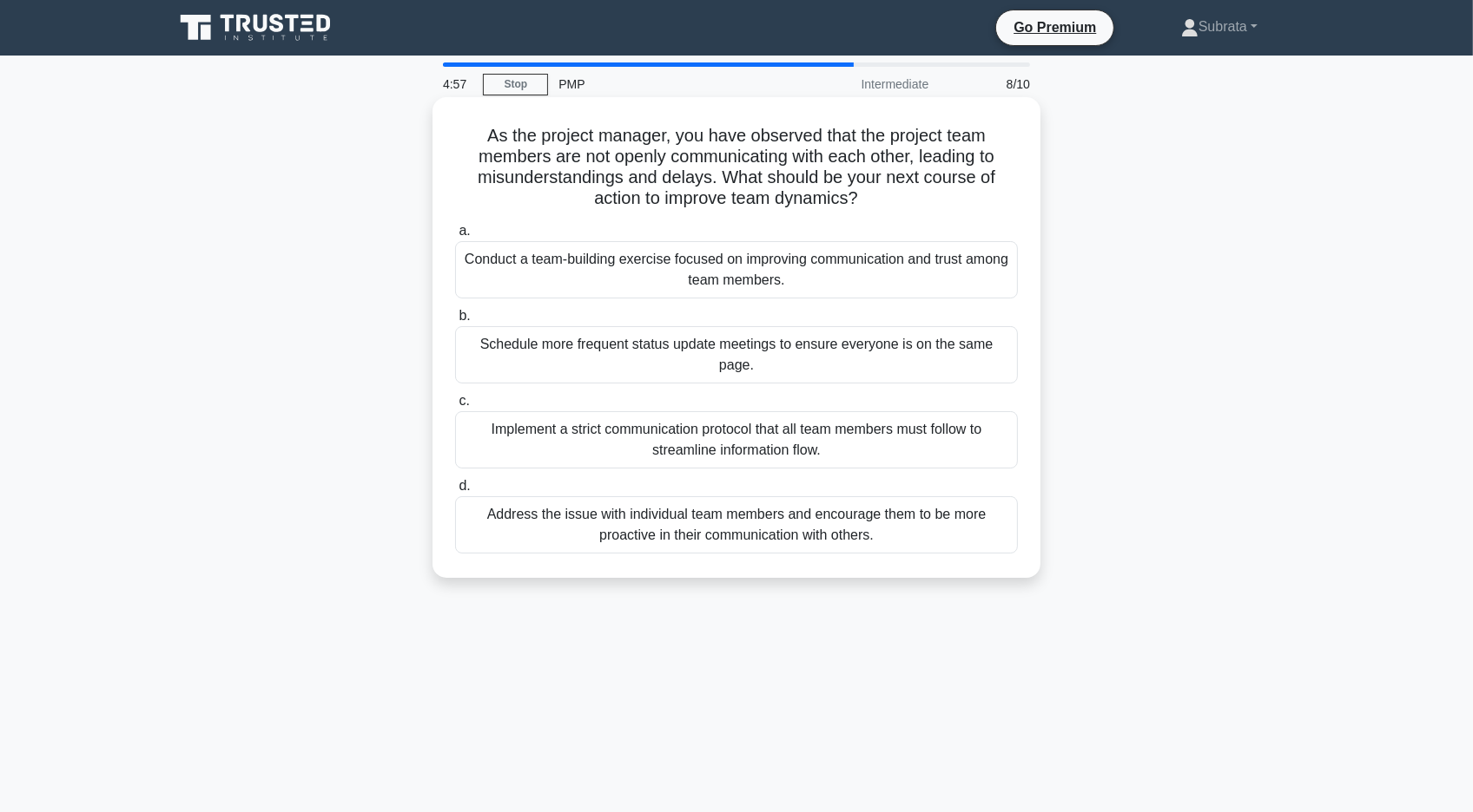
click at [620, 282] on div "Conduct a team-building exercise focused on improving communication and trust a…" at bounding box center [736, 269] width 562 height 57
click at [455, 237] on input "a. Conduct a team-building exercise focused on improving communication and trus…" at bounding box center [455, 231] width 0 height 11
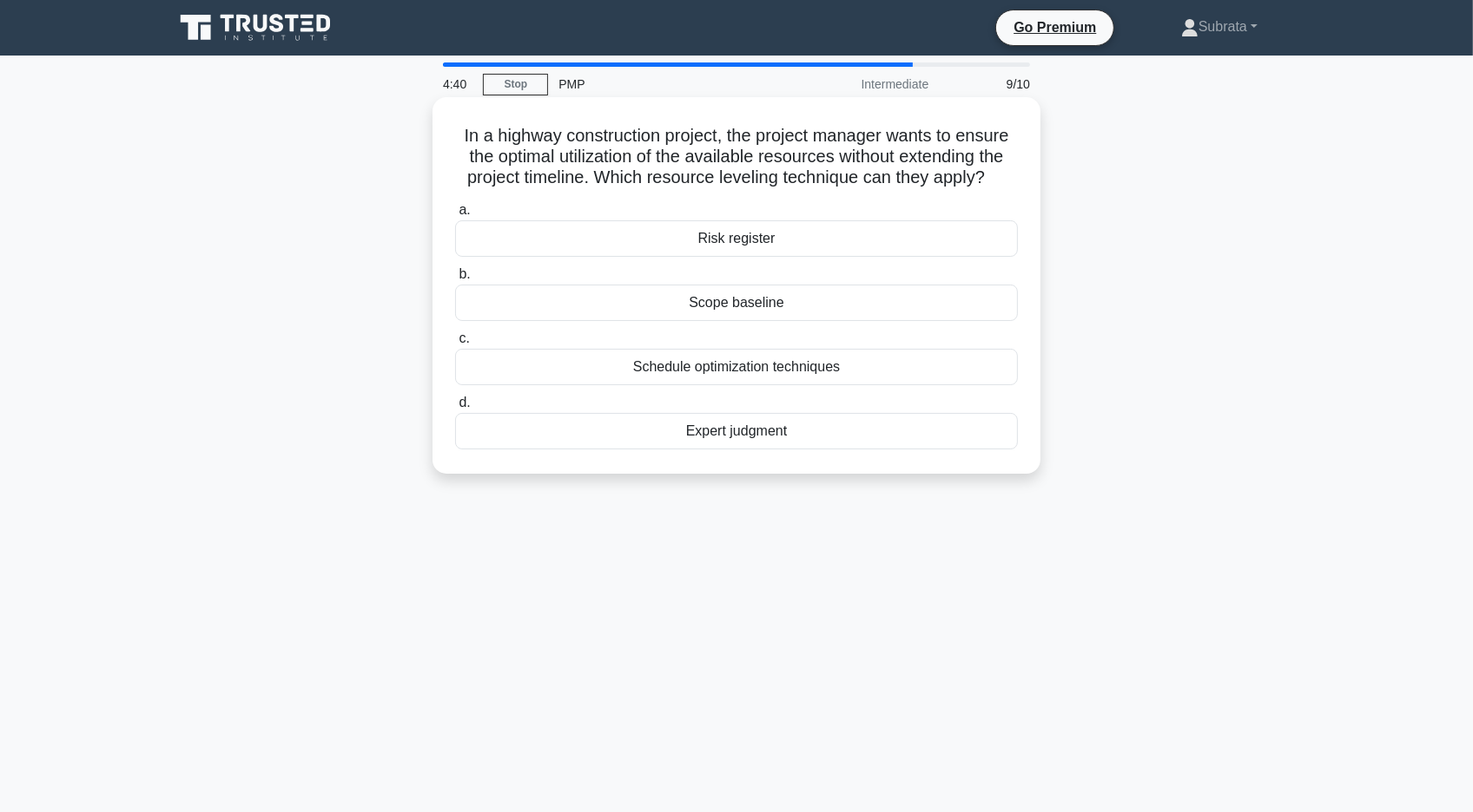
click at [676, 366] on div "Schedule optimization techniques" at bounding box center [736, 367] width 562 height 37
click at [455, 345] on input "c. Schedule optimization techniques" at bounding box center [455, 338] width 0 height 11
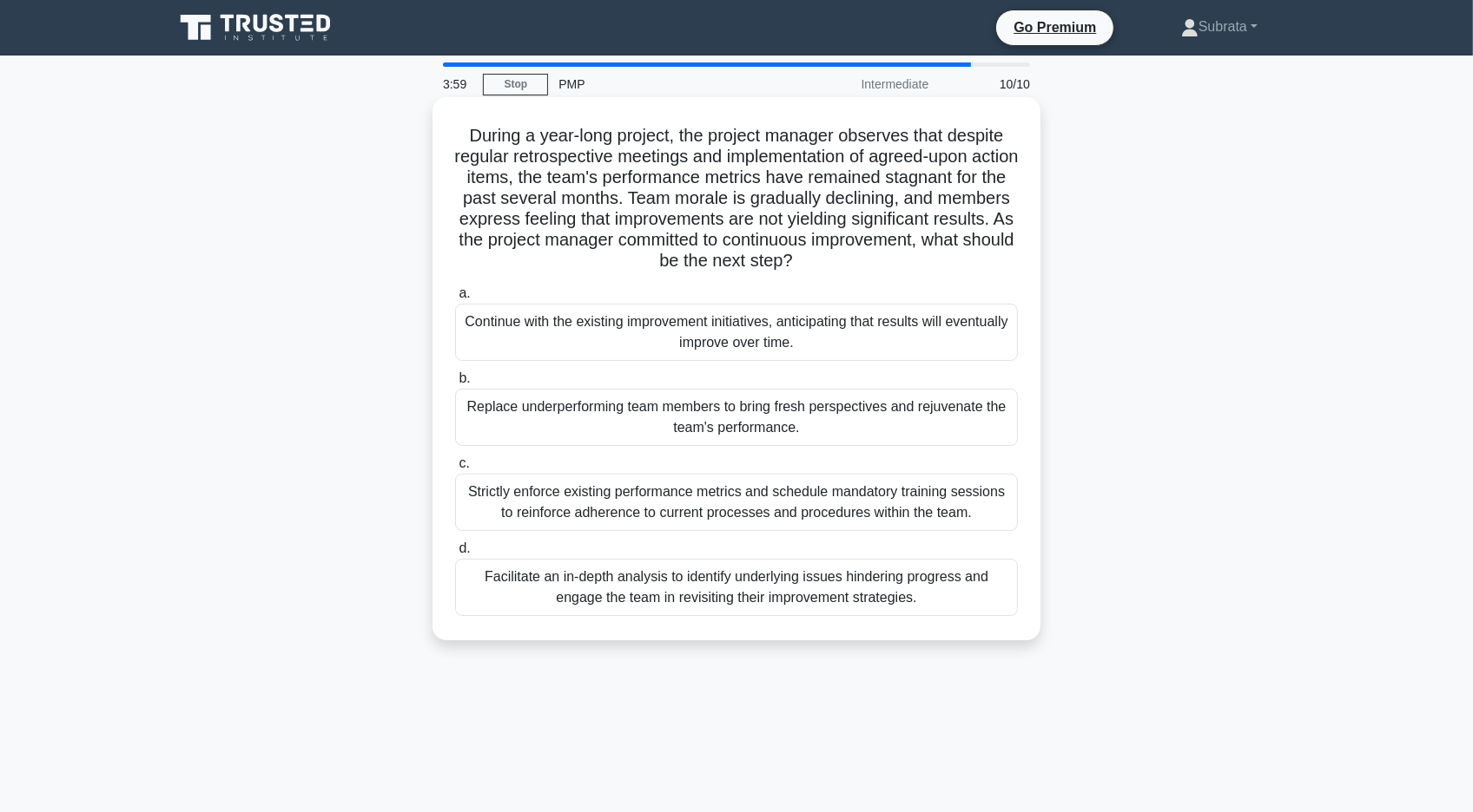
click at [660, 503] on div "Strictly enforce existing performance metrics and schedule mandatory training s…" at bounding box center [736, 502] width 562 height 57
click at [455, 469] on input "c. Strictly enforce existing performance metrics and schedule mandatory trainin…" at bounding box center [455, 464] width 0 height 11
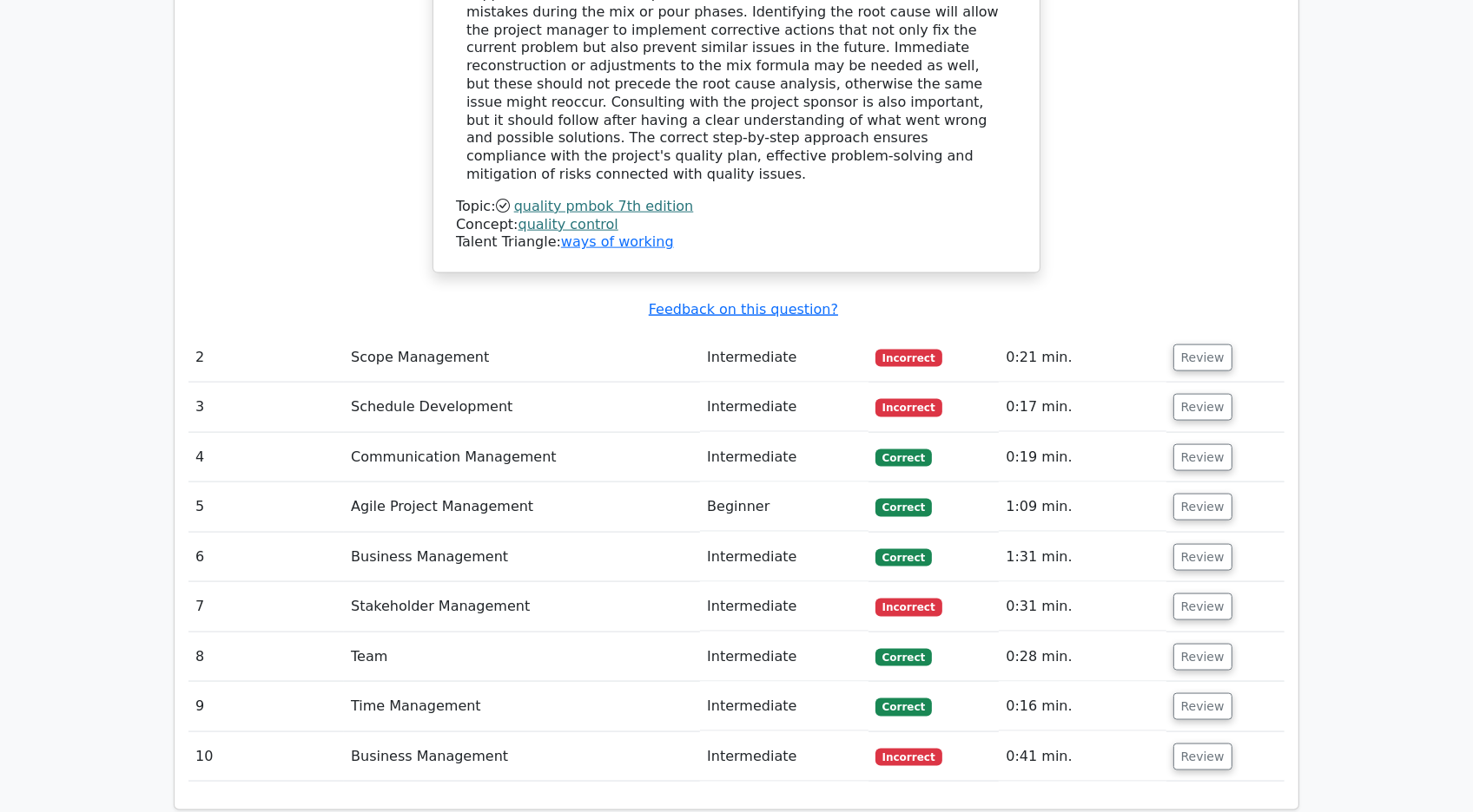
scroll to position [2205, 0]
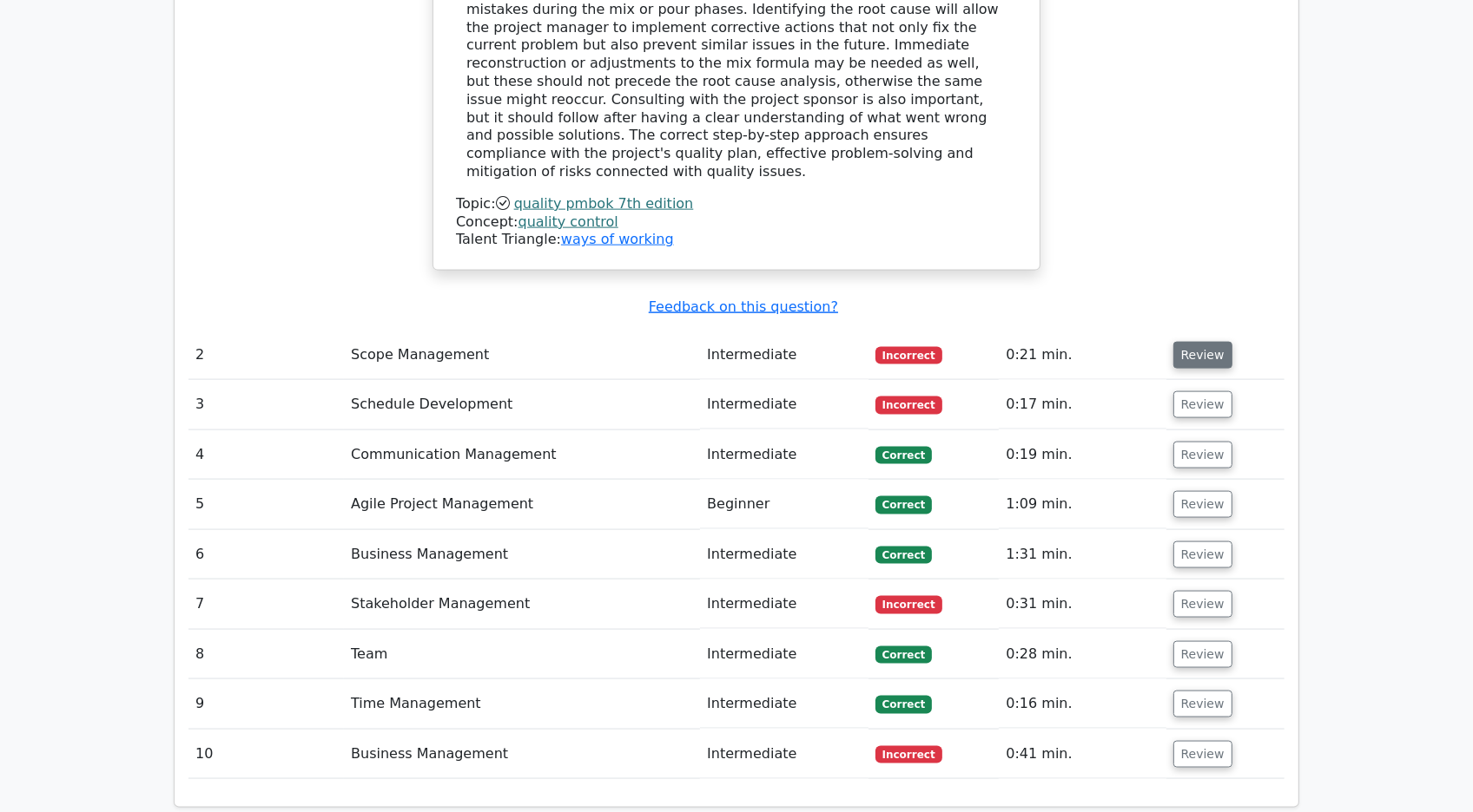
click at [1193, 342] on button "Review" at bounding box center [1202, 355] width 59 height 27
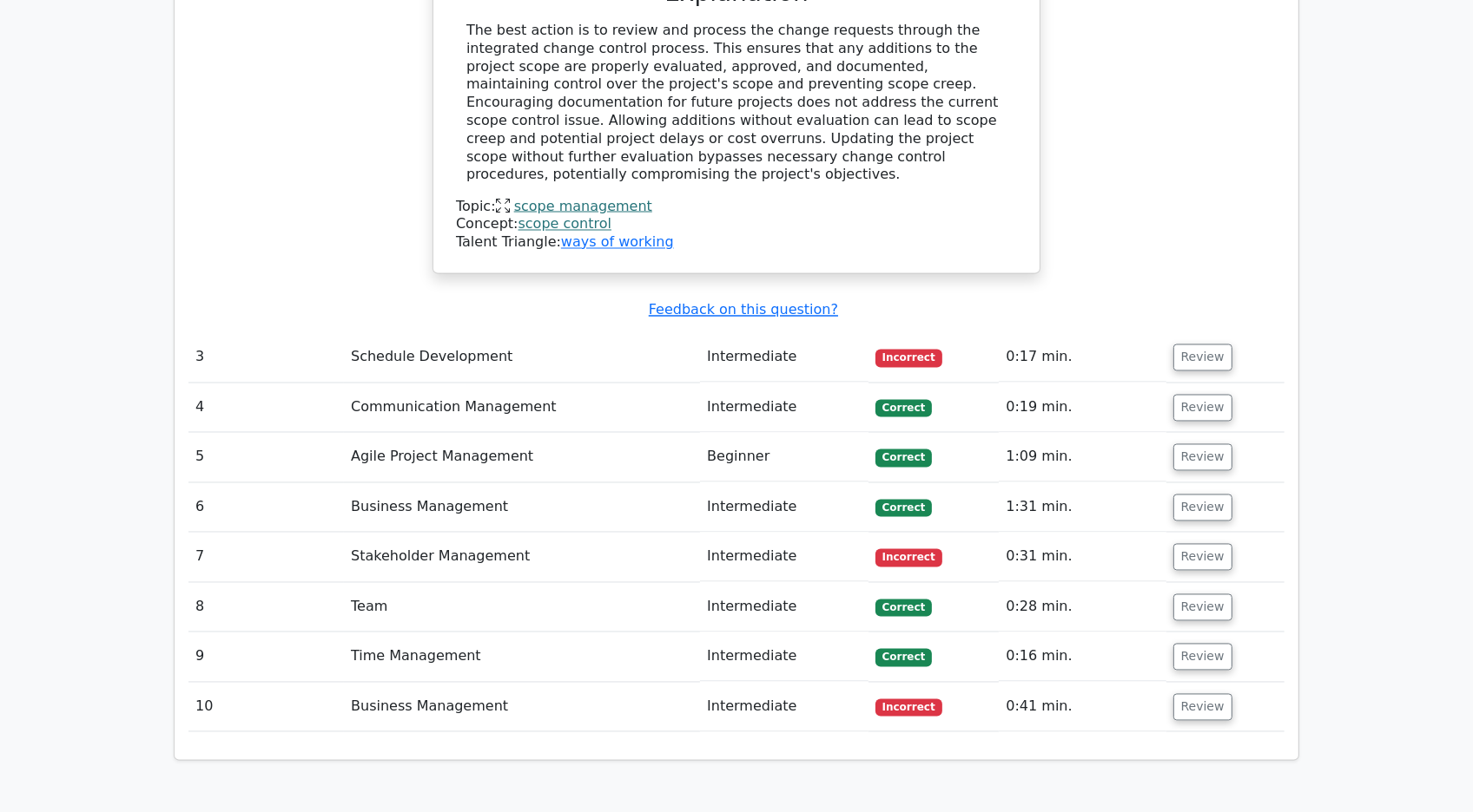
scroll to position [3044, 0]
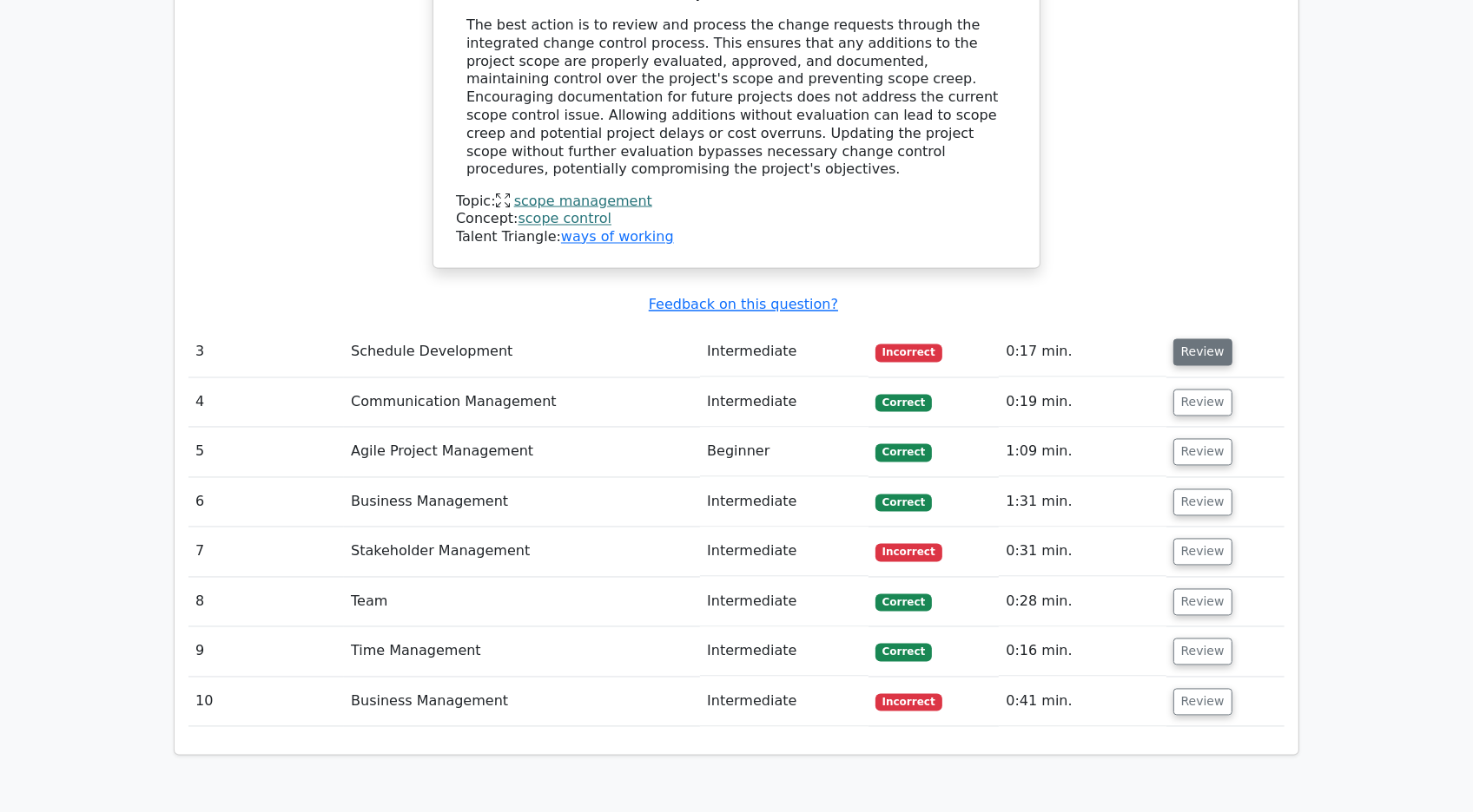
click at [1211, 339] on button "Review" at bounding box center [1202, 353] width 59 height 27
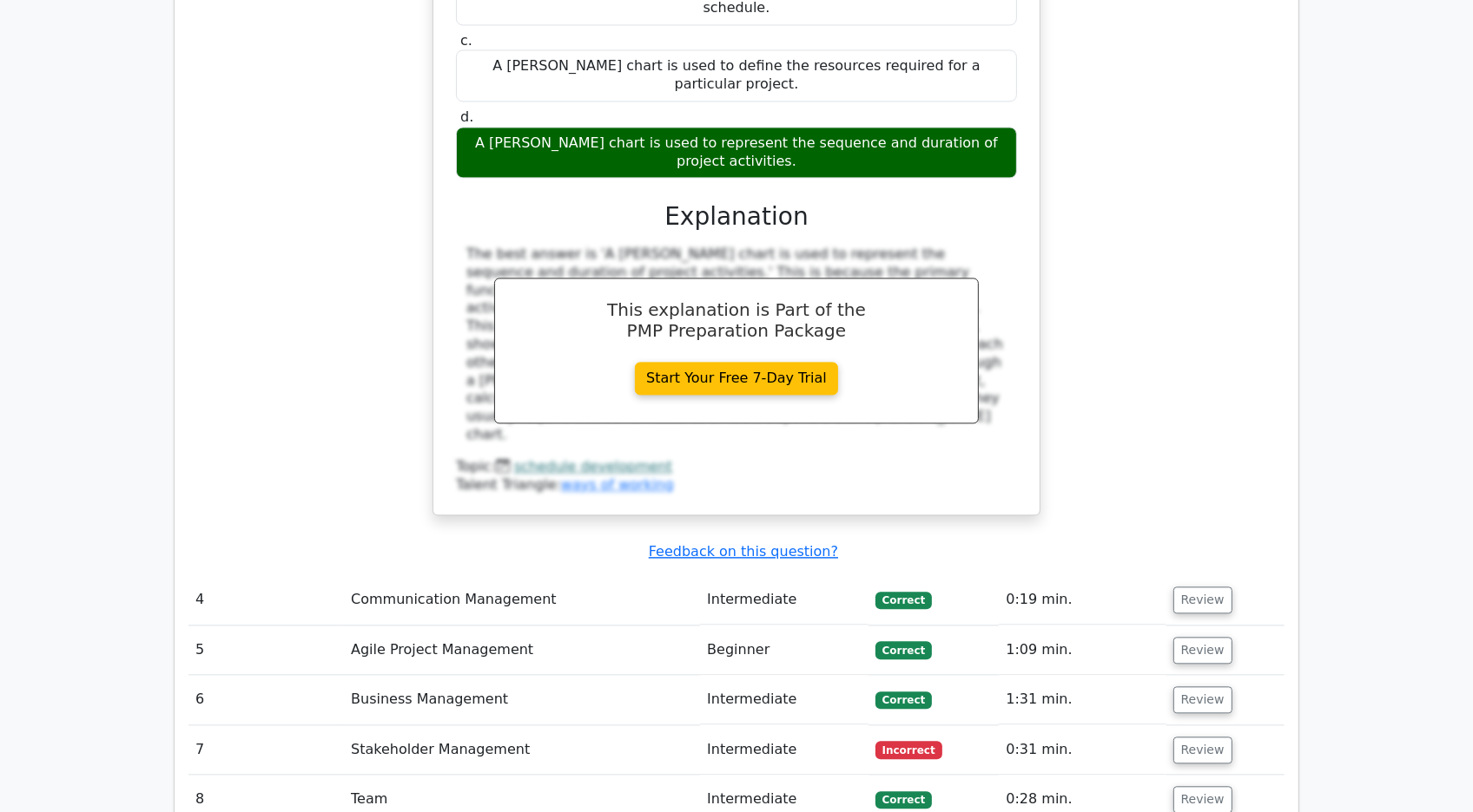
scroll to position [3604, 0]
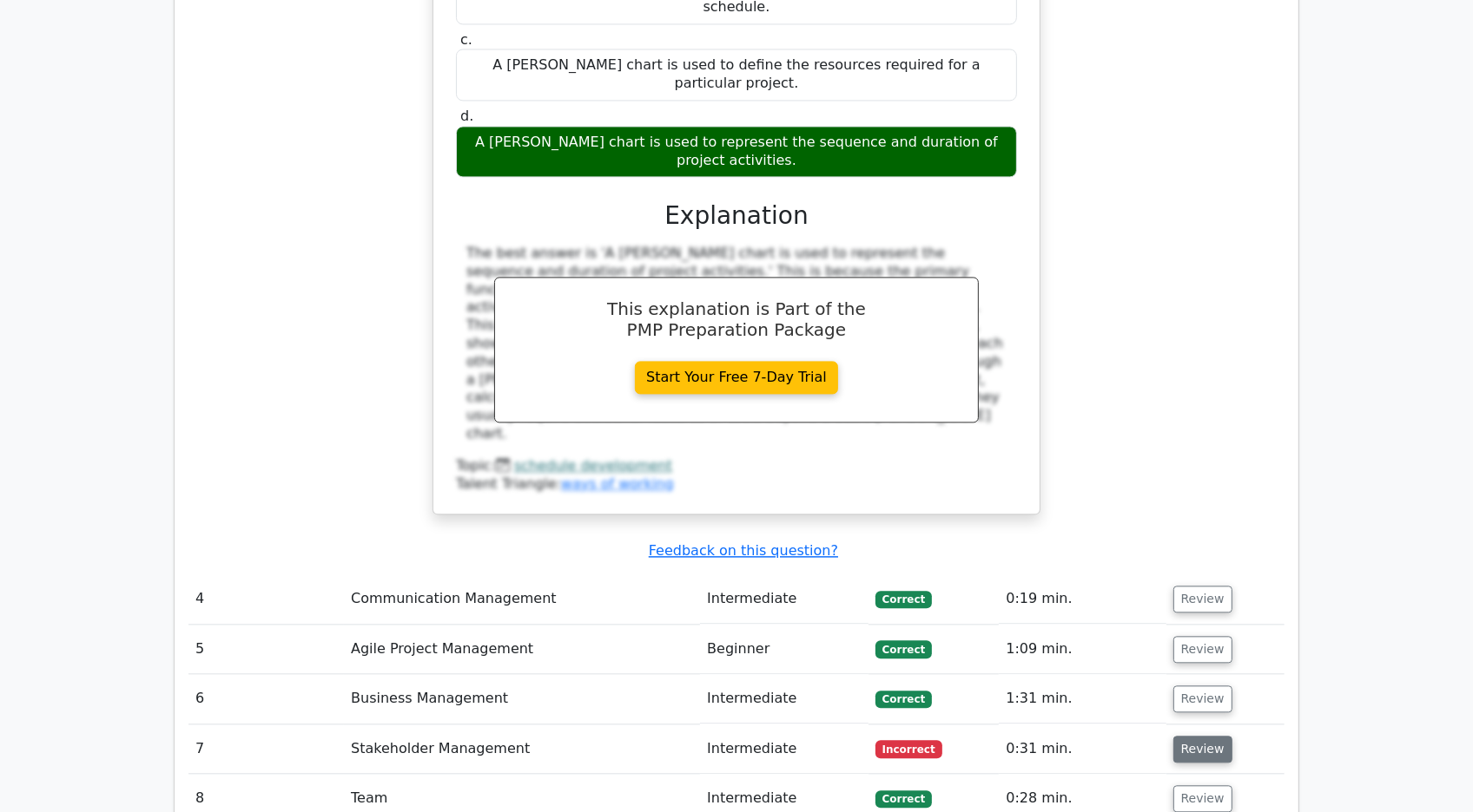
click at [1188, 736] on button "Review" at bounding box center [1202, 749] width 59 height 27
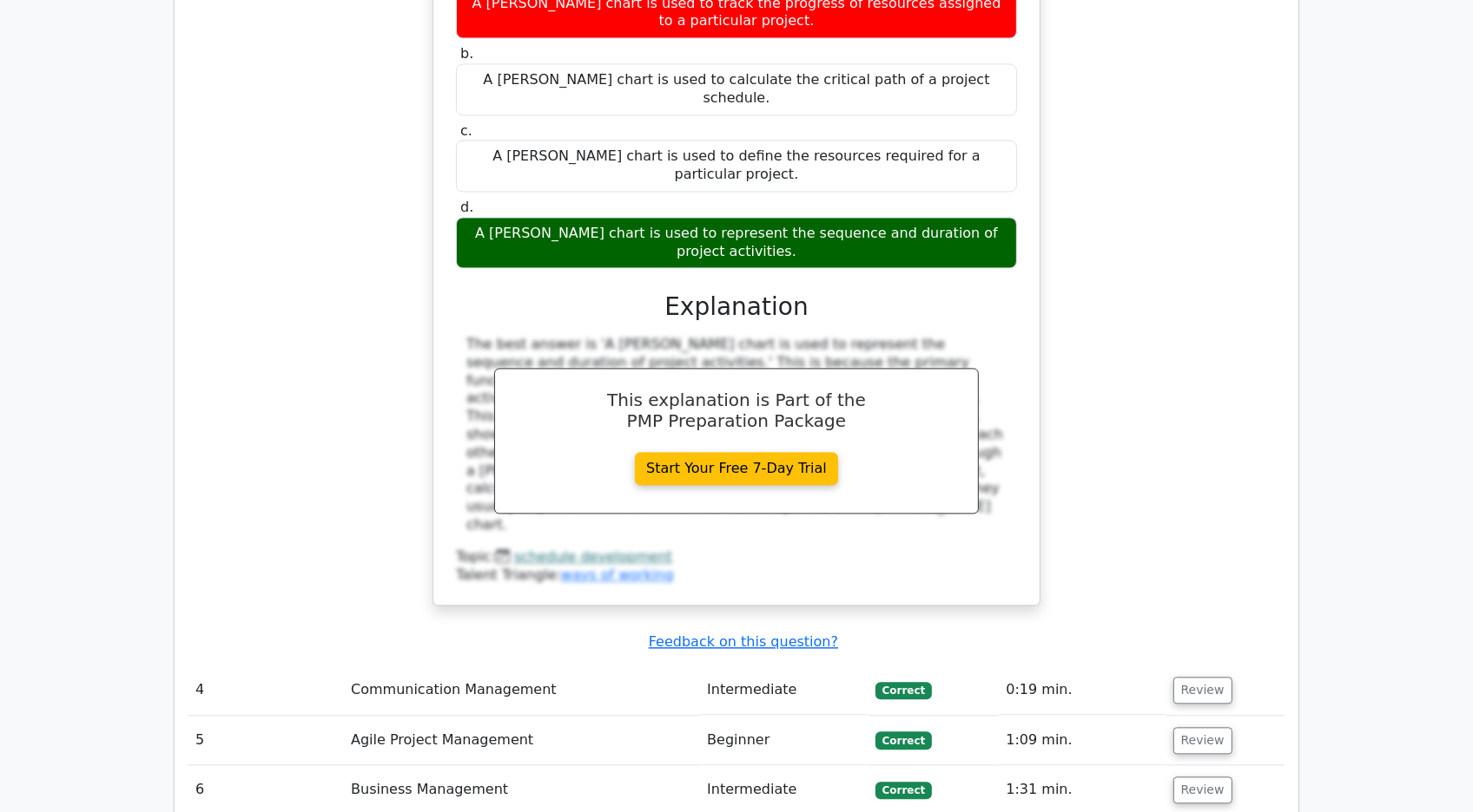
scroll to position [3516, 0]
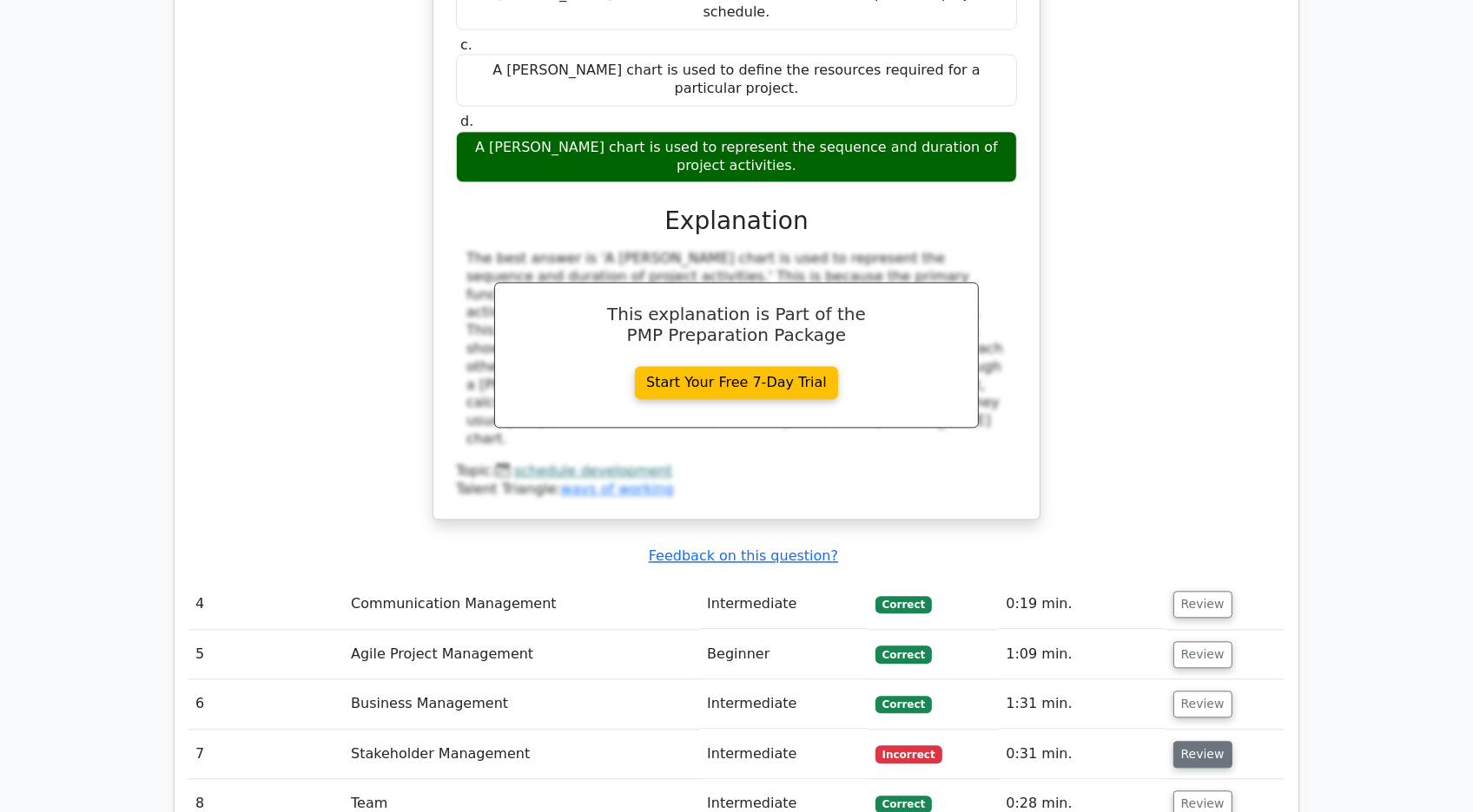
scroll to position [3601, 0]
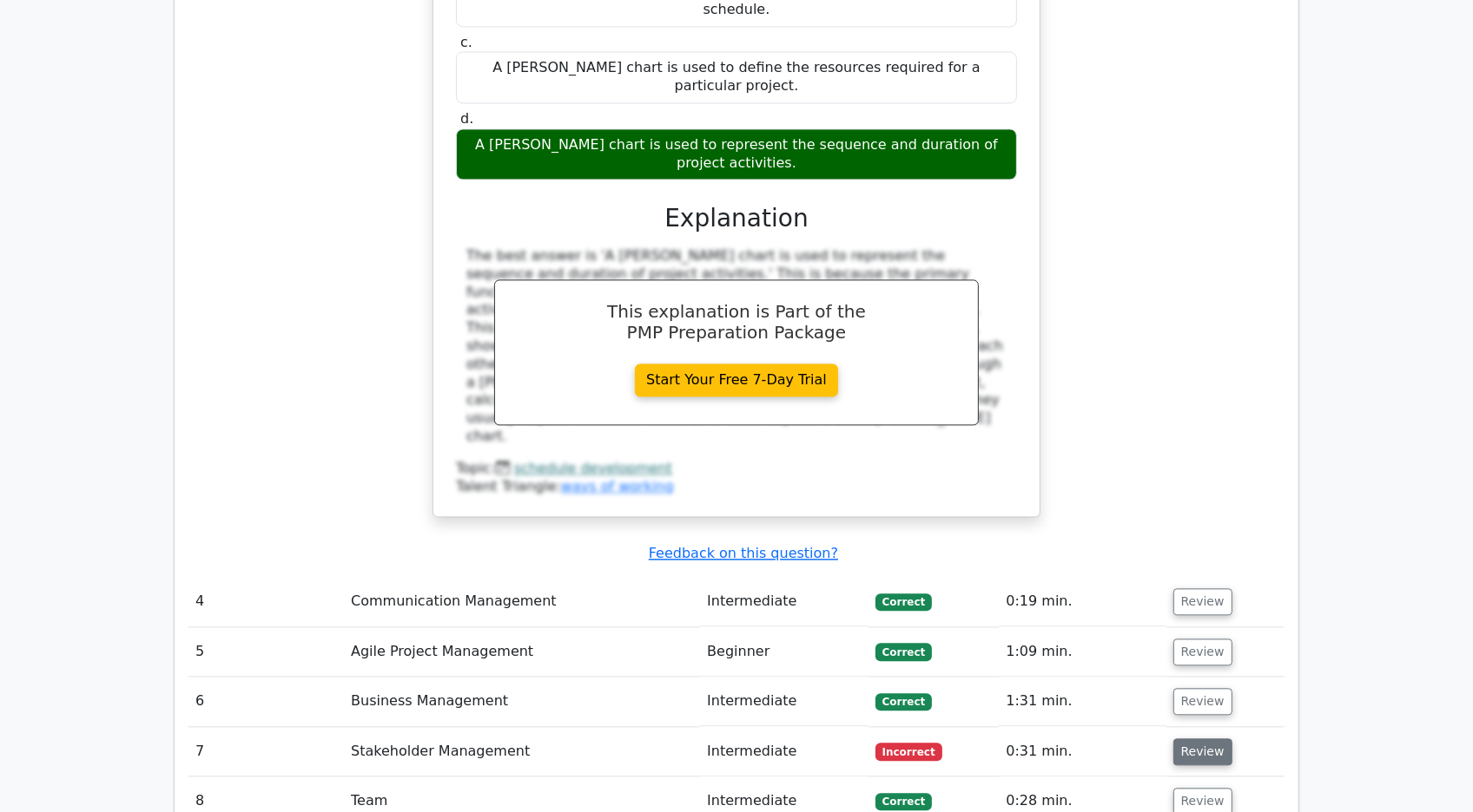
click at [1198, 738] on button "Review" at bounding box center [1202, 751] width 59 height 27
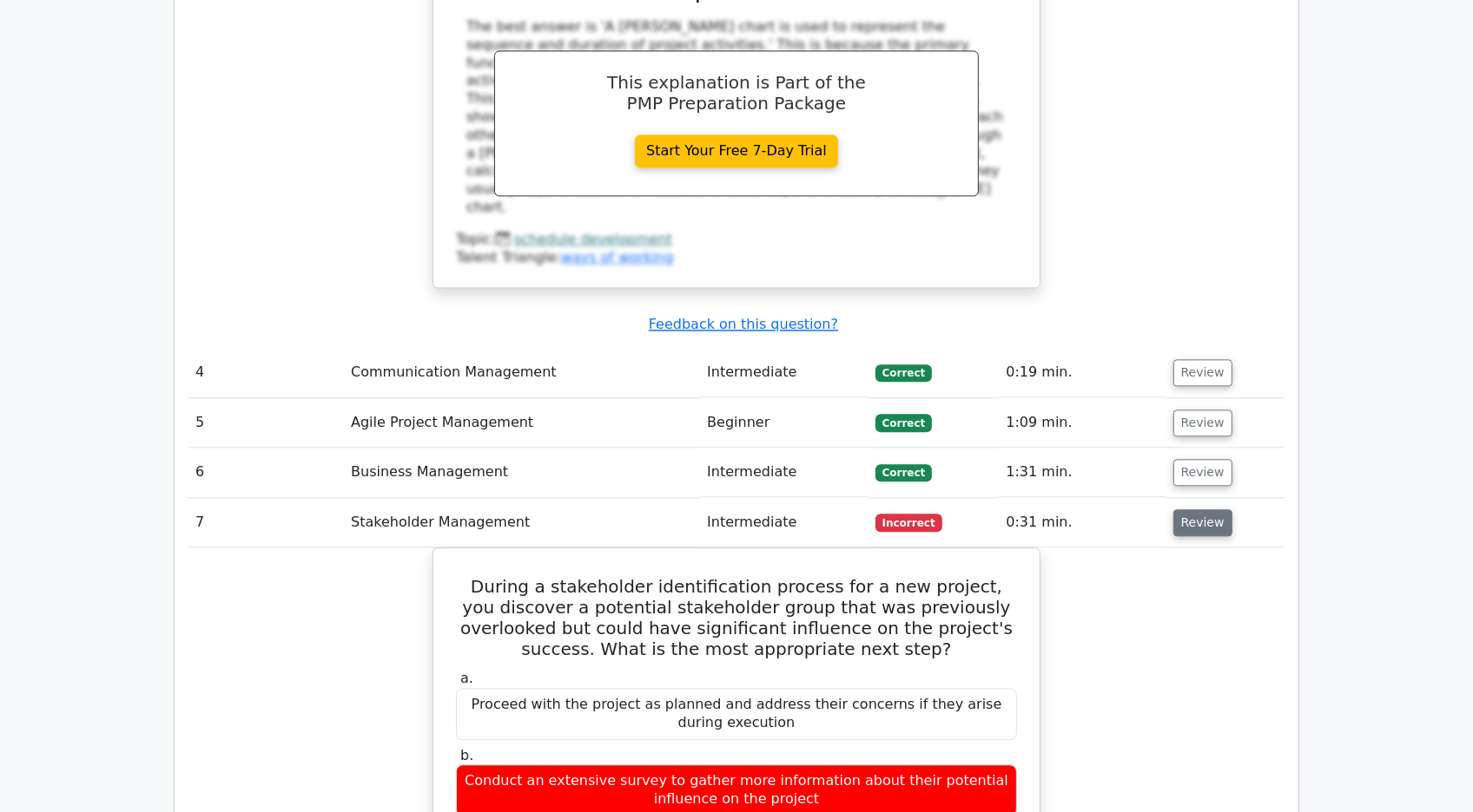
scroll to position [3784, 0]
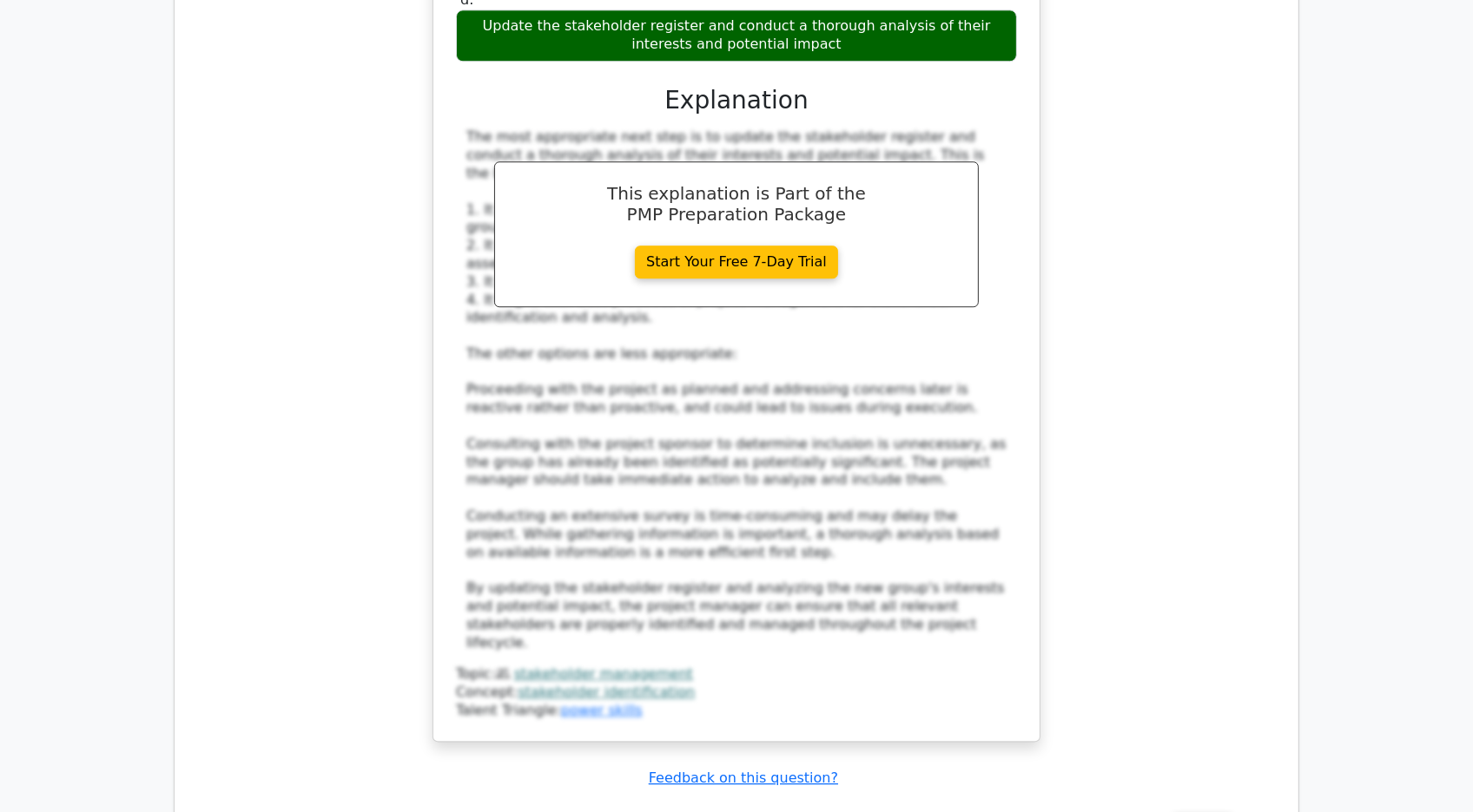
scroll to position [4740, 0]
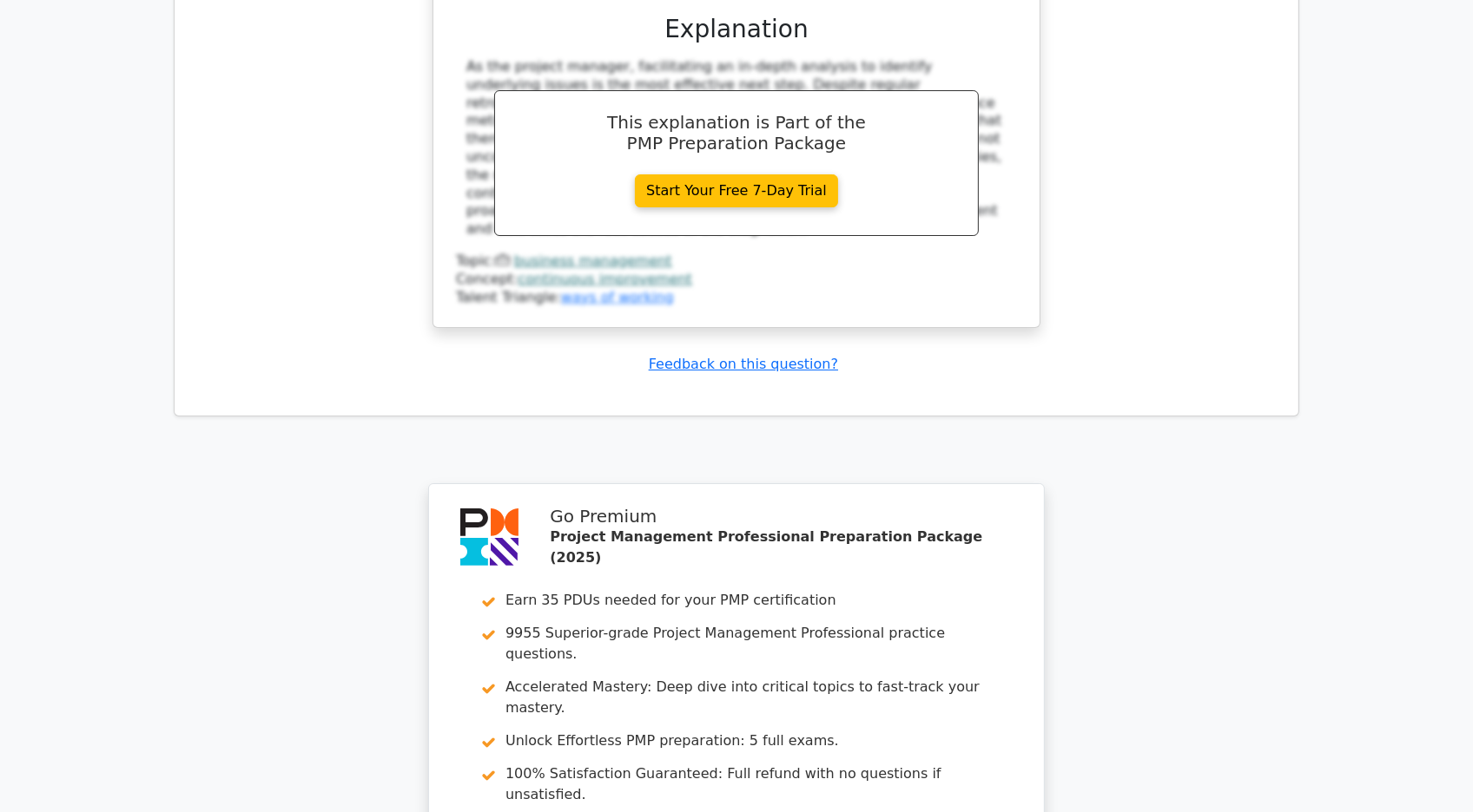
scroll to position [6212, 0]
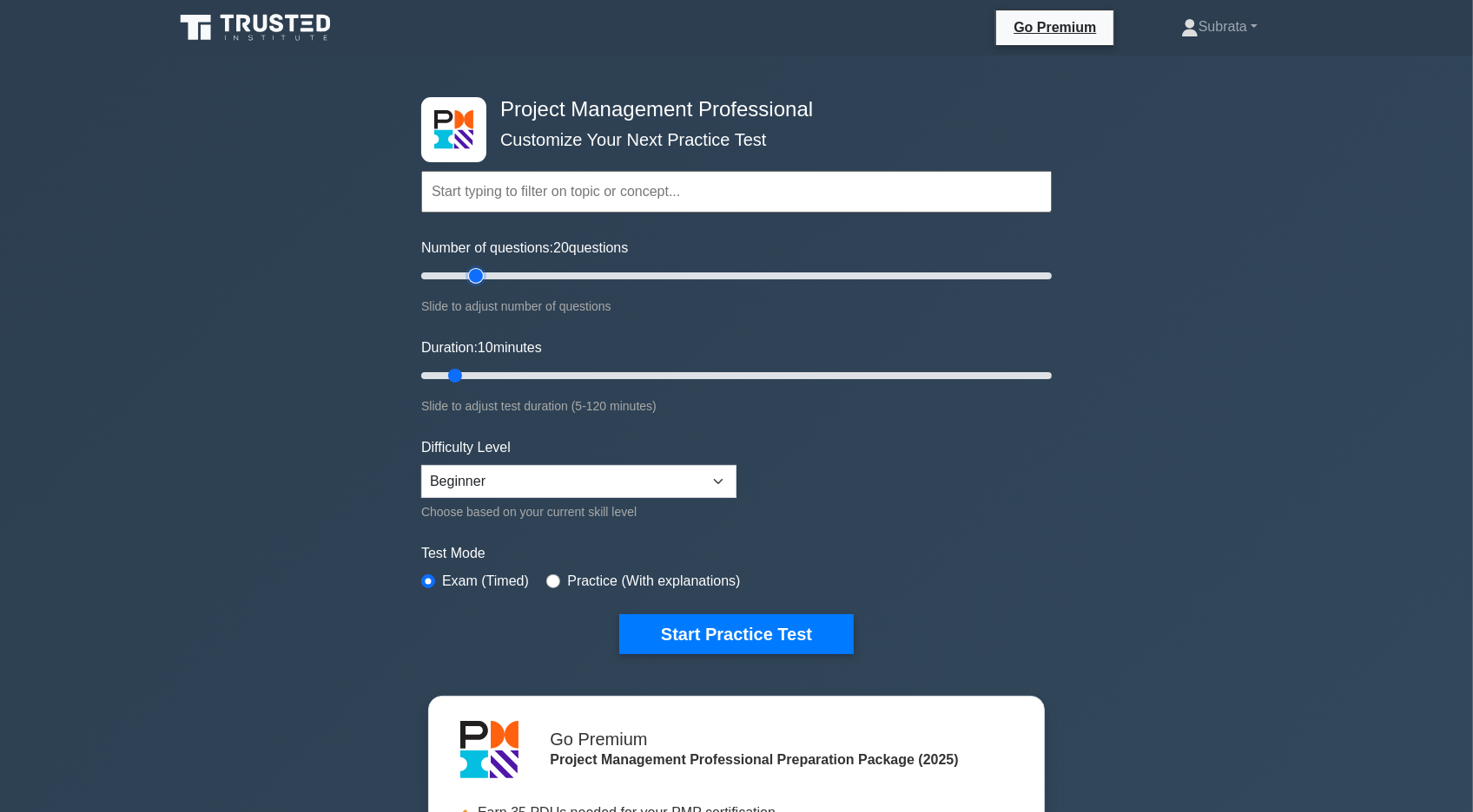
drag, startPoint x: 447, startPoint y: 273, endPoint x: 475, endPoint y: 274, distance: 28.0
type input "20"
click at [475, 274] on input "Number of questions: 20 questions" at bounding box center [736, 276] width 631 height 21
click at [626, 476] on select "Beginner Intermediate Expert" at bounding box center [578, 481] width 315 height 33
select select "expert"
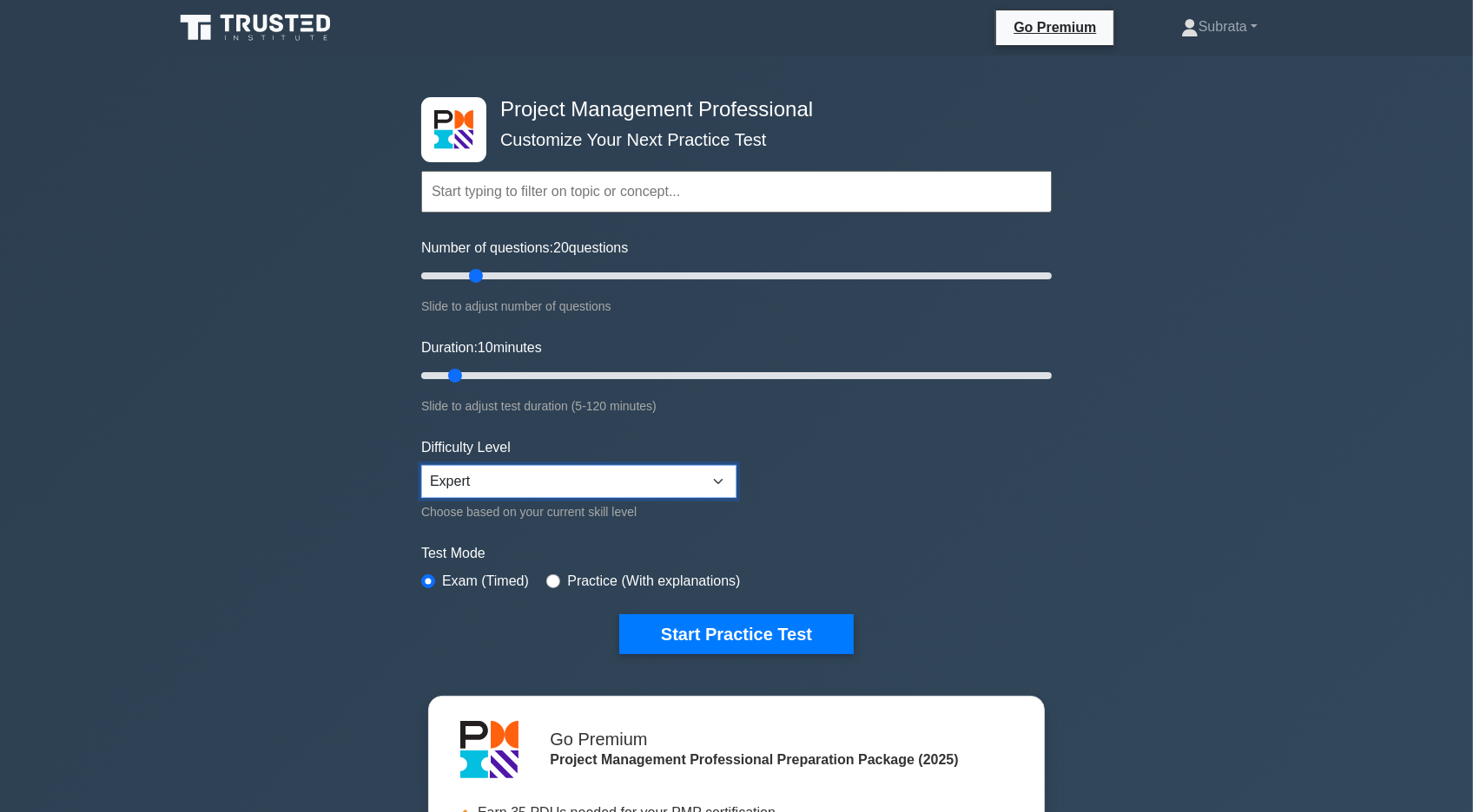
click at [421, 465] on select "Beginner Intermediate Expert" at bounding box center [578, 481] width 315 height 33
click at [681, 637] on button "Start Practice Test" at bounding box center [736, 635] width 234 height 40
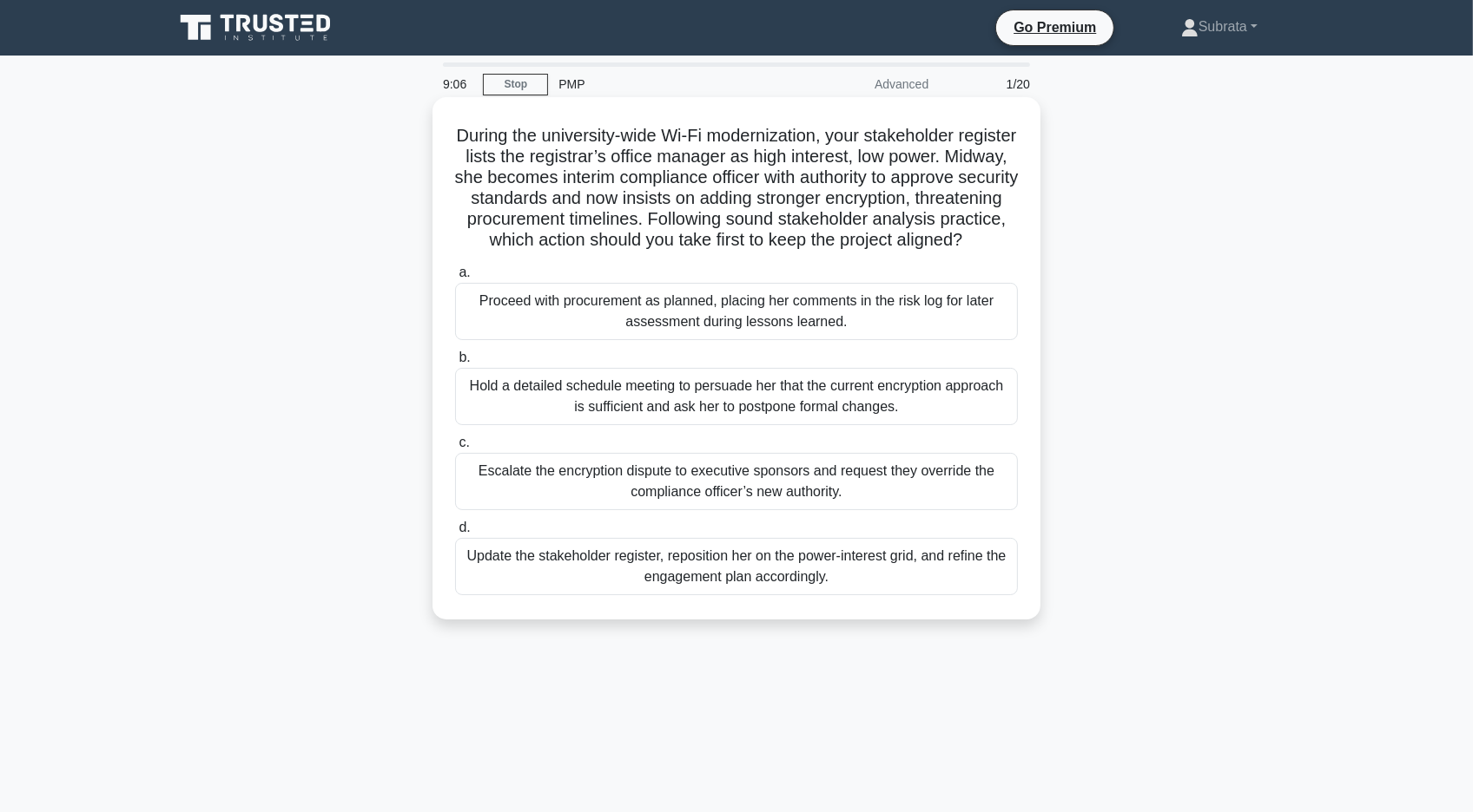
click at [617, 410] on div "Hold a detailed schedule meeting to persuade her that the current encryption ap…" at bounding box center [736, 396] width 562 height 57
click at [455, 364] on input "b. Hold a detailed schedule meeting to persuade her that the current encryption…" at bounding box center [455, 358] width 0 height 11
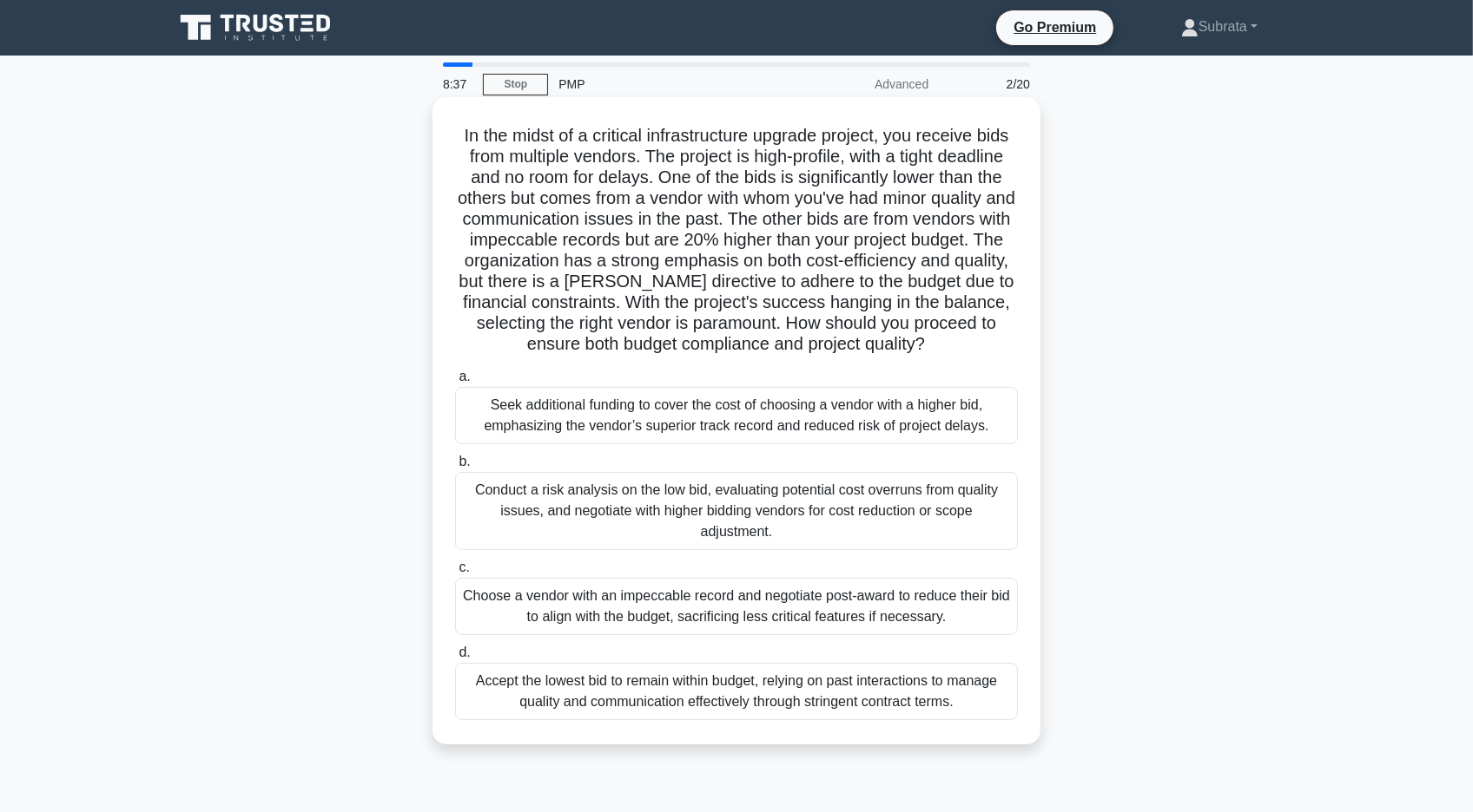
click at [590, 499] on div "Conduct a risk analysis on the low bid, evaluating potential cost overruns from…" at bounding box center [736, 510] width 562 height 78
click at [455, 467] on input "b. Conduct a risk analysis on the low bid, evaluating potential cost overruns f…" at bounding box center [455, 462] width 0 height 11
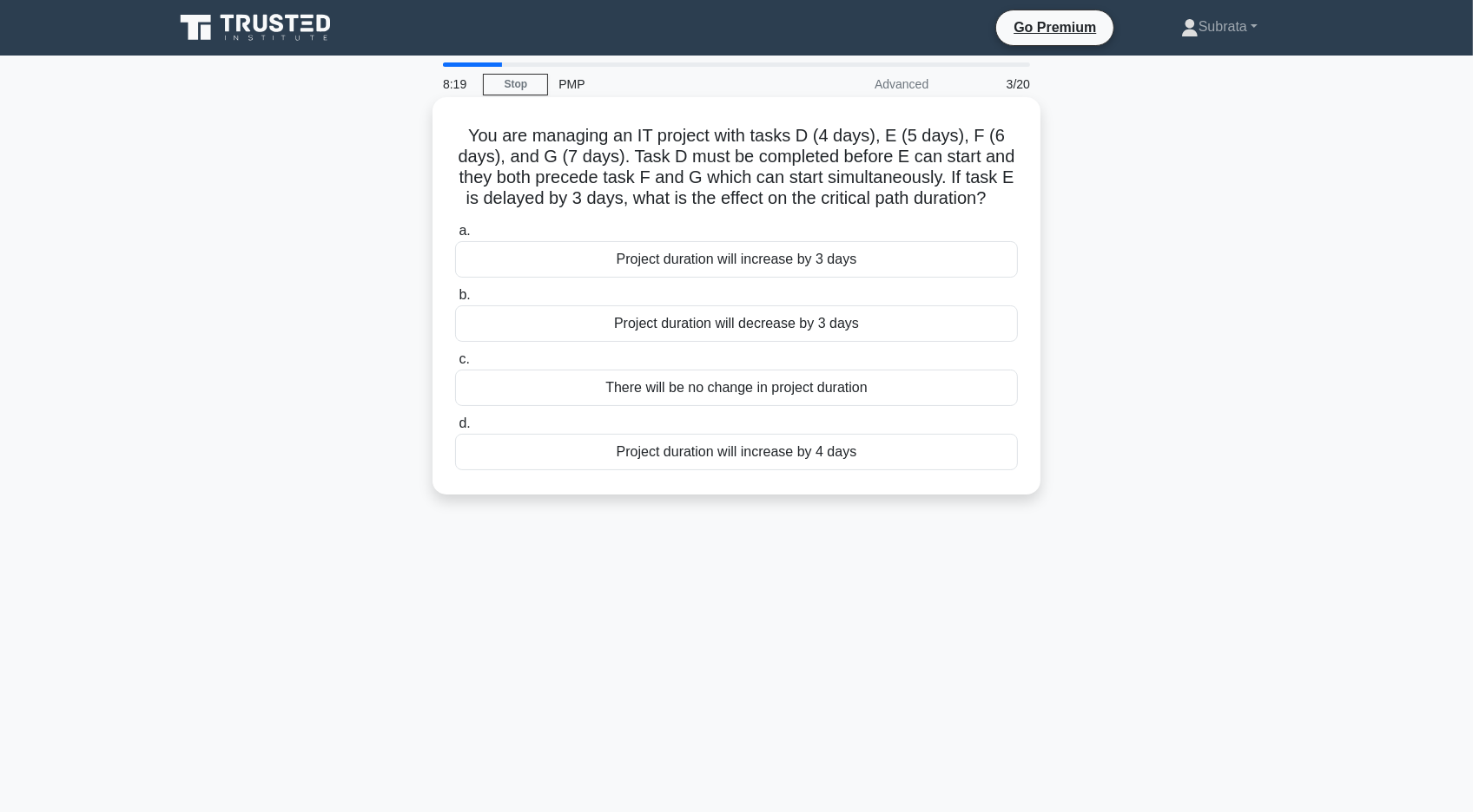
click at [470, 436] on div "Project duration will increase by 4 days" at bounding box center [736, 452] width 562 height 37
click at [455, 430] on input "d. Project duration will increase by 4 days" at bounding box center [455, 424] width 0 height 11
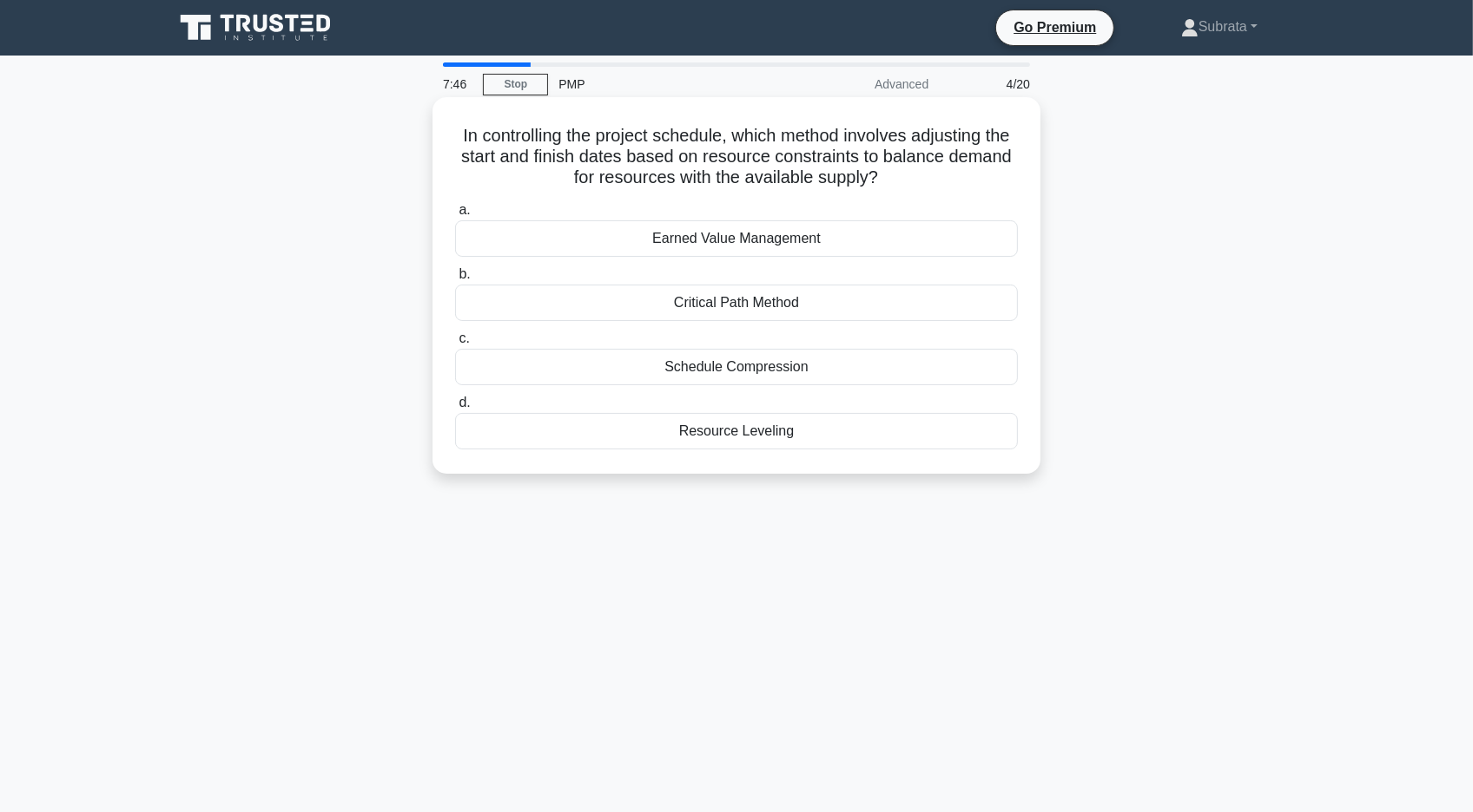
click at [756, 295] on div "Critical Path Method" at bounding box center [736, 303] width 562 height 37
click at [455, 281] on input "b. Critical Path Method" at bounding box center [455, 274] width 0 height 11
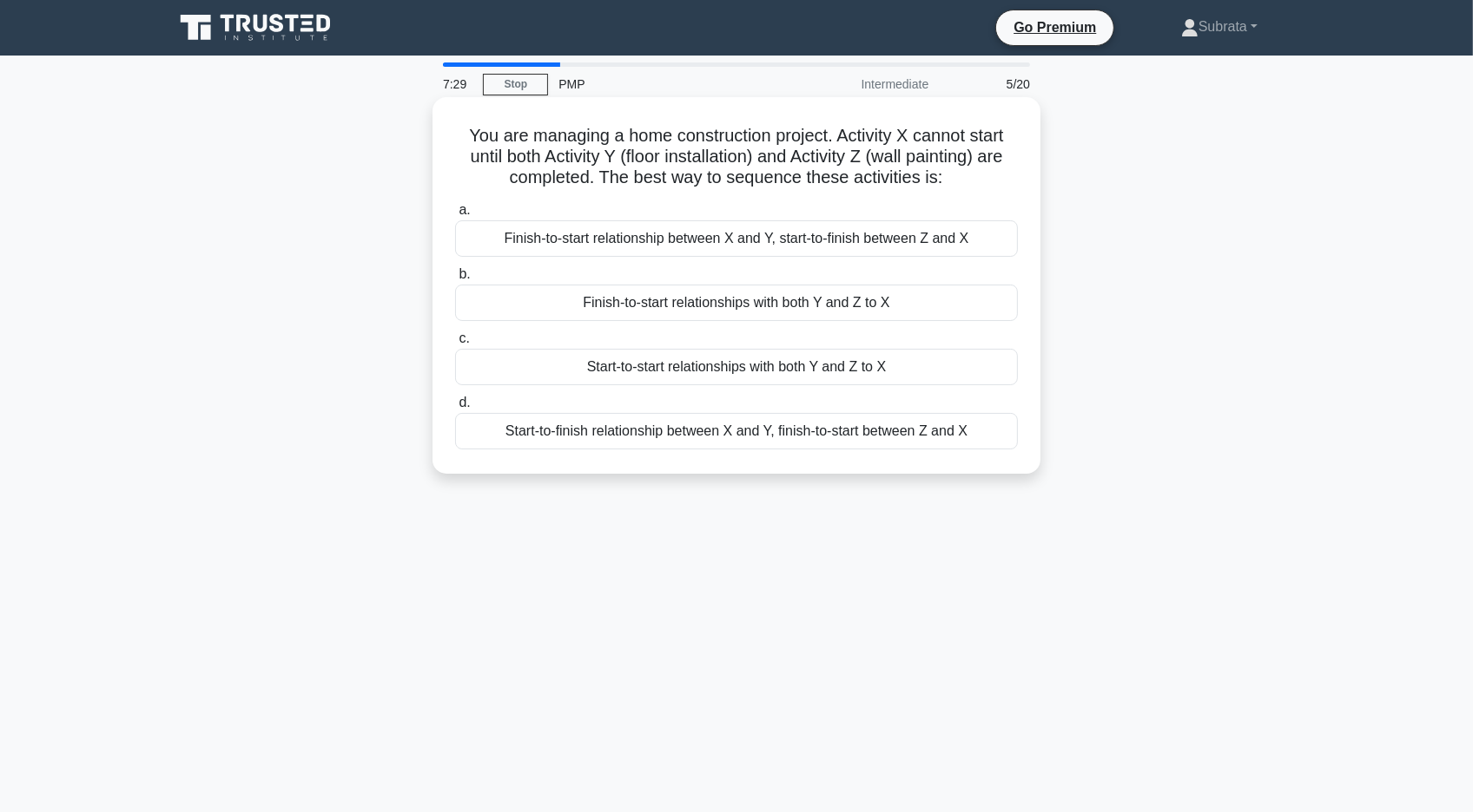
click at [697, 374] on div "Start-to-start relationships with both Y and Z to X" at bounding box center [736, 367] width 562 height 37
click at [455, 345] on input "c. Start-to-start relationships with both Y and Z to X" at bounding box center [455, 338] width 0 height 11
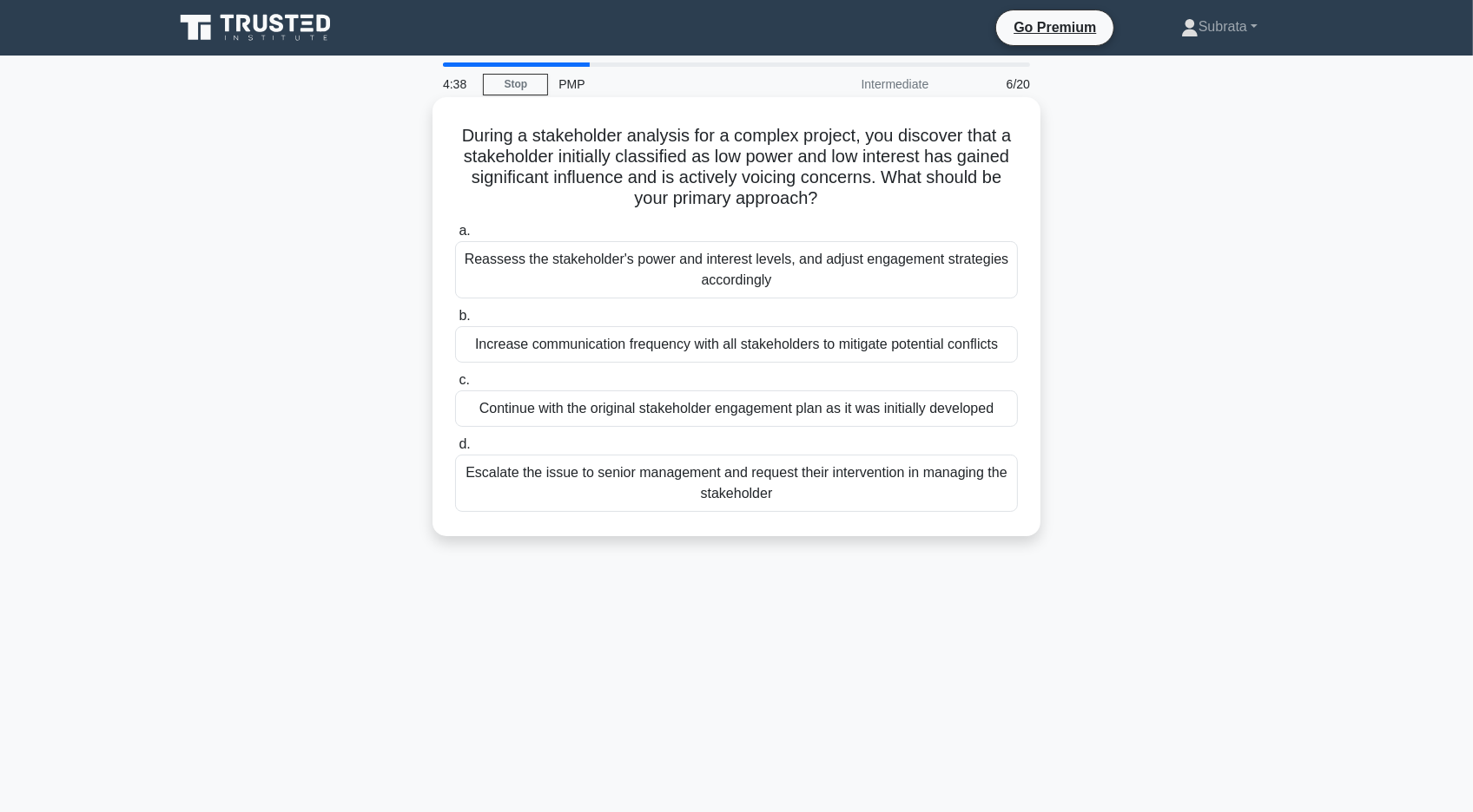
click at [669, 364] on div "a. Reassess the stakeholder's power and interest levels, and adjust engagement …" at bounding box center [736, 366] width 583 height 298
click at [666, 351] on div "Increase communication frequency with all stakeholders to mitigate potential co…" at bounding box center [736, 345] width 562 height 37
click at [455, 322] on input "b. Increase communication frequency with all stakeholders to mitigate potential…" at bounding box center [455, 316] width 0 height 11
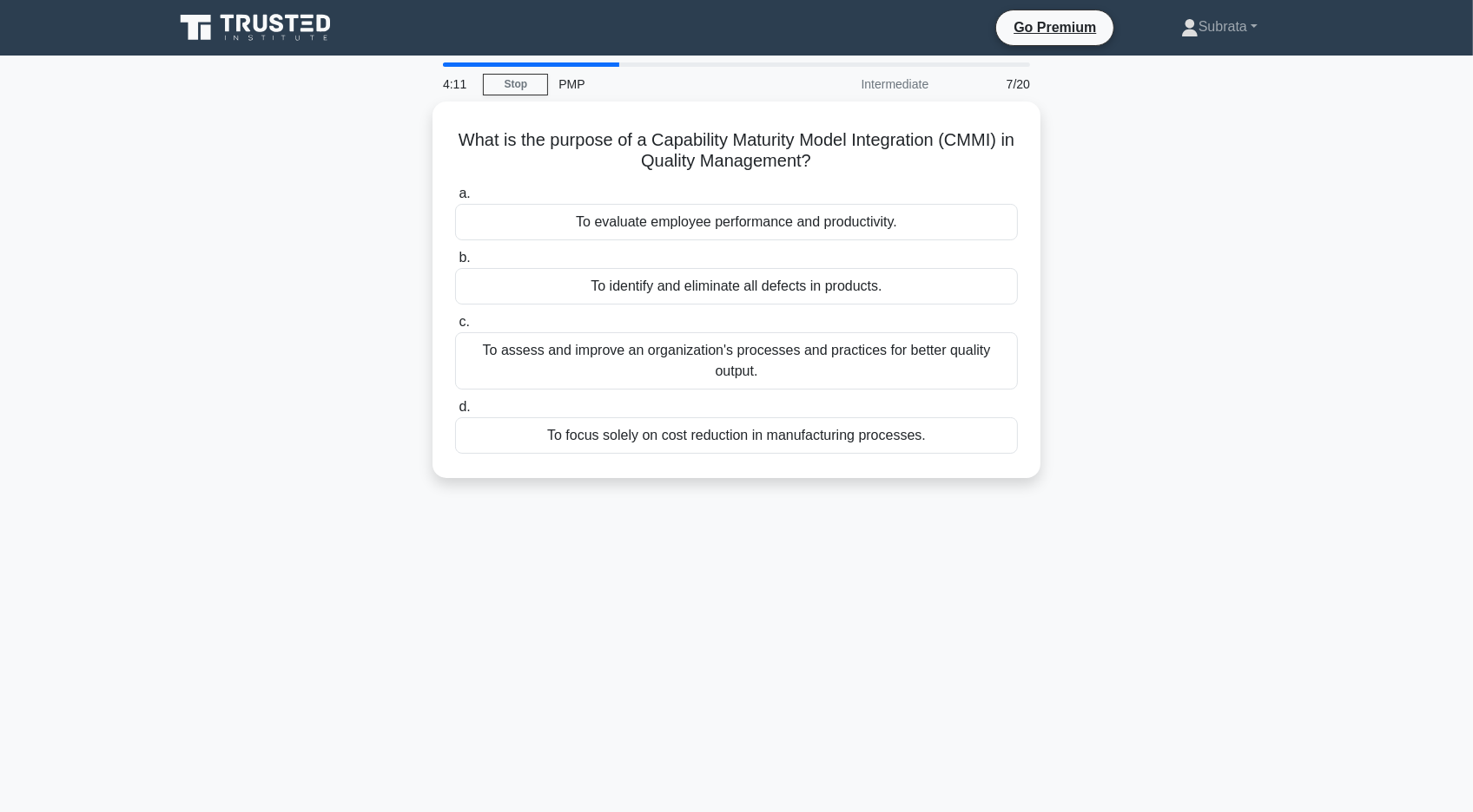
click at [872, 631] on div "4:11 Stop PMP Intermediate 7/20 What is the purpose of a Capability Maturity Mo…" at bounding box center [736, 496] width 1146 height 868
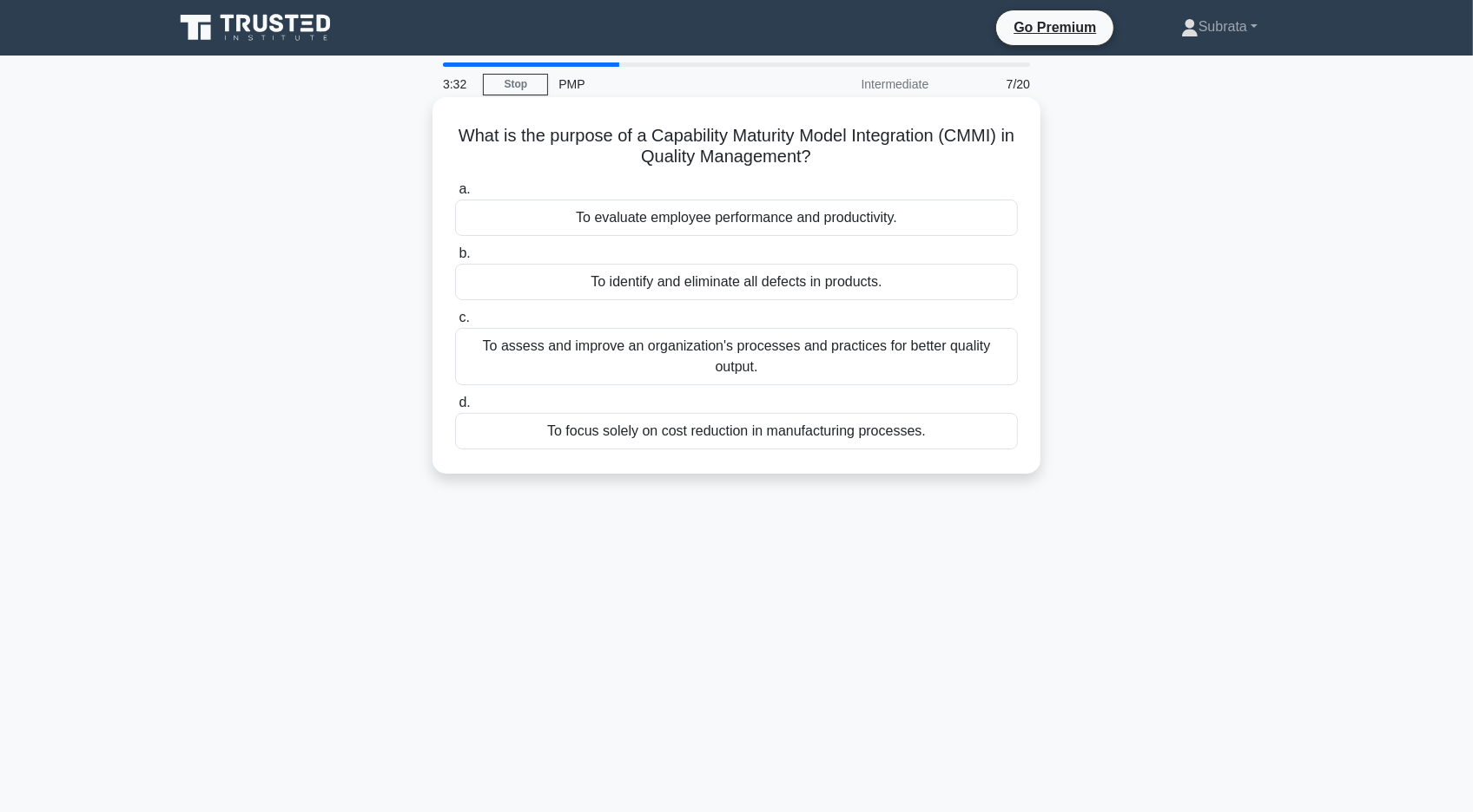
click at [719, 303] on div "a. To evaluate employee performance and productivity. b. To identify and elimin…" at bounding box center [736, 314] width 583 height 278
click at [715, 291] on div "To identify and eliminate all defects in products." at bounding box center [736, 282] width 562 height 37
click at [455, 260] on input "b. To identify and eliminate all defects in products." at bounding box center [455, 253] width 0 height 11
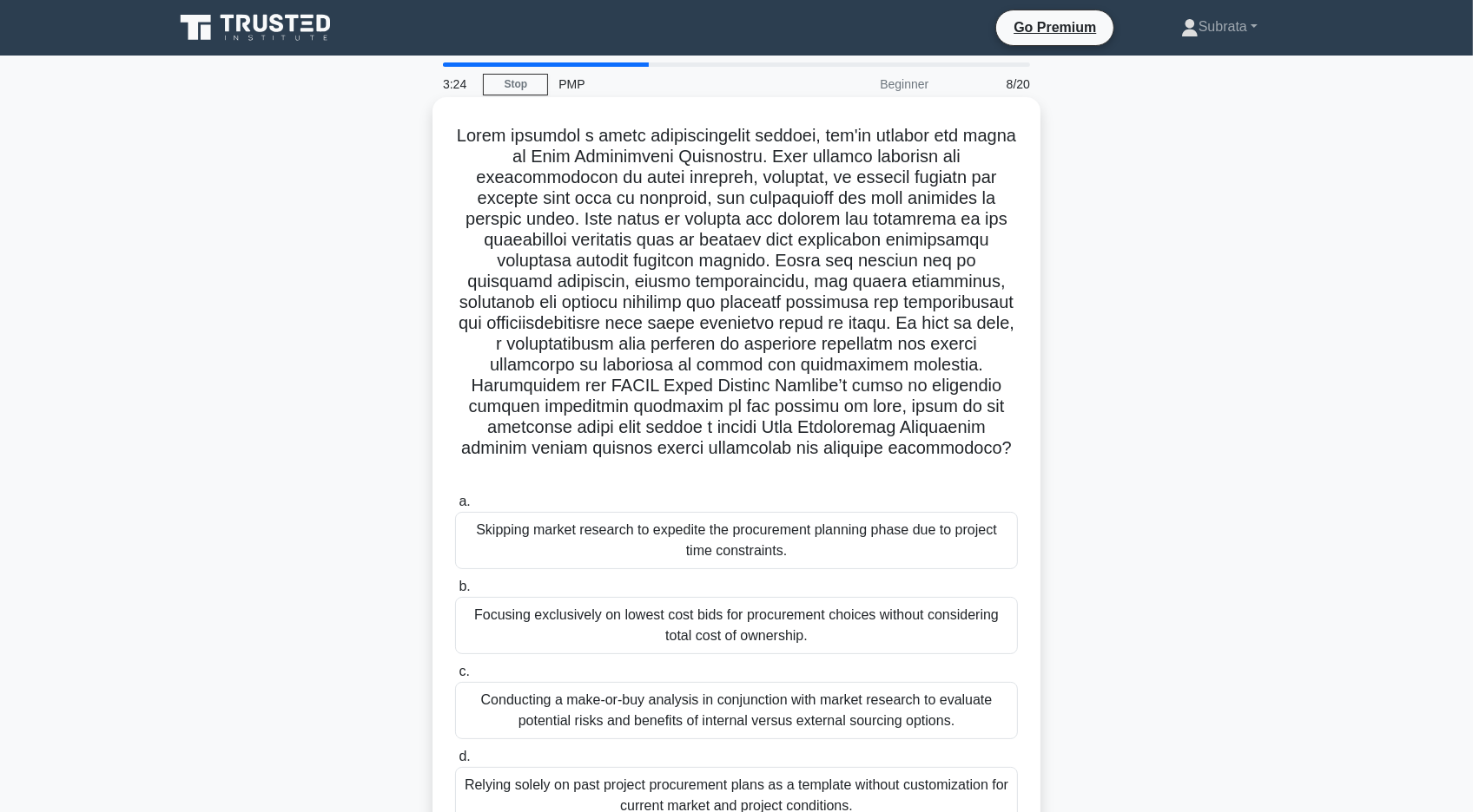
click at [583, 704] on div "Conducting a make-or-buy analysis in conjunction with market research to evalua…" at bounding box center [736, 710] width 562 height 57
click at [455, 678] on input "c. Conducting a make-or-buy analysis in conjunction with market research to eva…" at bounding box center [455, 672] width 0 height 11
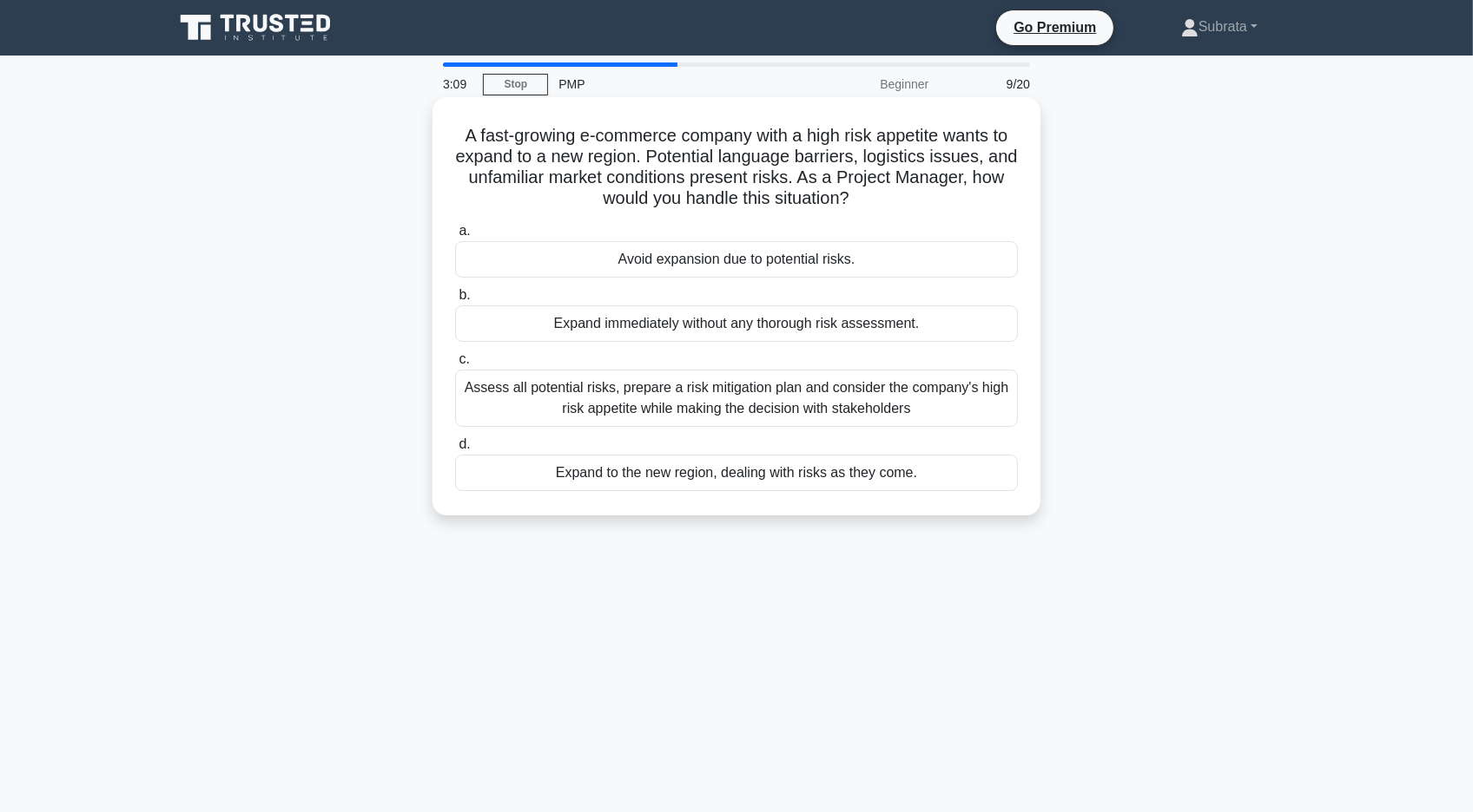
click at [671, 394] on div "Assess all potential risks, prepare a risk mitigation plan and consider the com…" at bounding box center [736, 398] width 562 height 57
click at [455, 366] on input "c. Assess all potential risks, prepare a risk mitigation plan and consider the …" at bounding box center [455, 360] width 0 height 11
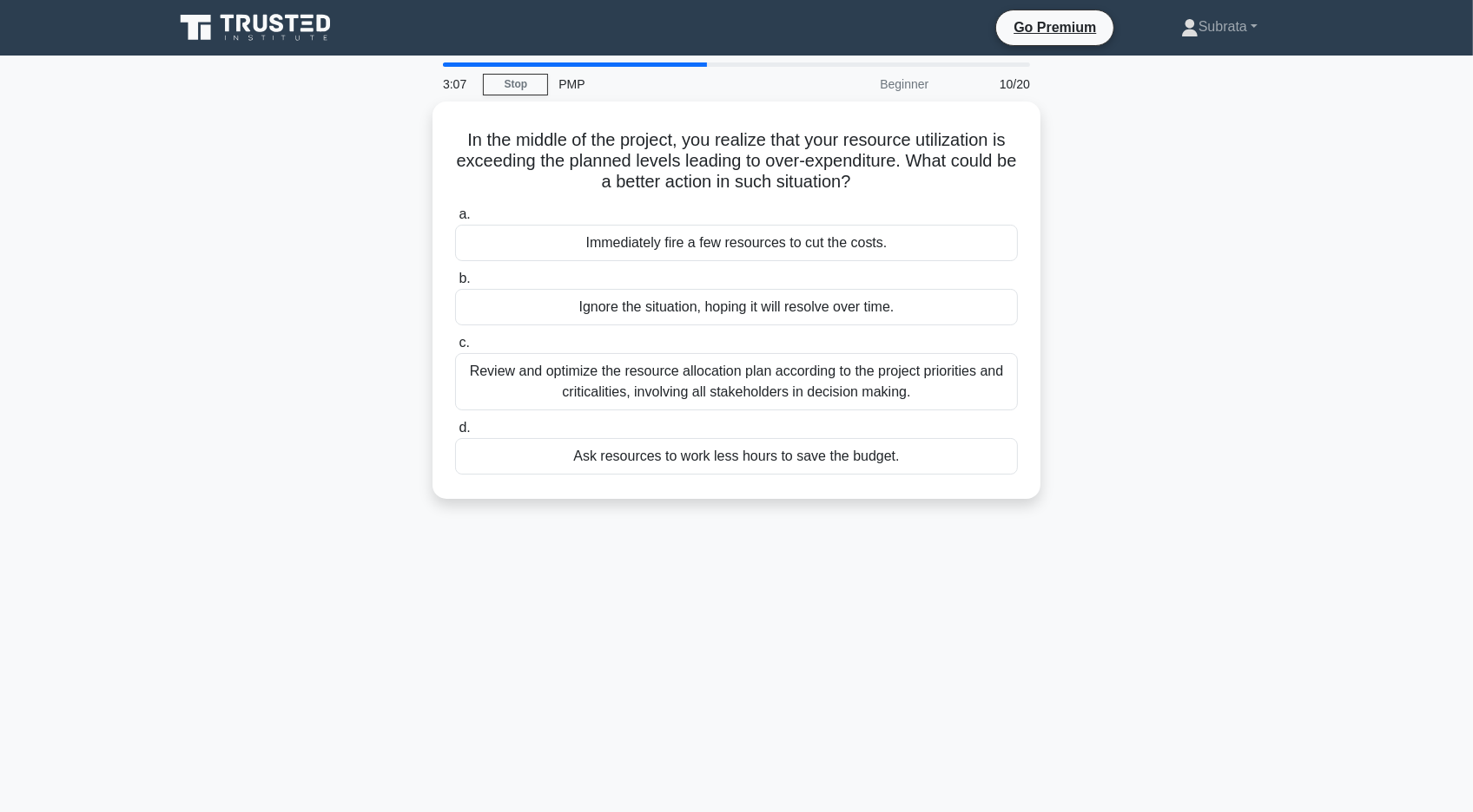
click at [671, 394] on div "Review and optimize the resource allocation plan according to the project prior…" at bounding box center [736, 381] width 562 height 57
click at [455, 349] on input "c. Review and optimize the resource allocation plan according to the project pr…" at bounding box center [455, 343] width 0 height 11
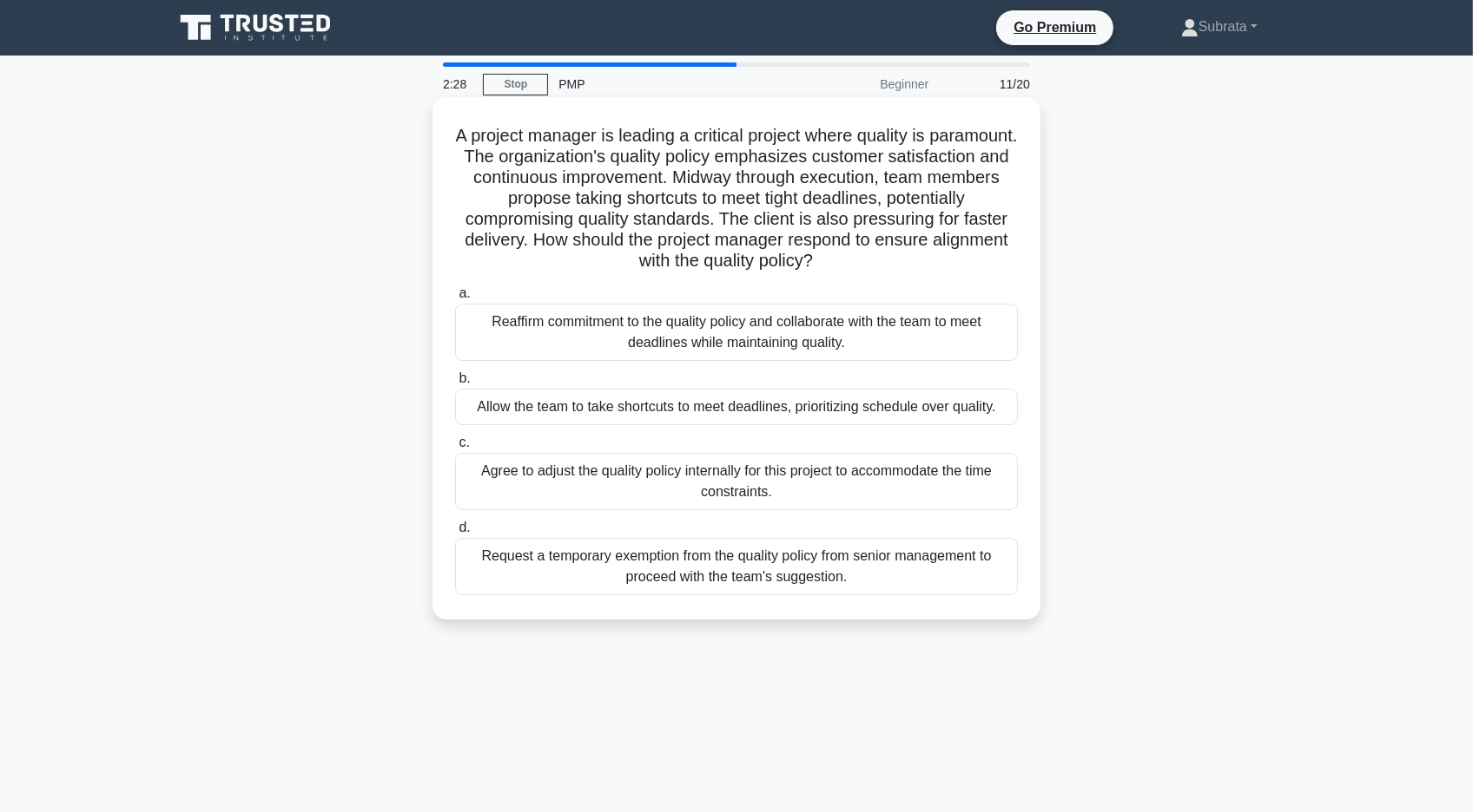
click at [553, 335] on div "Reaffirm commitment to the quality policy and collaborate with the team to meet…" at bounding box center [736, 331] width 562 height 57
click at [455, 299] on input "a. Reaffirm commitment to the quality policy and collaborate with the team to m…" at bounding box center [455, 294] width 0 height 11
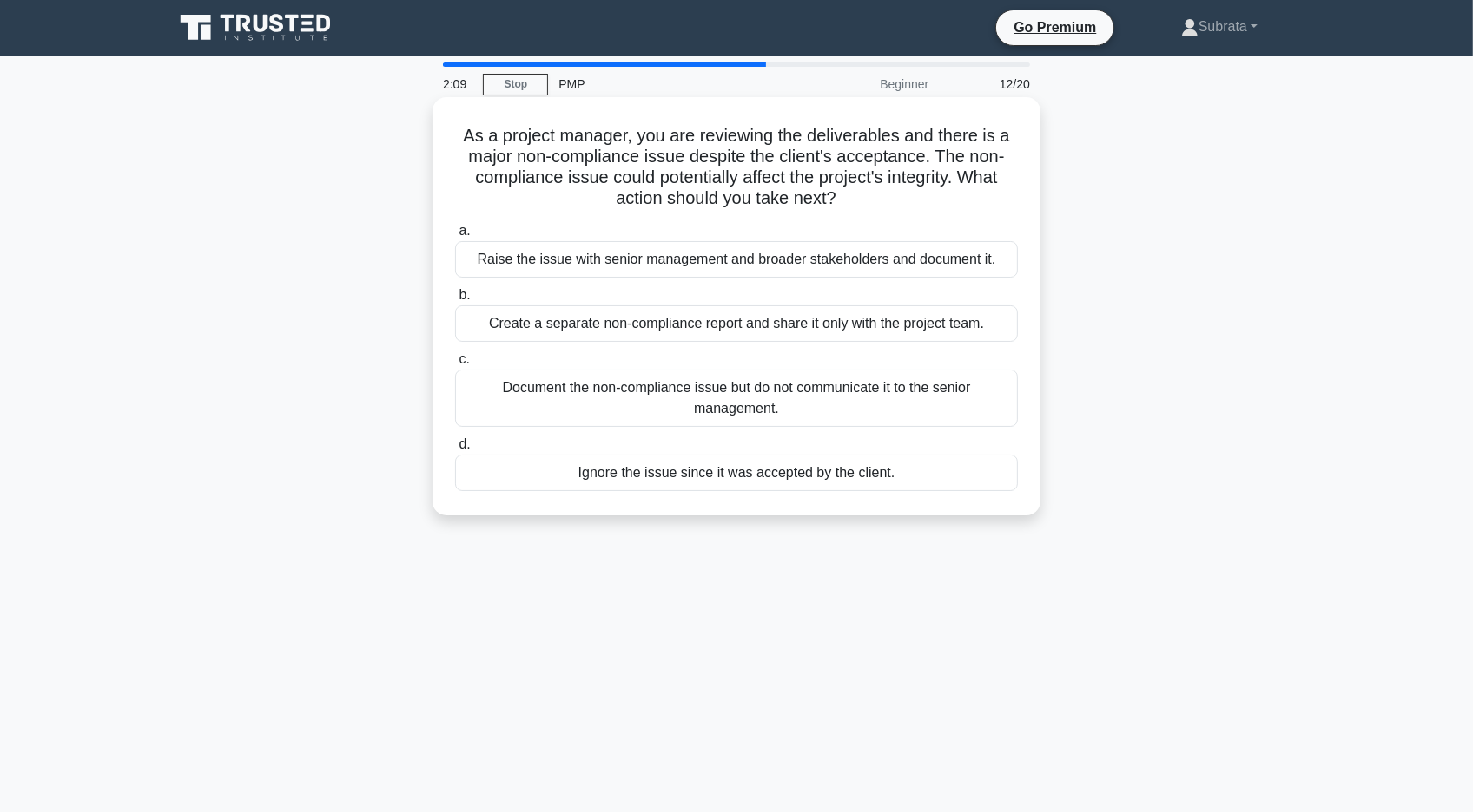
click at [715, 394] on div "Document the non-compliance issue but do not communicate it to the senior manag…" at bounding box center [736, 398] width 562 height 57
click at [455, 366] on input "c. Document the non-compliance issue but do not communicate it to the senior ma…" at bounding box center [455, 360] width 0 height 11
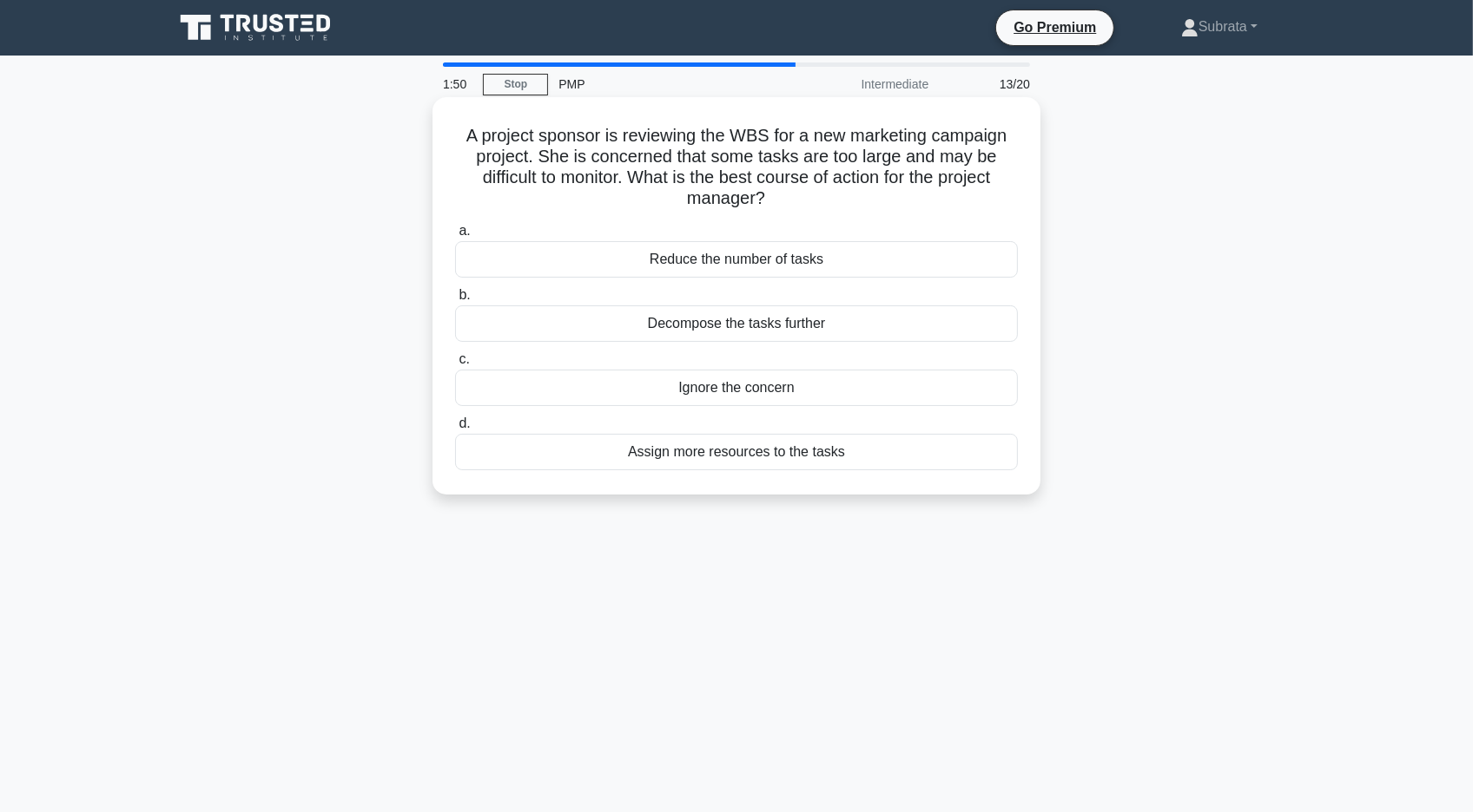
click at [690, 331] on div "Decompose the tasks further" at bounding box center [736, 324] width 562 height 37
click at [455, 301] on input "b. Decompose the tasks further" at bounding box center [455, 296] width 0 height 11
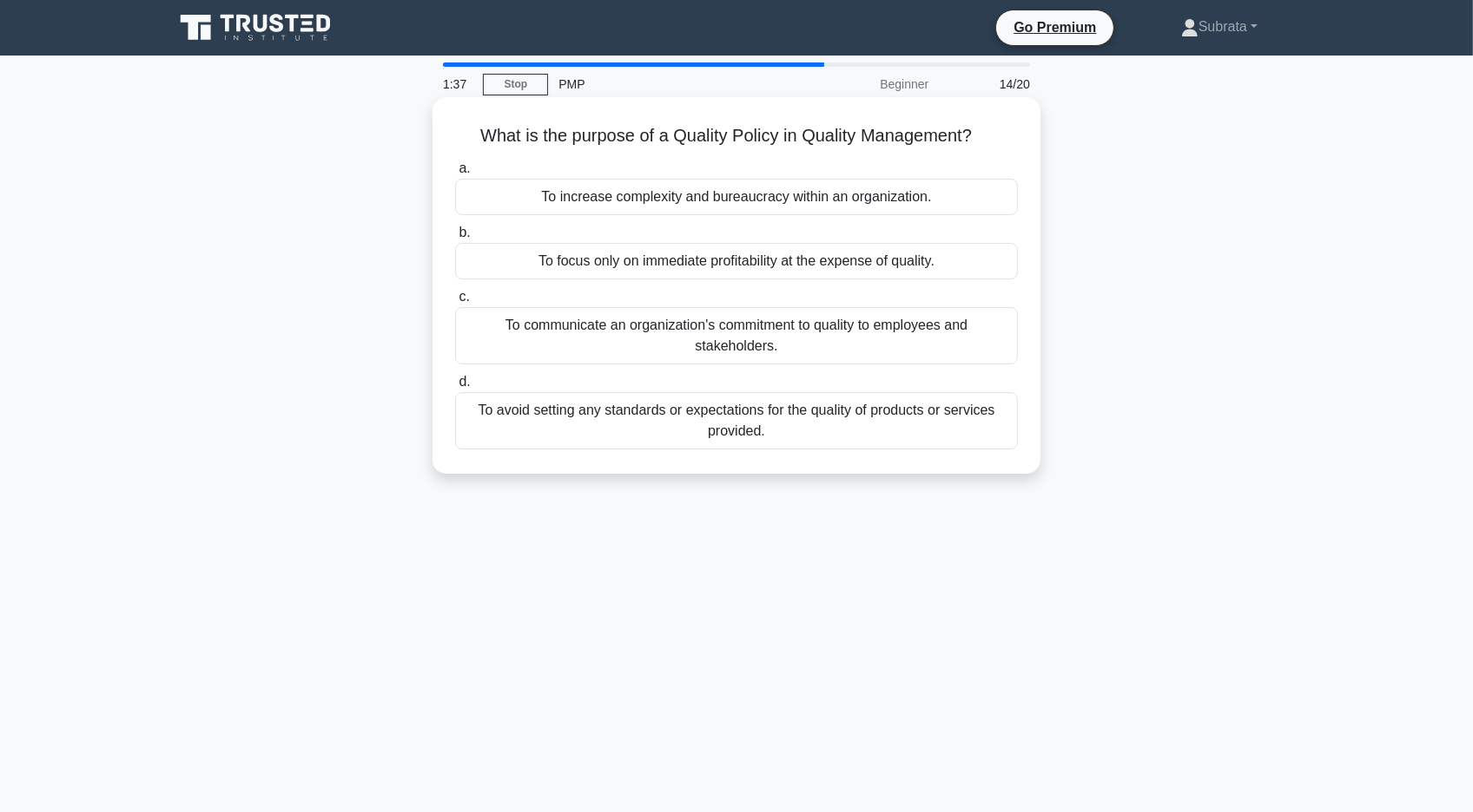
click at [649, 326] on div "To communicate an organization's commitment to quality to employees and stakeho…" at bounding box center [736, 335] width 562 height 57
click at [455, 303] on input "c. To communicate an organization's commitment to quality to employees and stak…" at bounding box center [455, 297] width 0 height 11
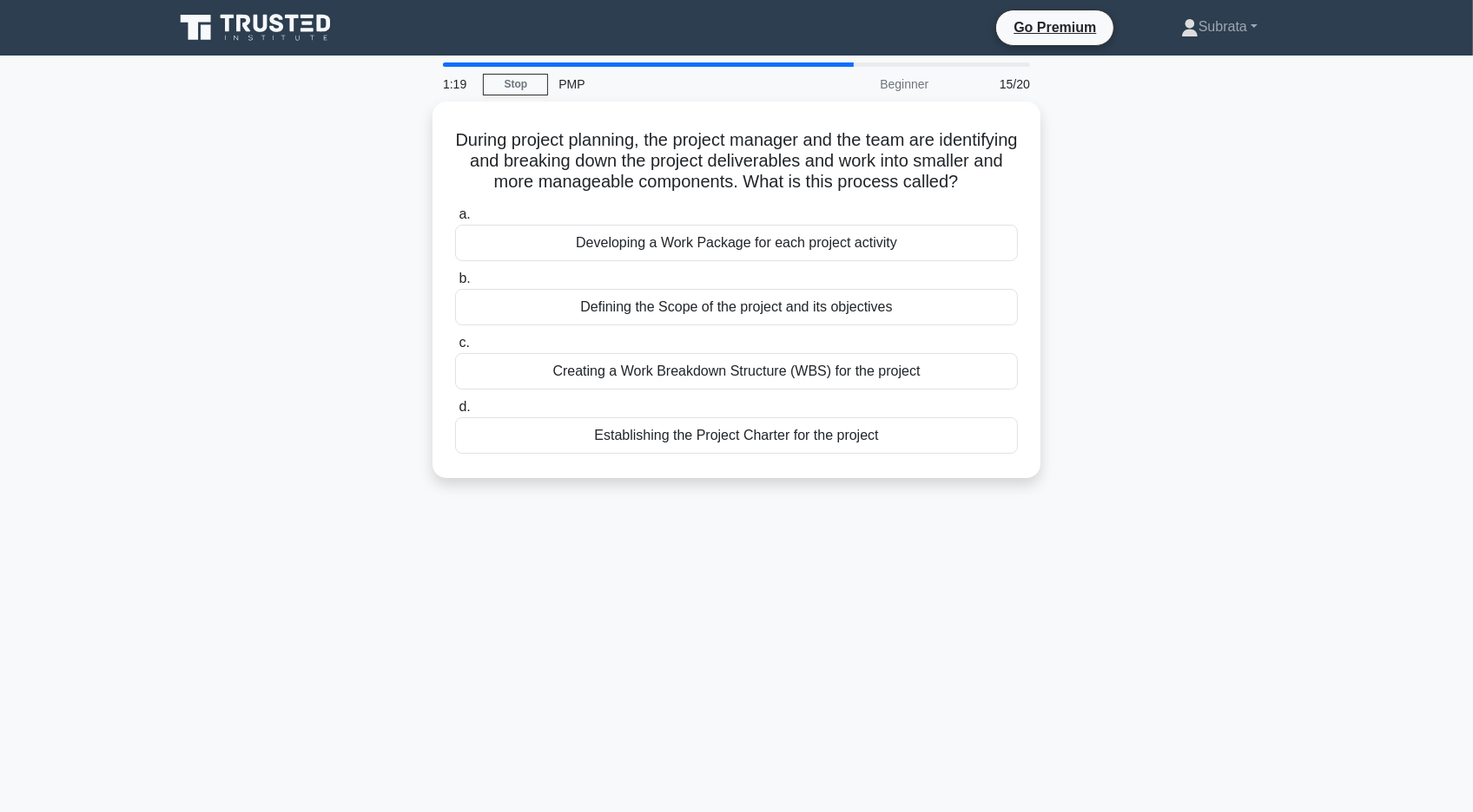
click at [1157, 356] on div "During project planning, the project manager and the team are identifying and b…" at bounding box center [736, 300] width 1146 height 397
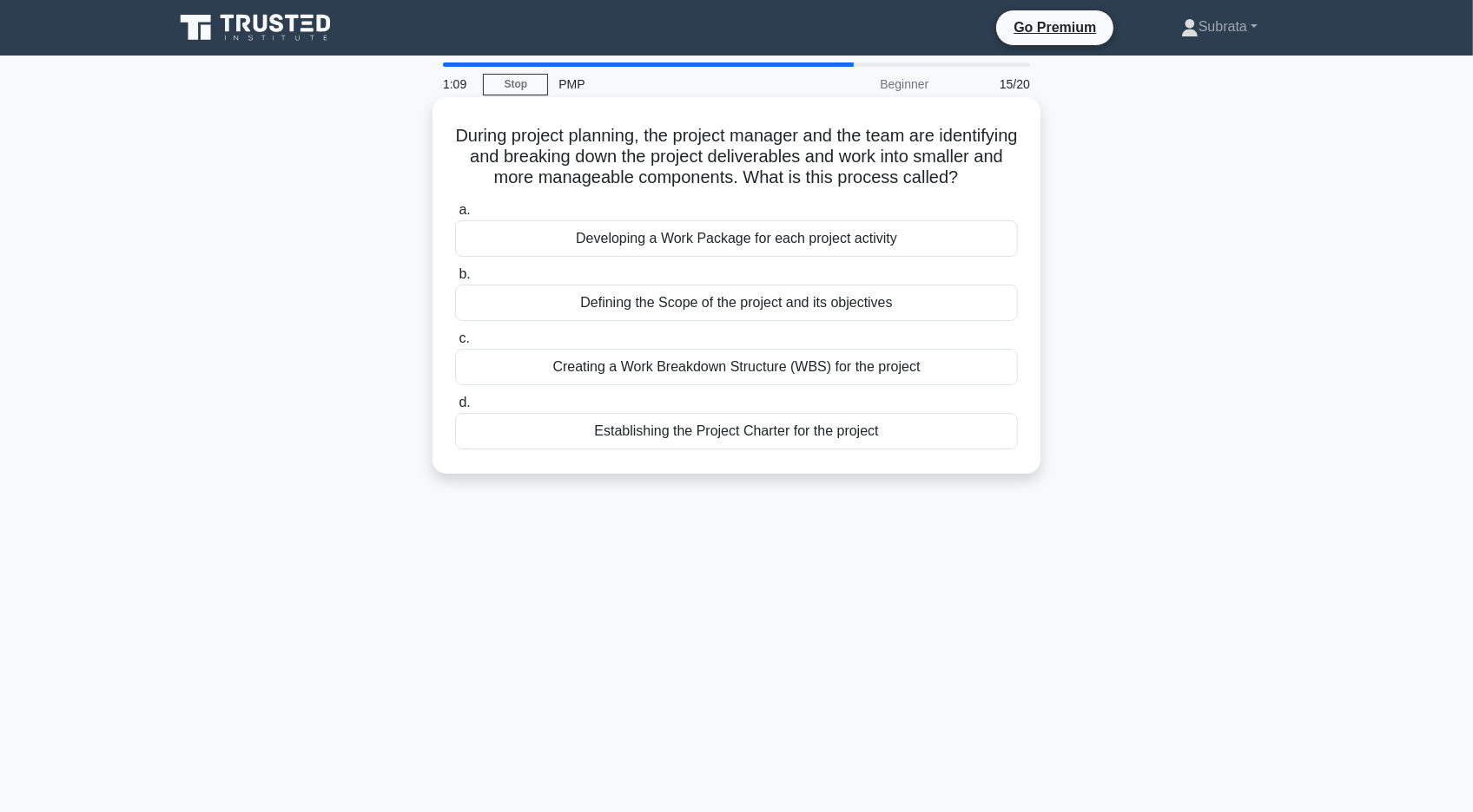
click at [783, 382] on div "Creating a Work Breakdown Structure (WBS) for the project" at bounding box center [736, 367] width 562 height 37
click at [455, 345] on input "c. Creating a Work Breakdown Structure (WBS) for the project" at bounding box center [455, 338] width 0 height 11
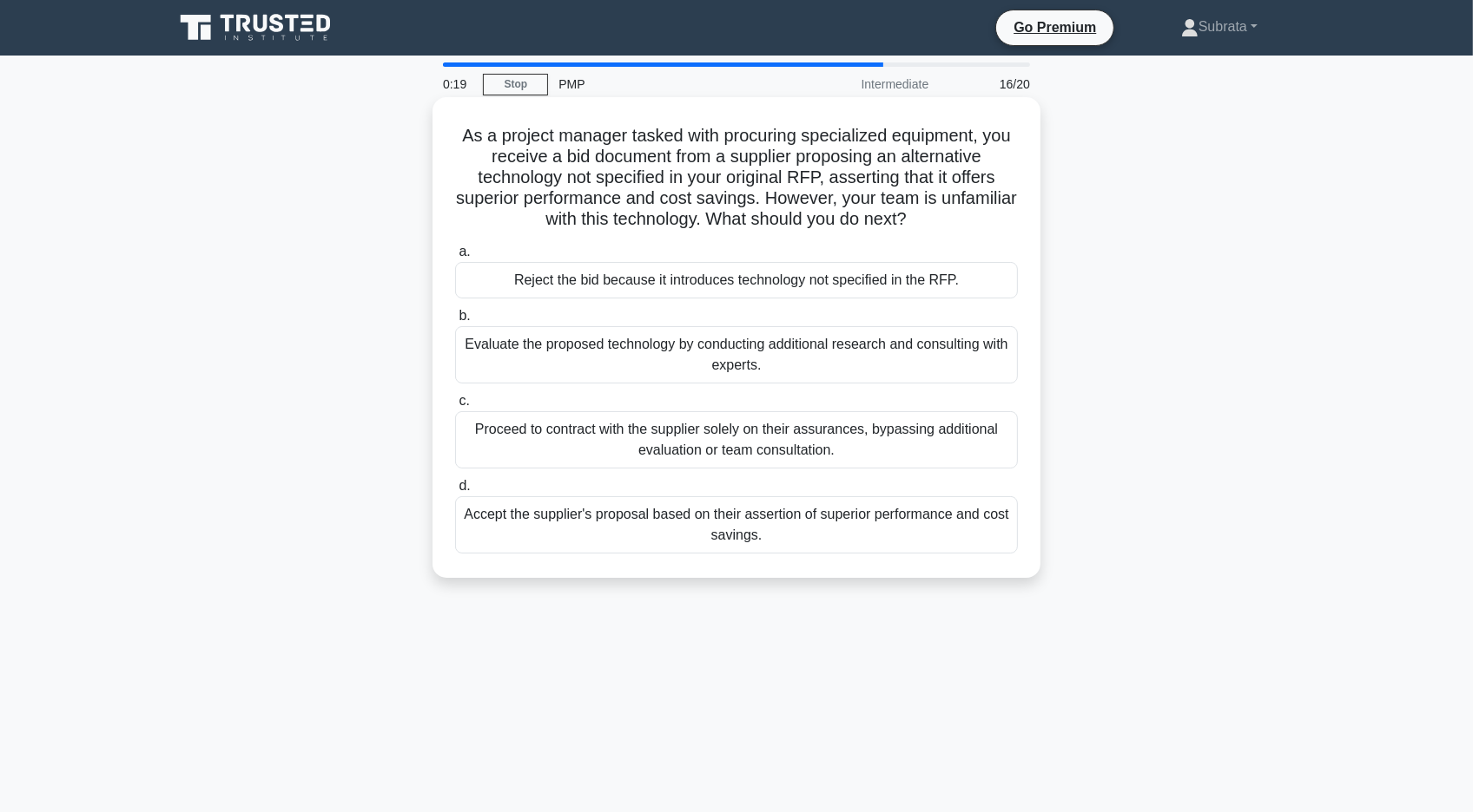
click at [801, 434] on div "Proceed to contract with the supplier solely on their assurances, bypassing add…" at bounding box center [736, 439] width 562 height 57
click at [455, 407] on input "c. Proceed to contract with the supplier solely on their assurances, bypassing …" at bounding box center [455, 401] width 0 height 11
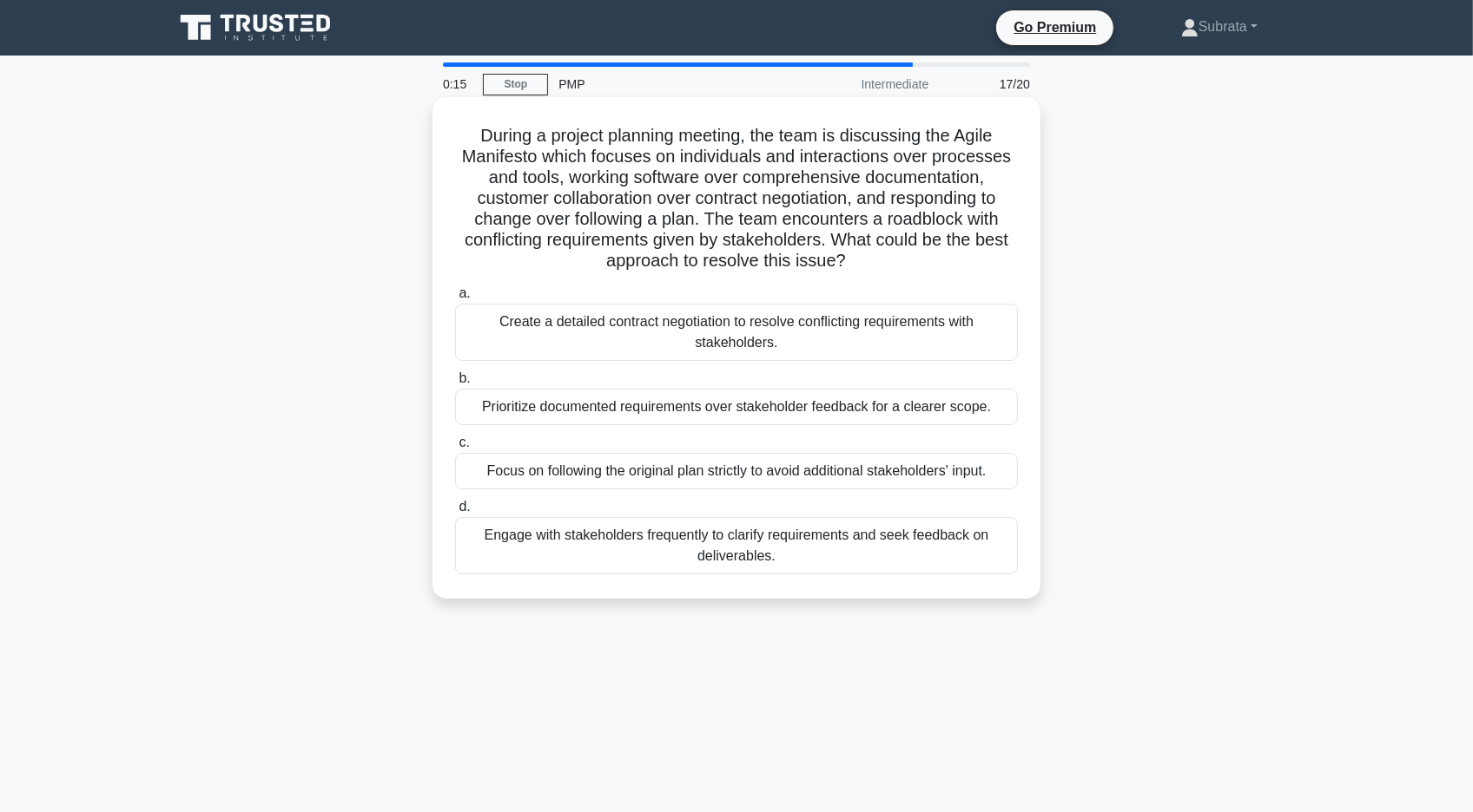
click at [792, 342] on div "Create a detailed contract negotiation to resolve conflicting requirements with…" at bounding box center [736, 331] width 562 height 57
click at [455, 299] on input "a. Create a detailed contract negotiation to resolve conflicting requirements w…" at bounding box center [455, 294] width 0 height 11
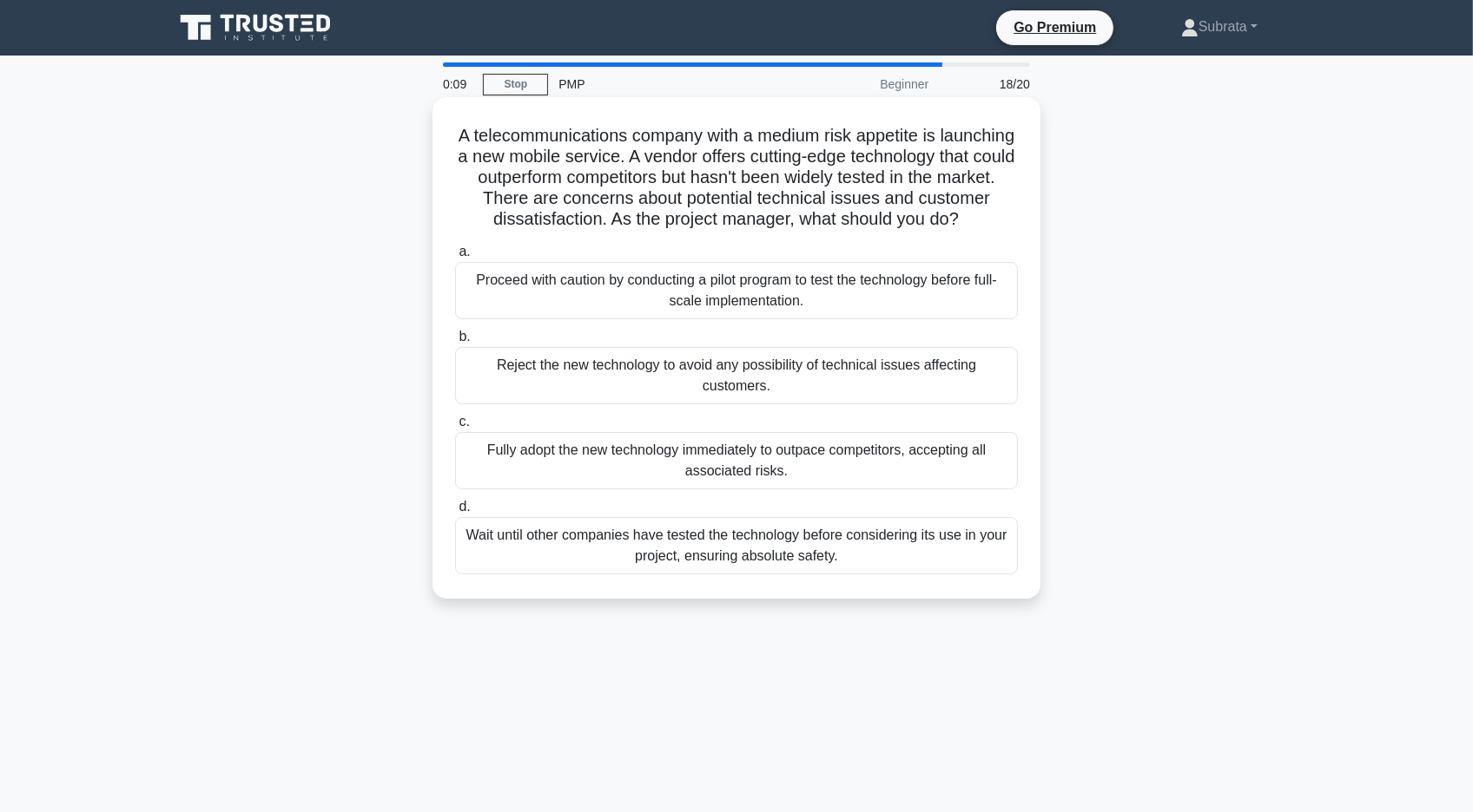
click at [691, 450] on div "Fully adopt the new technology immediately to outpace competitors, accepting al…" at bounding box center [736, 460] width 562 height 57
click at [455, 428] on input "c. Fully adopt the new technology immediately to outpace competitors, accepting…" at bounding box center [455, 422] width 0 height 11
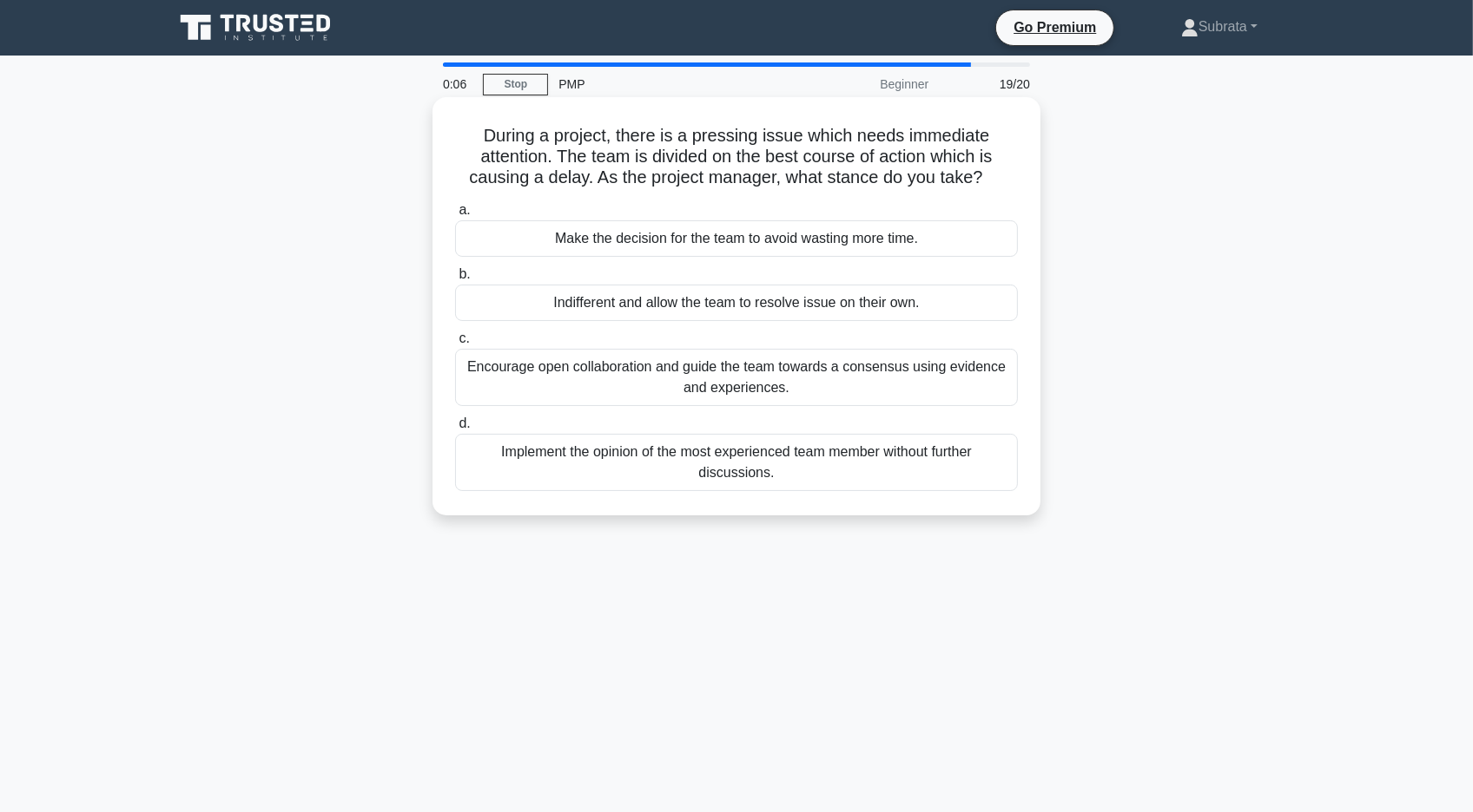
click at [704, 383] on div "Encourage open collaboration and guide the team towards a consensus using evide…" at bounding box center [736, 377] width 562 height 57
click at [455, 345] on input "c. Encourage open collaboration and guide the team towards a consensus using ev…" at bounding box center [455, 338] width 0 height 11
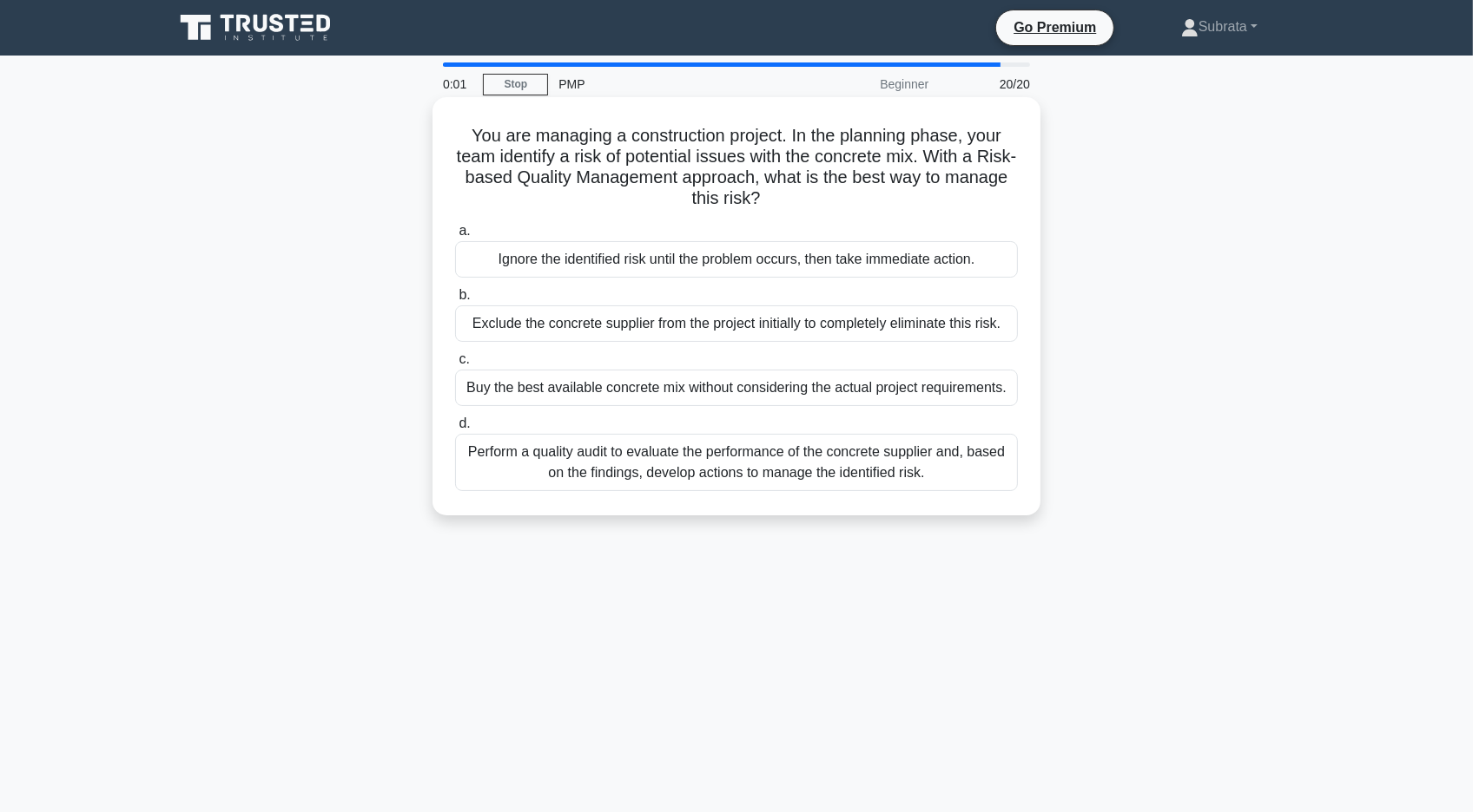
click at [649, 462] on div "Perform a quality audit to evaluate the performance of the concrete supplier an…" at bounding box center [736, 462] width 562 height 57
click at [455, 430] on input "d. Perform a quality audit to evaluate the performance of the concrete supplier…" at bounding box center [455, 424] width 0 height 11
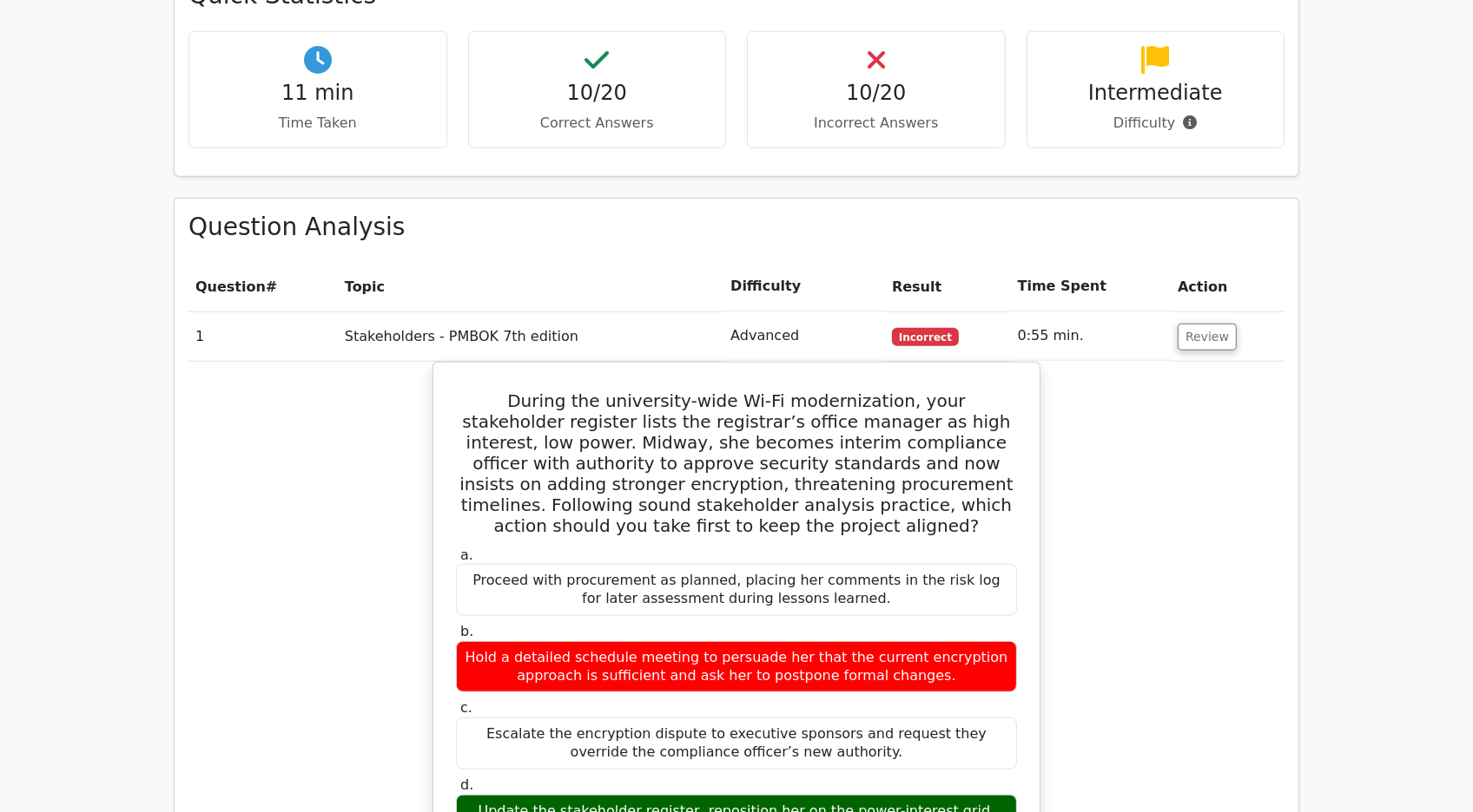
scroll to position [1527, 0]
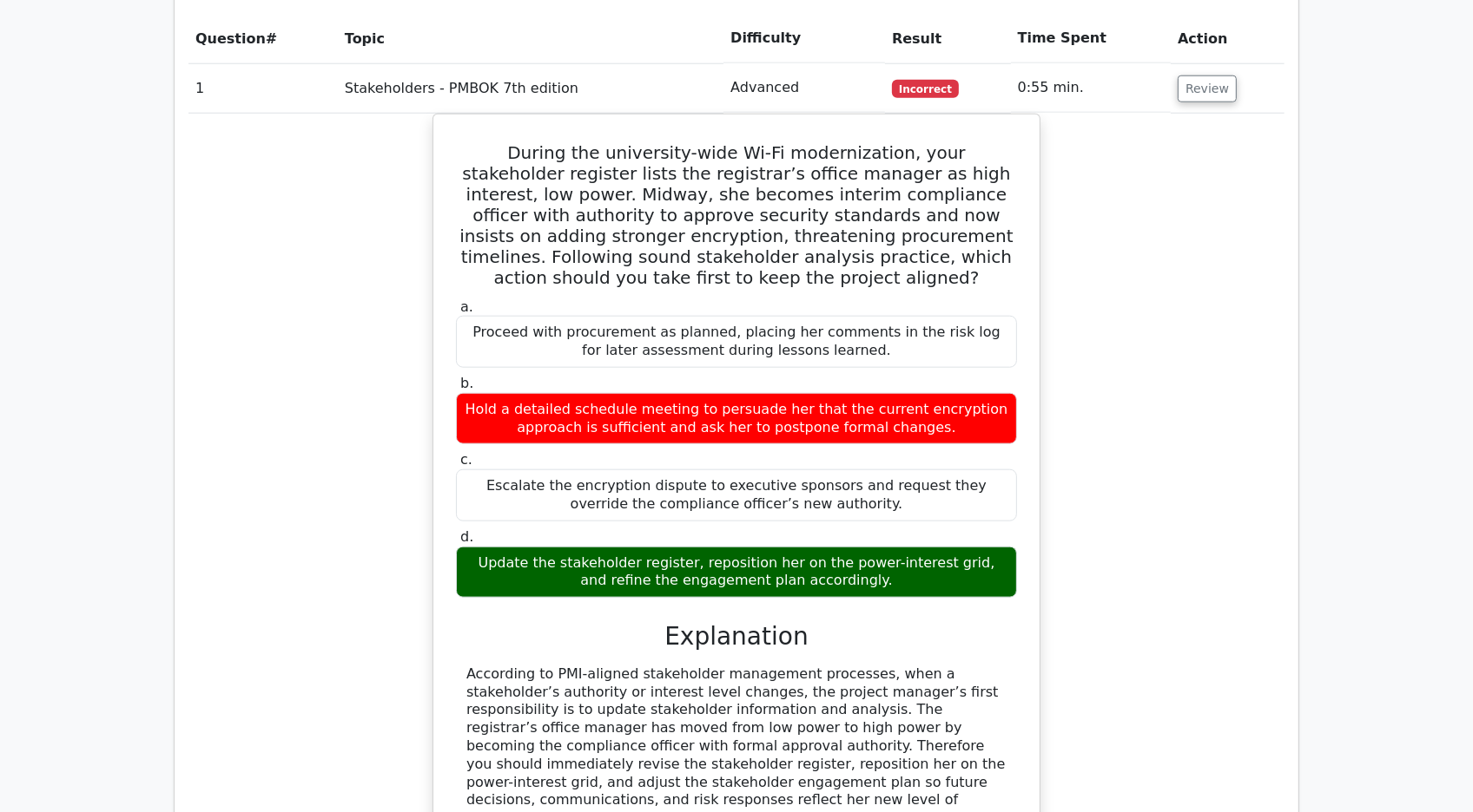
scroll to position [1805, 0]
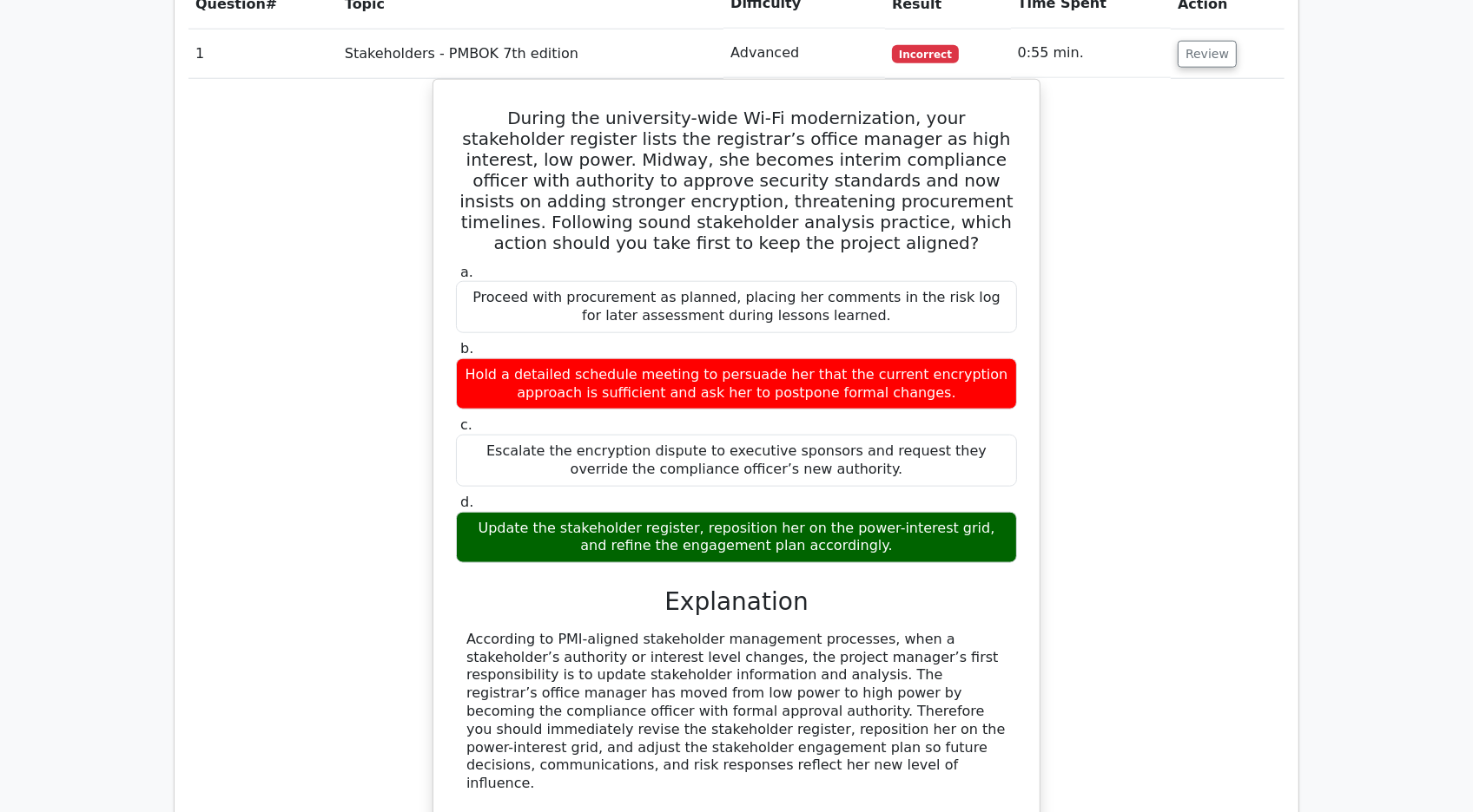
click at [1246, 458] on div "During the university-wide Wi-Fi modernization, your stakeholder register lists…" at bounding box center [736, 590] width 1096 height 1023
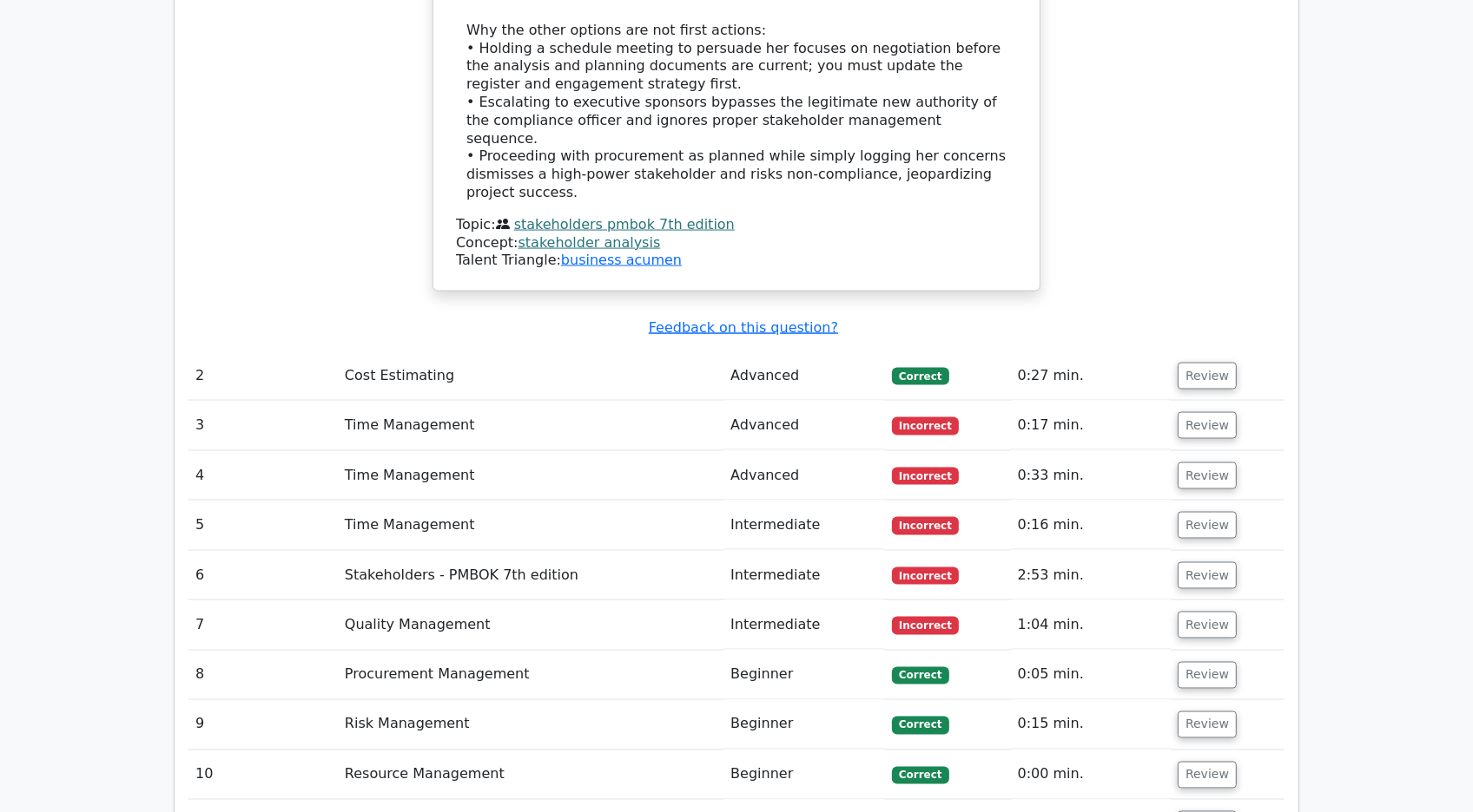
scroll to position [2602, 0]
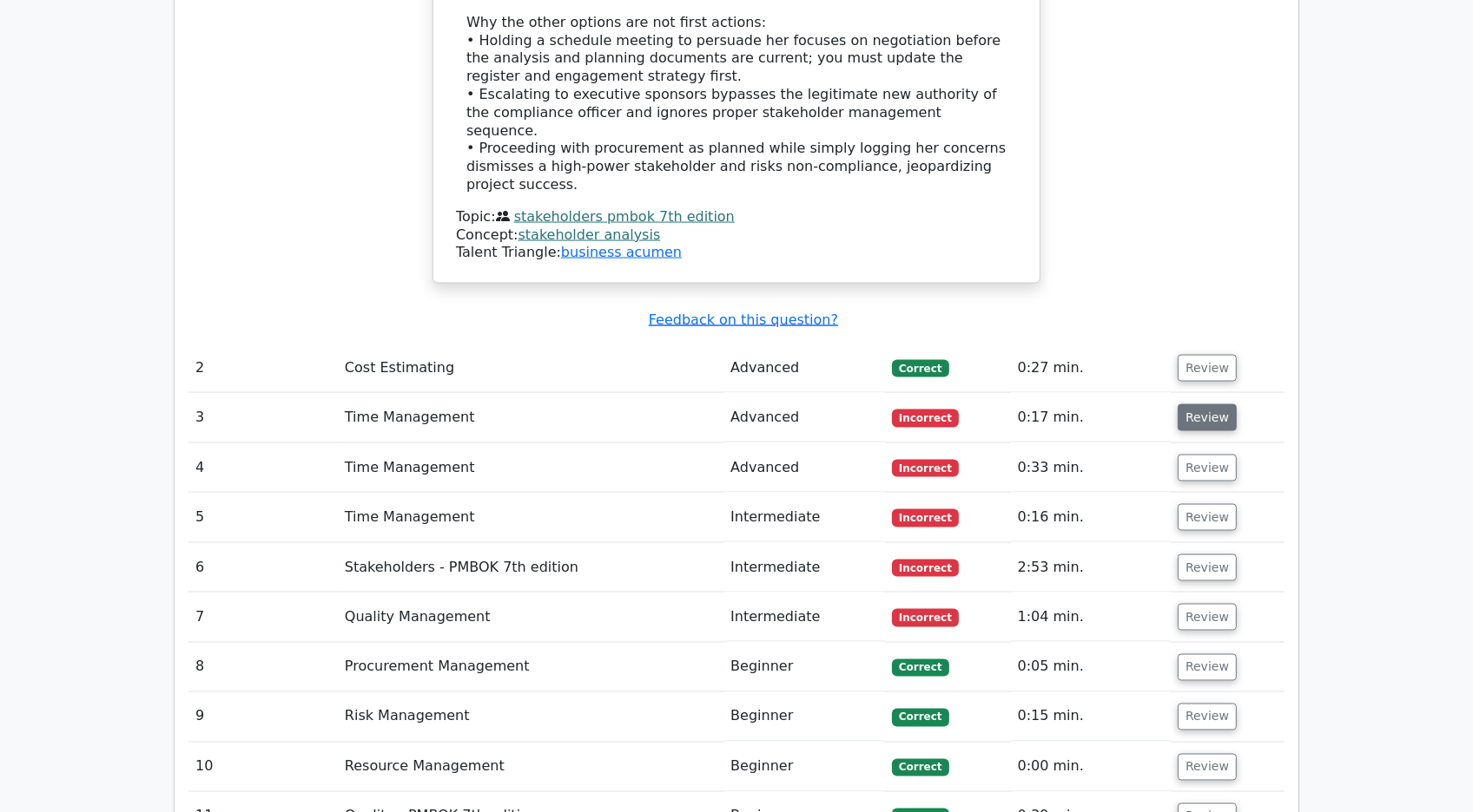
click at [1192, 404] on button "Review" at bounding box center [1206, 417] width 59 height 27
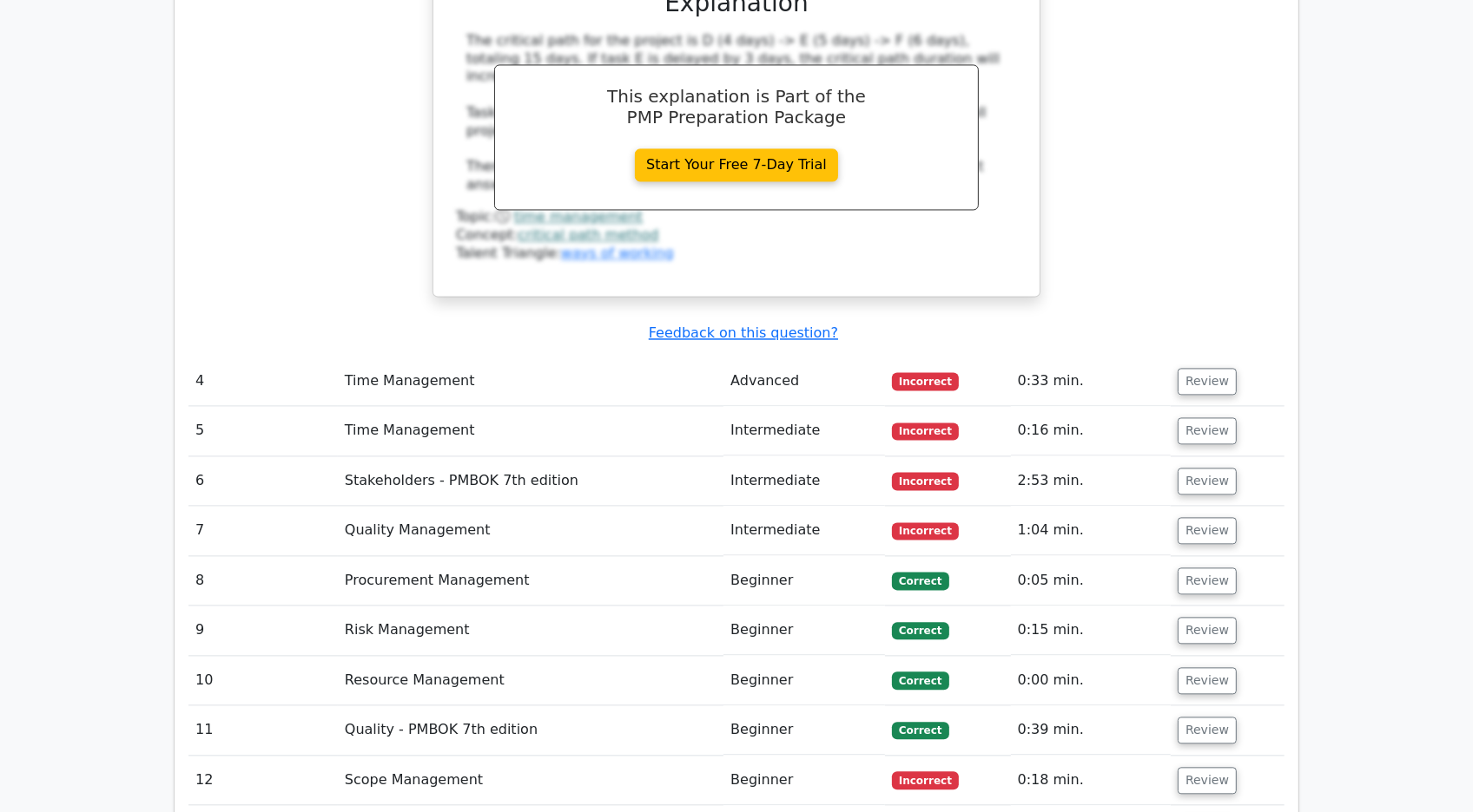
scroll to position [3458, 0]
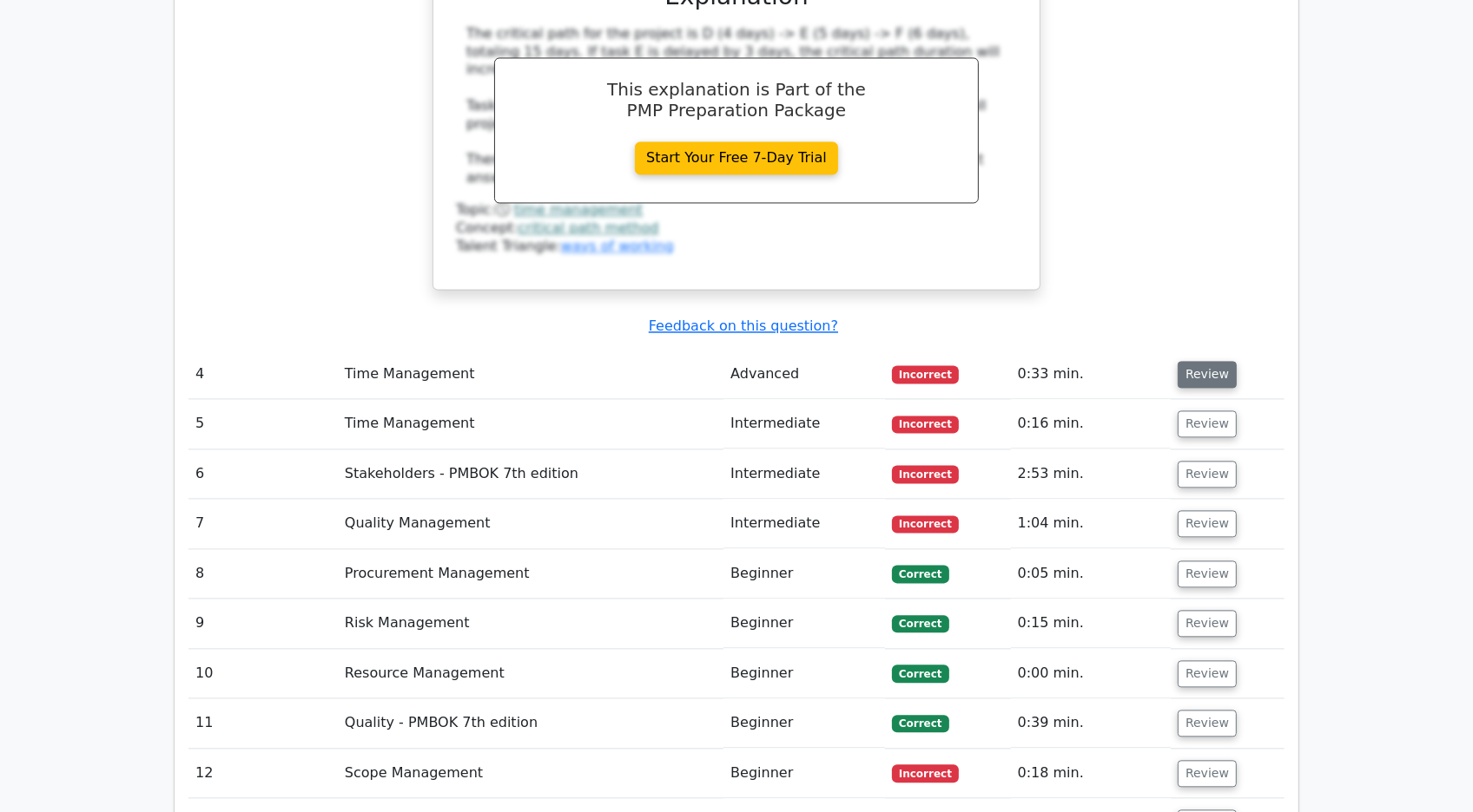
click at [1185, 361] on button "Review" at bounding box center [1206, 374] width 59 height 27
